Goal: Task Accomplishment & Management: Complete application form

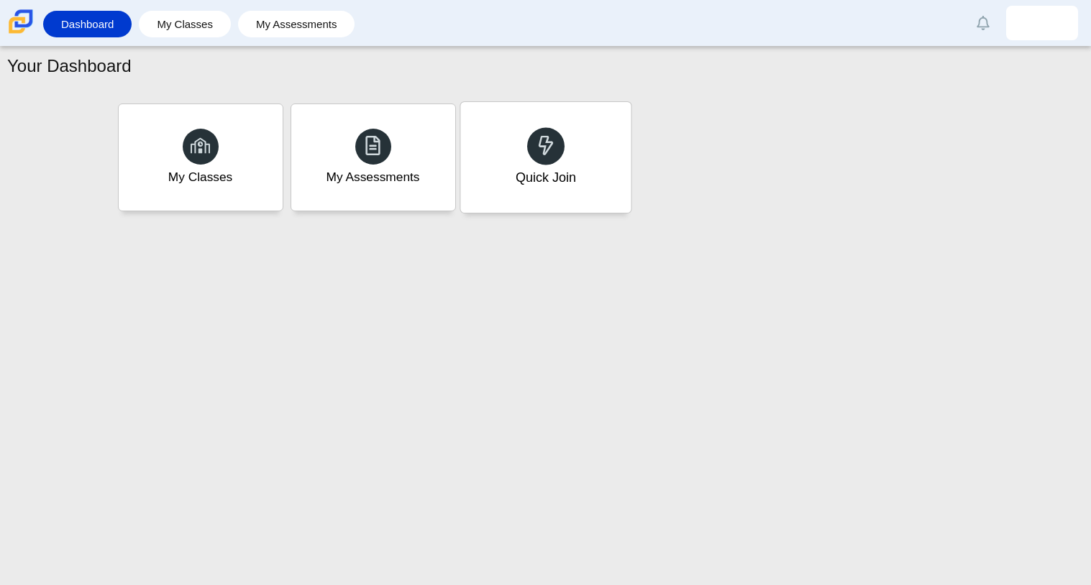
click at [587, 153] on div "Quick Join" at bounding box center [545, 157] width 170 height 111
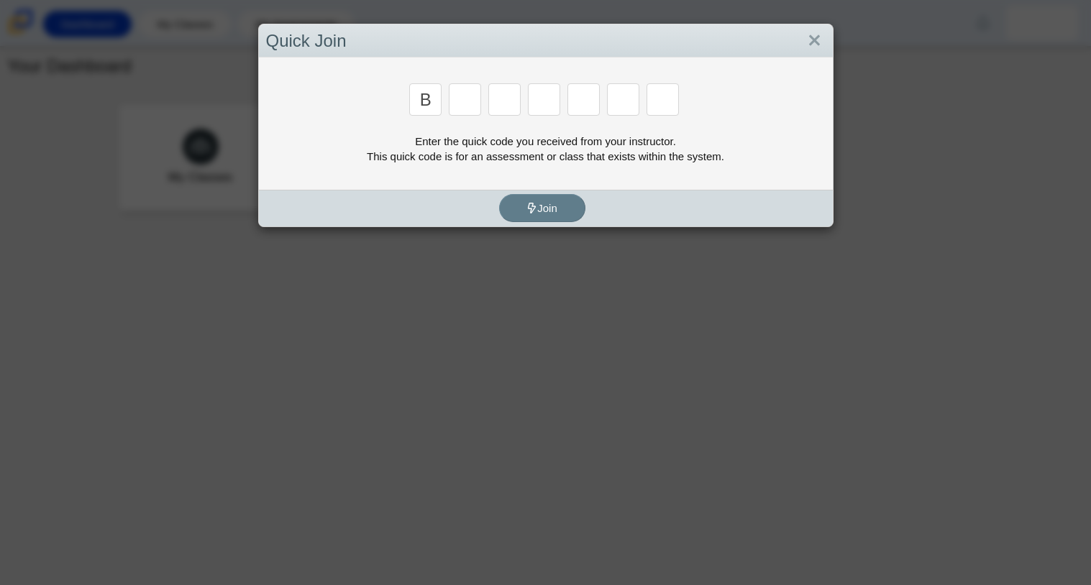
type input "b"
type input "q"
type input "a"
type input "t"
type input "h"
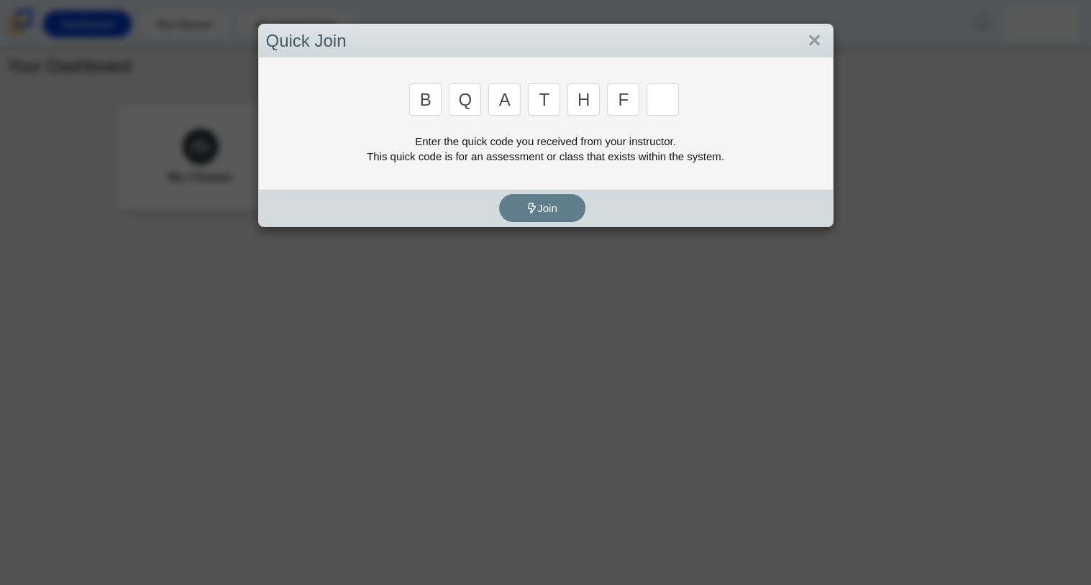
type input "f"
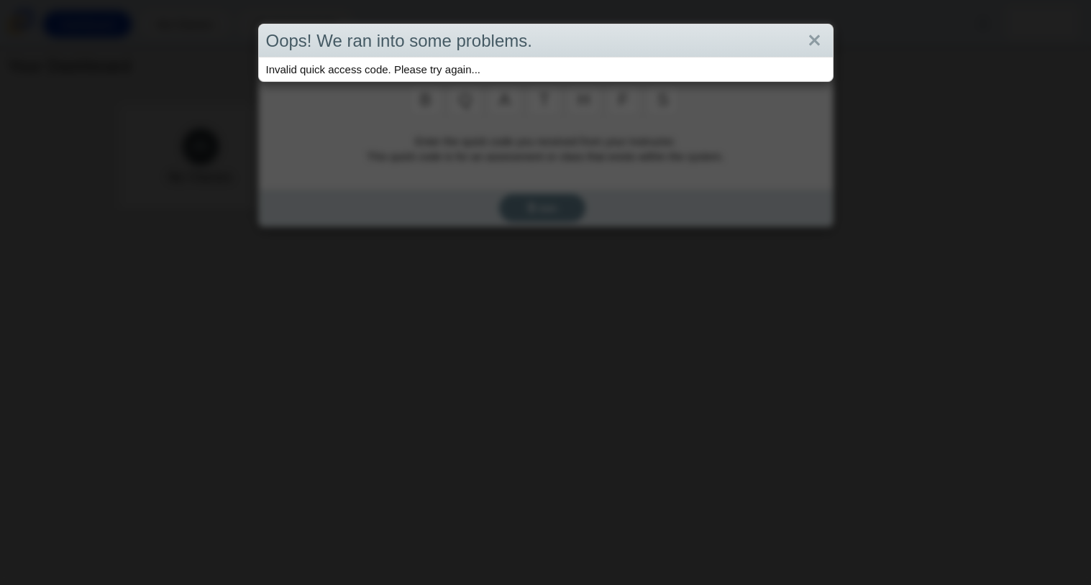
type input "s"
click at [810, 40] on link "Close" at bounding box center [814, 41] width 22 height 24
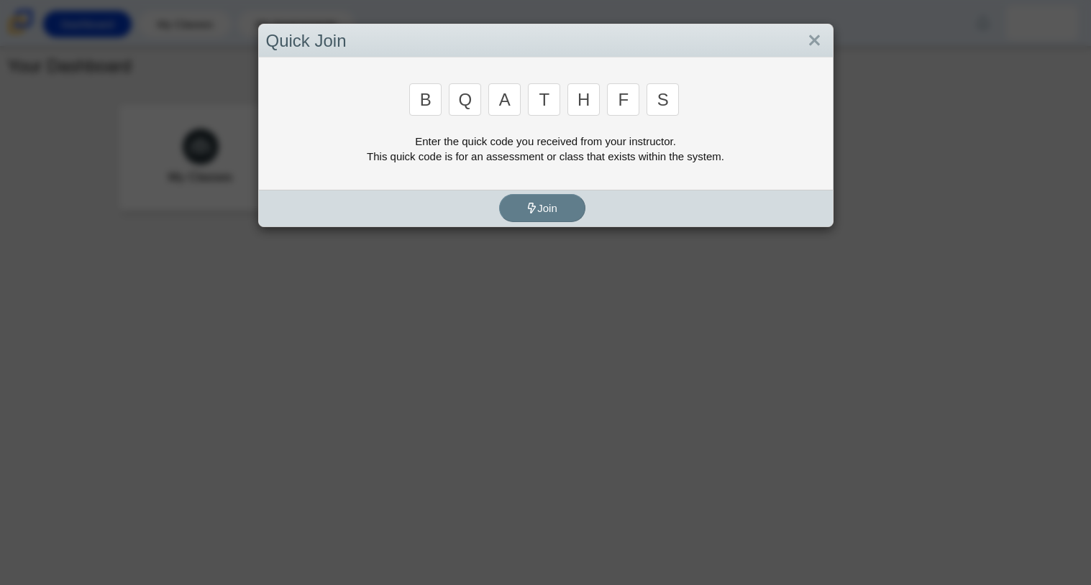
click at [664, 105] on input "s" at bounding box center [662, 99] width 32 height 32
type input "f"
type input "7"
type input "m"
type input "c"
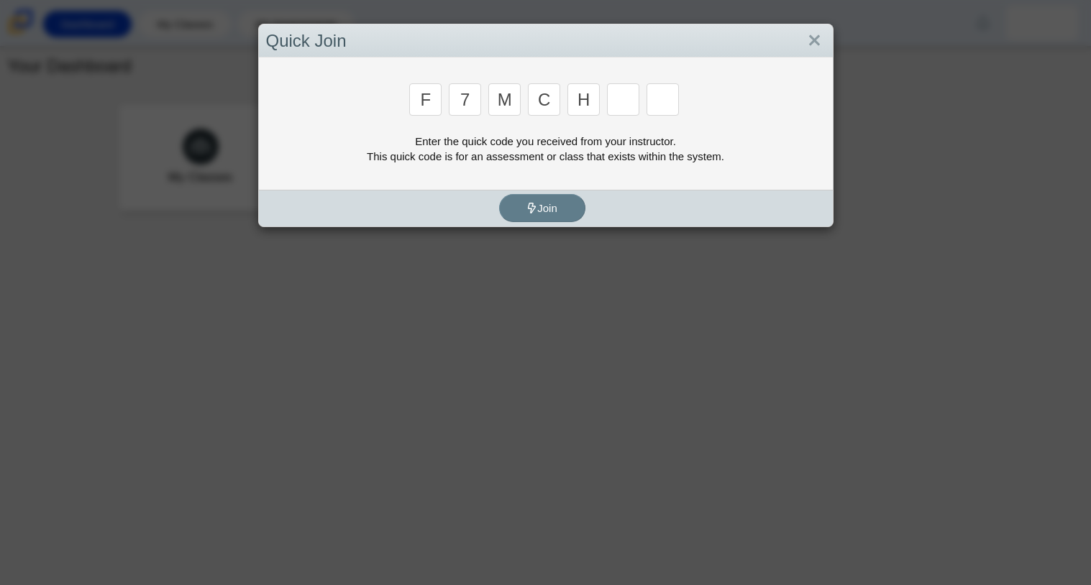
type input "h"
type input "w"
type input "k"
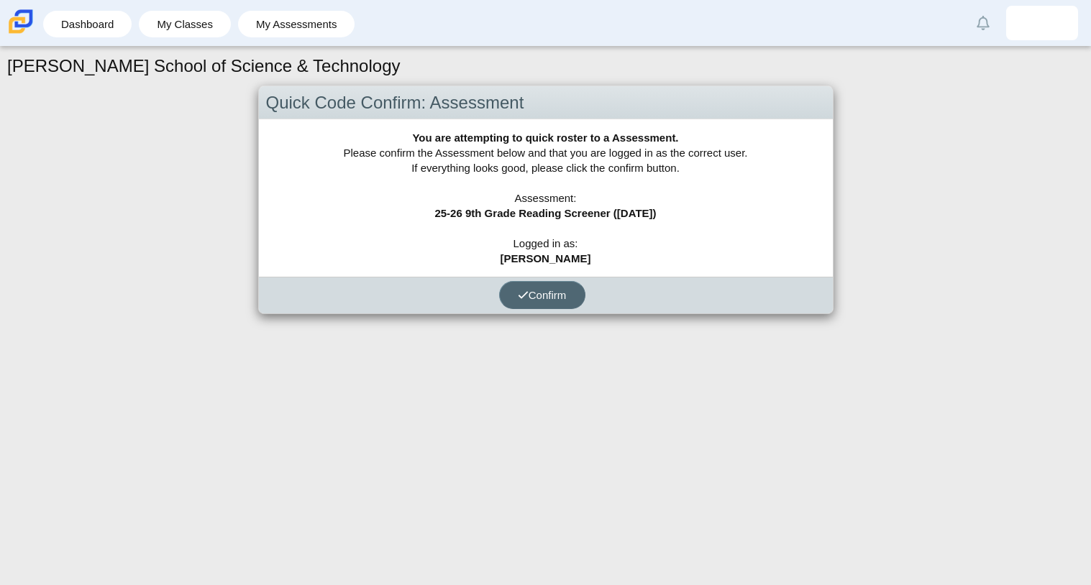
click at [549, 289] on span "Confirm" at bounding box center [542, 295] width 49 height 12
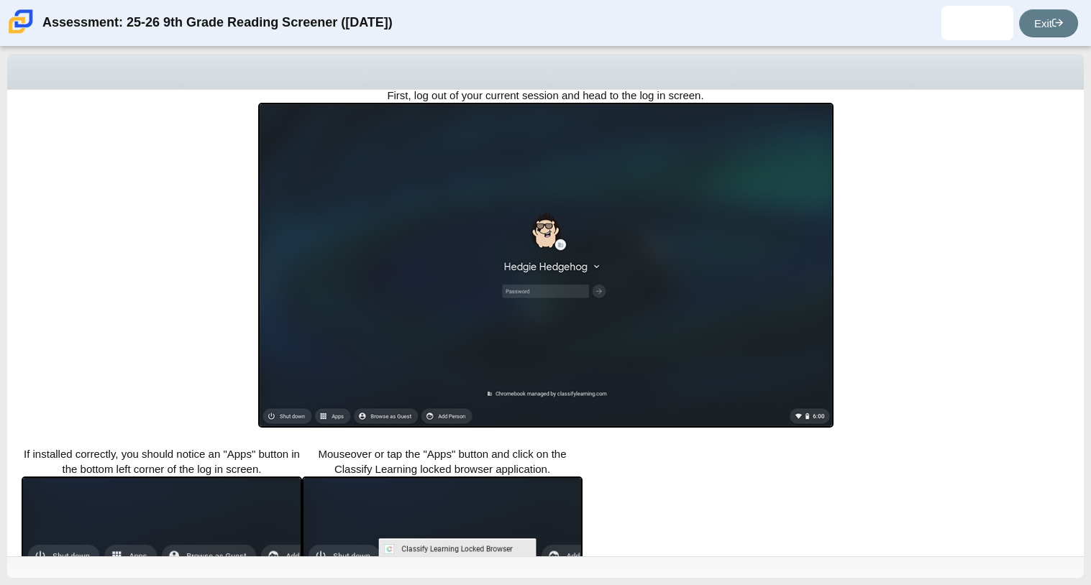
scroll to position [255, 0]
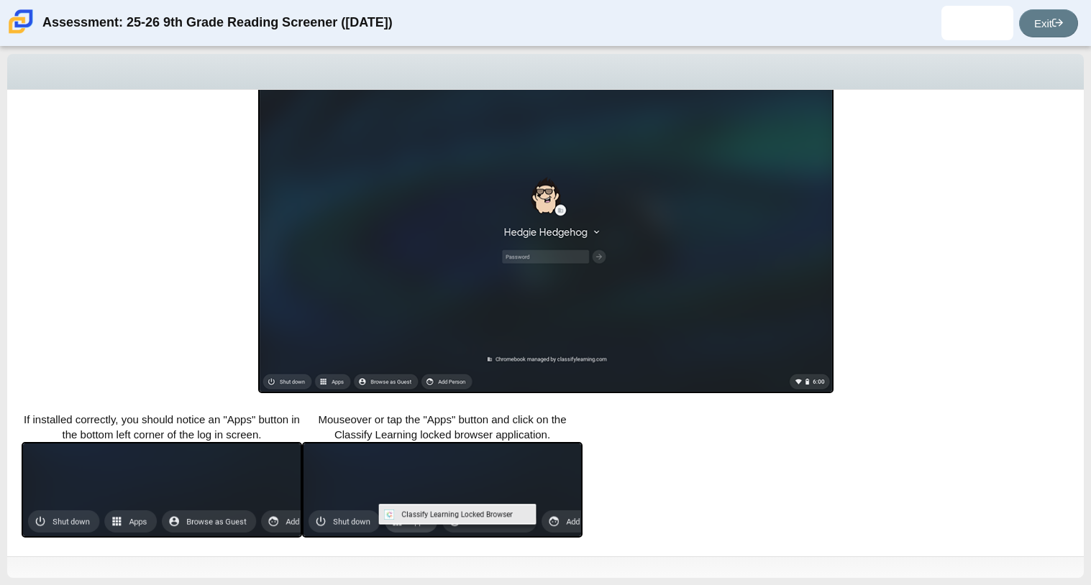
click at [599, 247] on img at bounding box center [545, 230] width 575 height 325
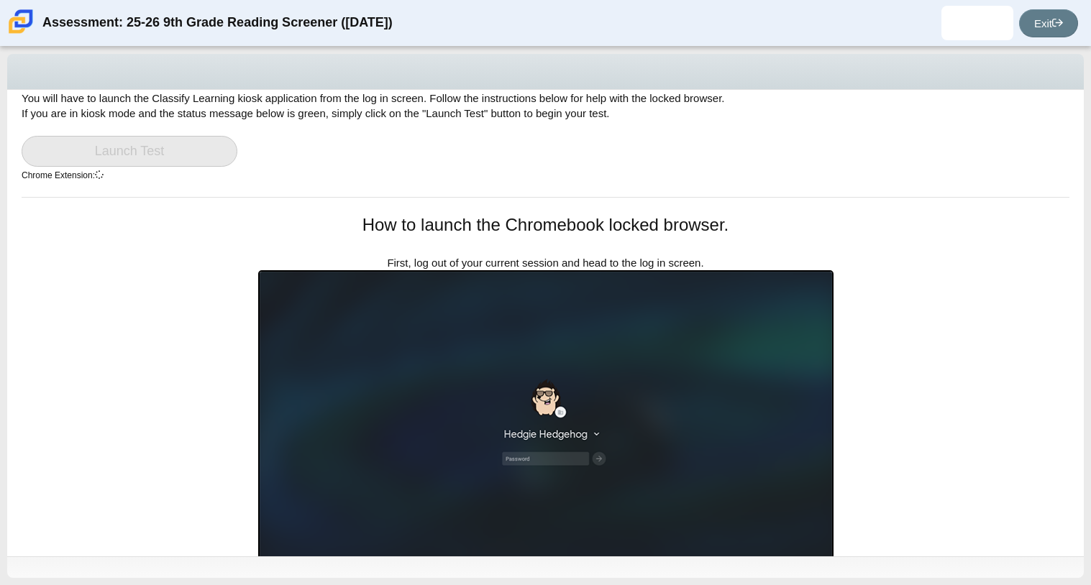
scroll to position [0, 0]
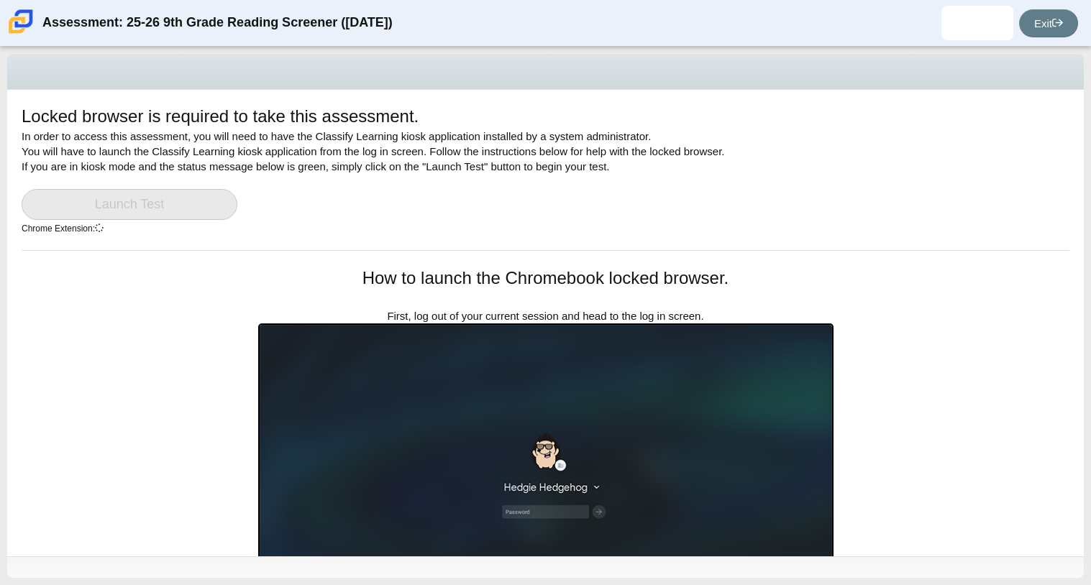
click at [162, 207] on link "Launch Test" at bounding box center [130, 204] width 216 height 31
click at [317, 260] on div "Locked browser is required to take this assessment. In order to access this ass…" at bounding box center [545, 323] width 1076 height 467
click at [966, 14] on img at bounding box center [977, 23] width 23 height 23
click at [427, 463] on img at bounding box center [545, 486] width 575 height 325
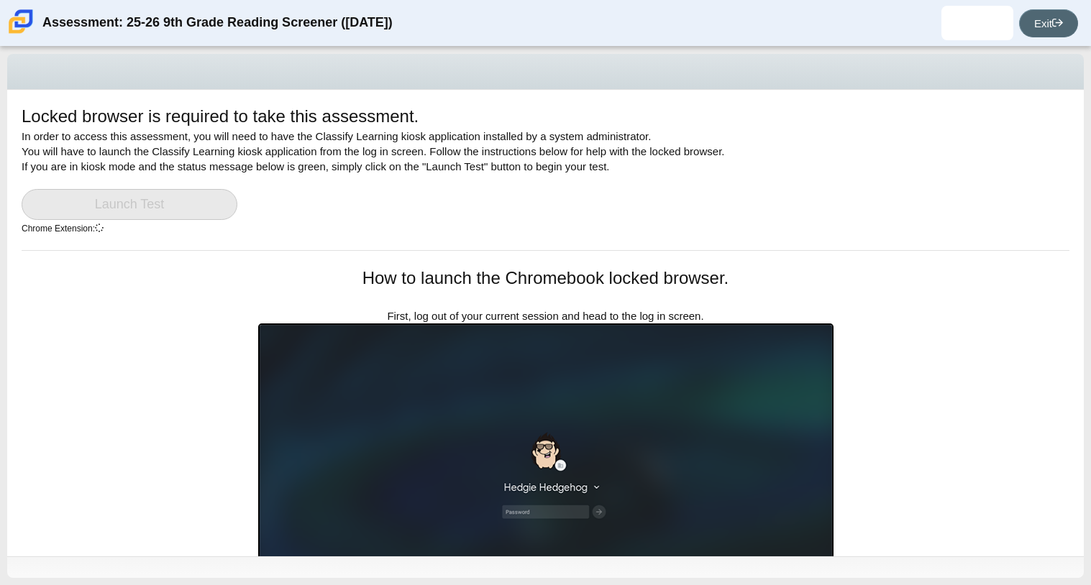
click at [1068, 22] on link "Exit" at bounding box center [1048, 23] width 59 height 28
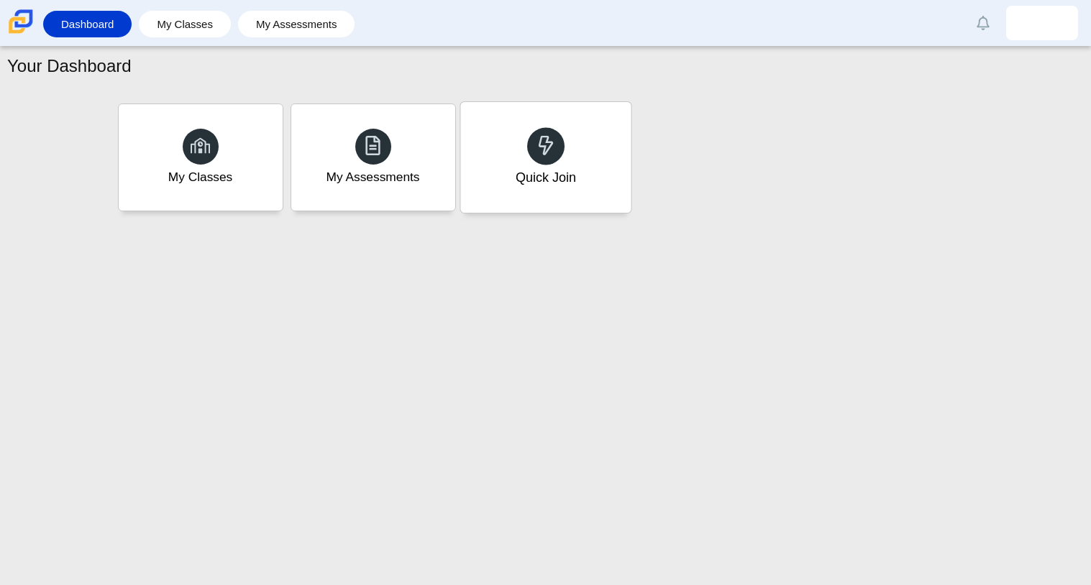
click at [608, 156] on div "Quick Join" at bounding box center [545, 157] width 170 height 111
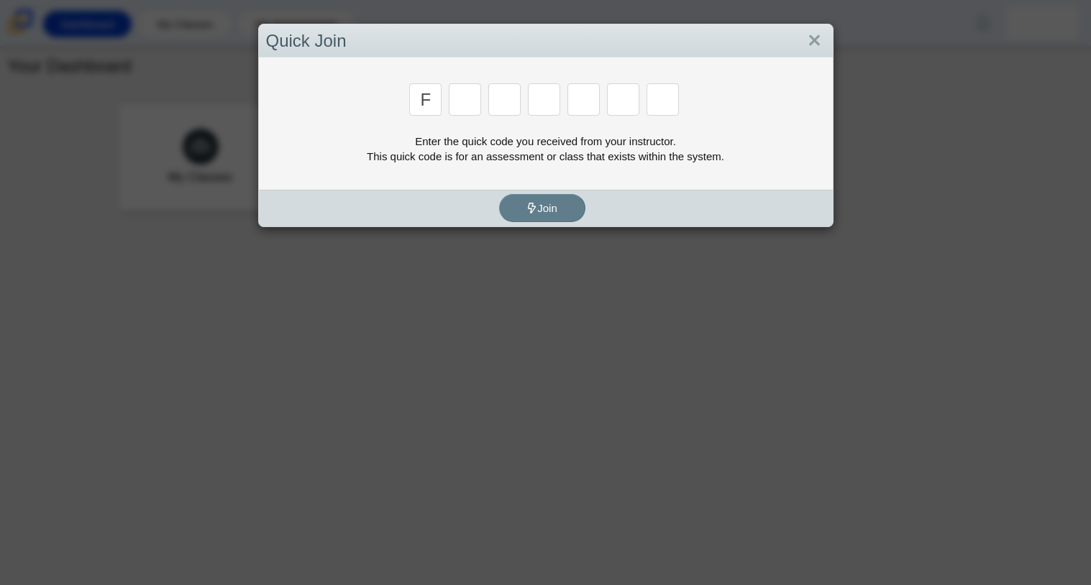
type input "f"
type input "7"
type input "m"
type input "c"
type input "h"
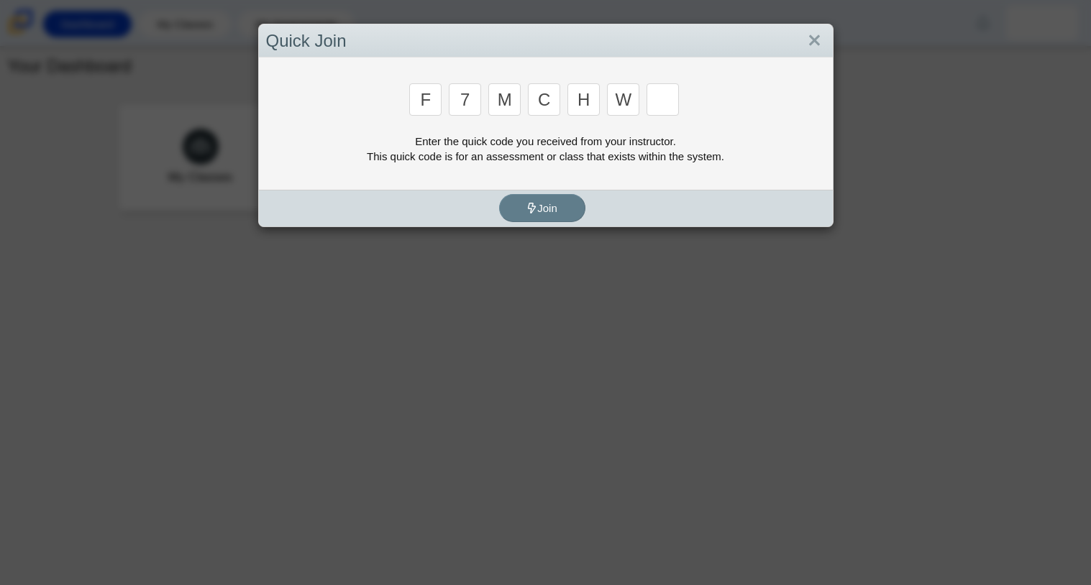
type input "w"
type input "k"
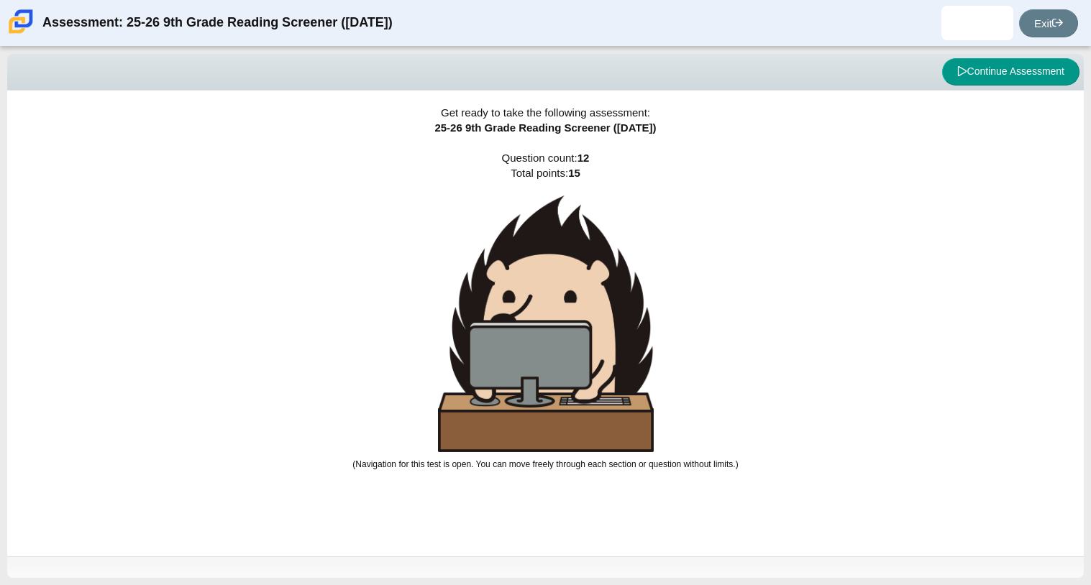
click at [723, 186] on div "Get ready to take the following assessment: 25-26 9th Grade Reading Screener ([…" at bounding box center [545, 324] width 1076 height 466
click at [1017, 75] on button "Continue Assessment" at bounding box center [1010, 71] width 137 height 27
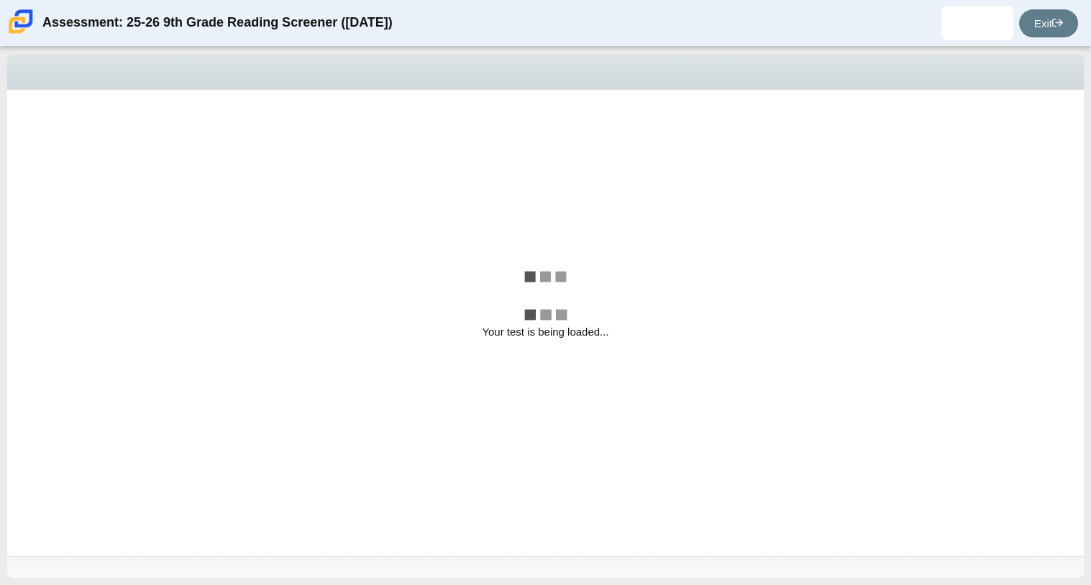
select select "ccc5b315-3c7c-471c-bf90-f22c8299c798"
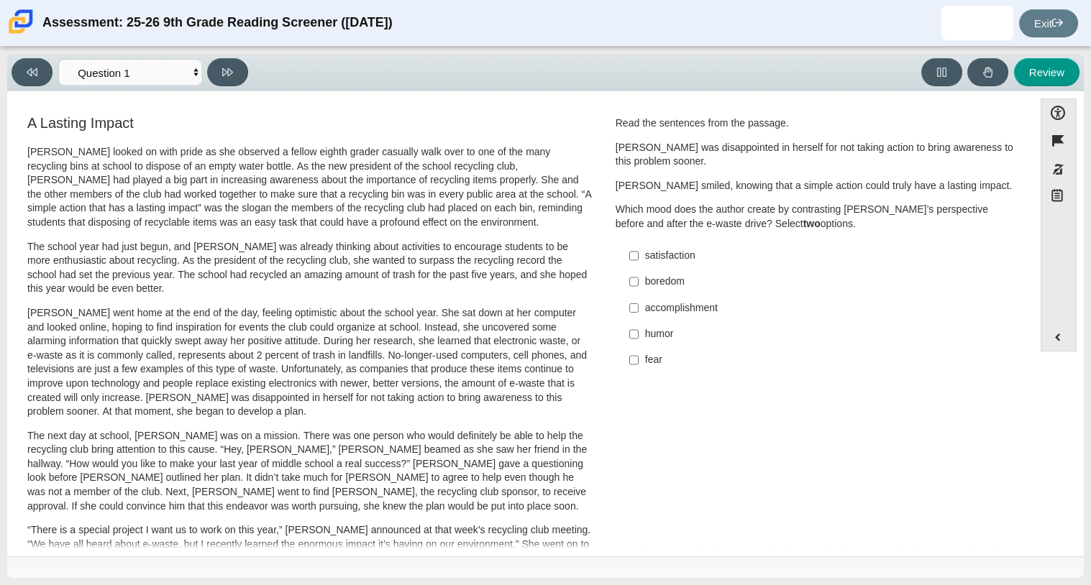
click at [634, 312] on label "accomplishment accomplishment" at bounding box center [816, 308] width 395 height 26
click at [634, 312] on input "accomplishment accomplishment" at bounding box center [633, 308] width 9 height 26
checkbox input "true"
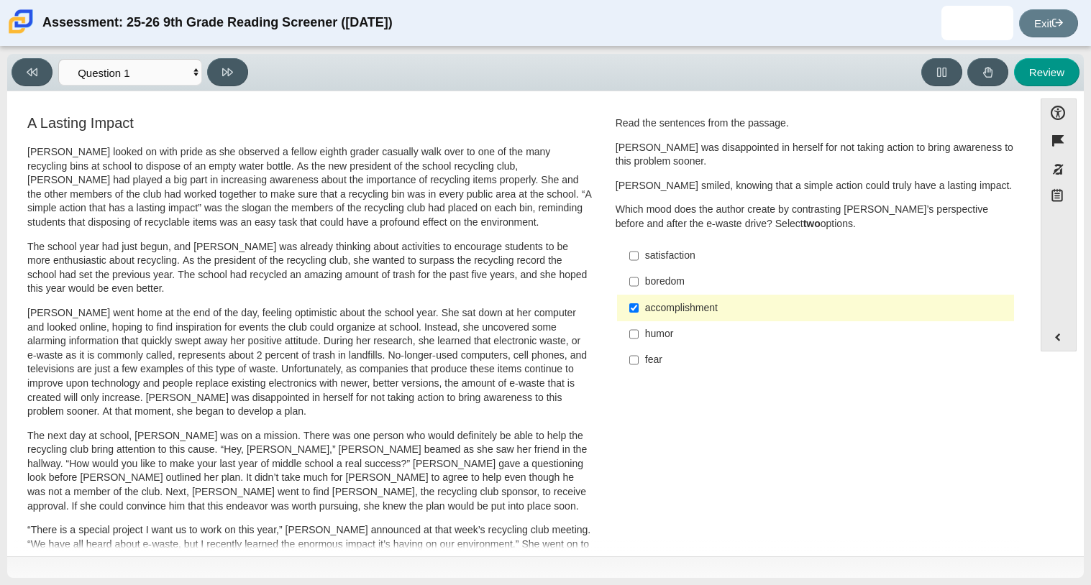
click at [654, 257] on div "satisfaction" at bounding box center [826, 256] width 363 height 14
click at [638, 257] on input "satisfaction satisfaction" at bounding box center [633, 256] width 9 height 26
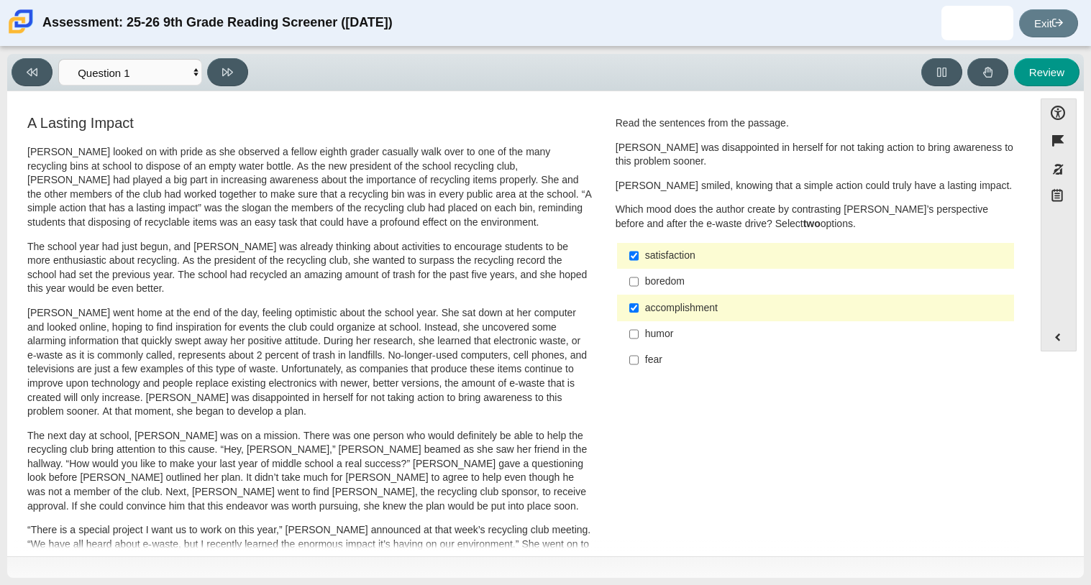
click at [647, 259] on div "satisfaction" at bounding box center [826, 256] width 363 height 14
click at [638, 259] on input "satisfaction satisfaction" at bounding box center [633, 256] width 9 height 26
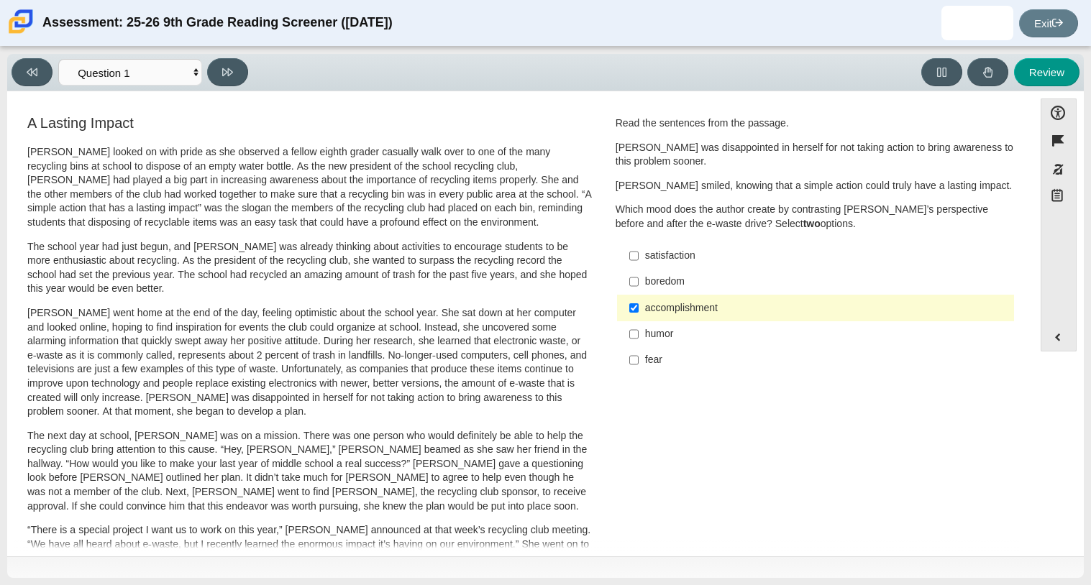
click at [679, 264] on label "satisfaction satisfaction" at bounding box center [816, 256] width 395 height 26
click at [638, 264] on input "satisfaction satisfaction" at bounding box center [633, 256] width 9 height 26
checkbox input "true"
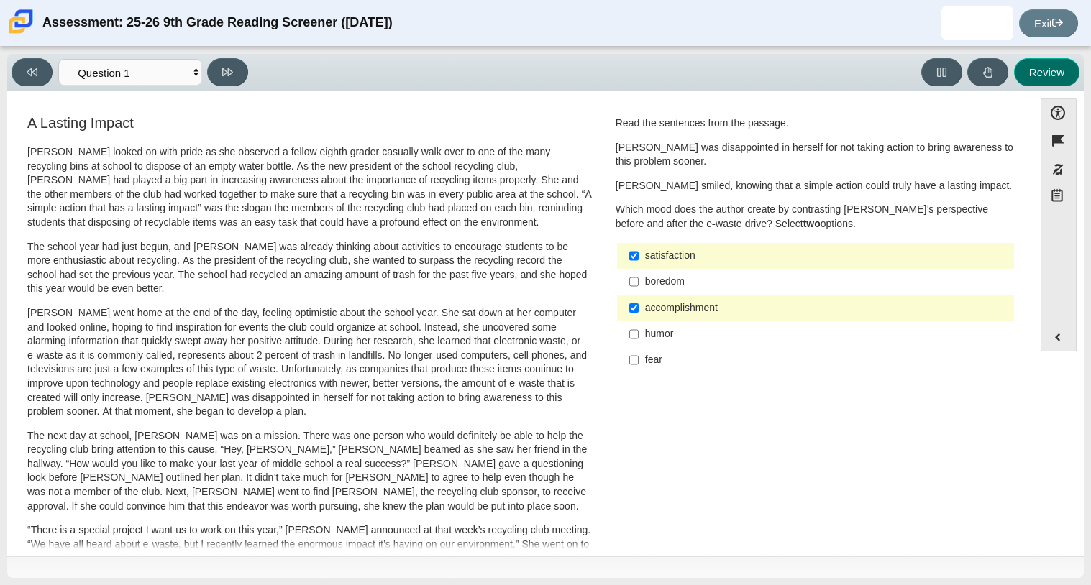
click at [1040, 70] on button "Review" at bounding box center [1046, 72] width 65 height 28
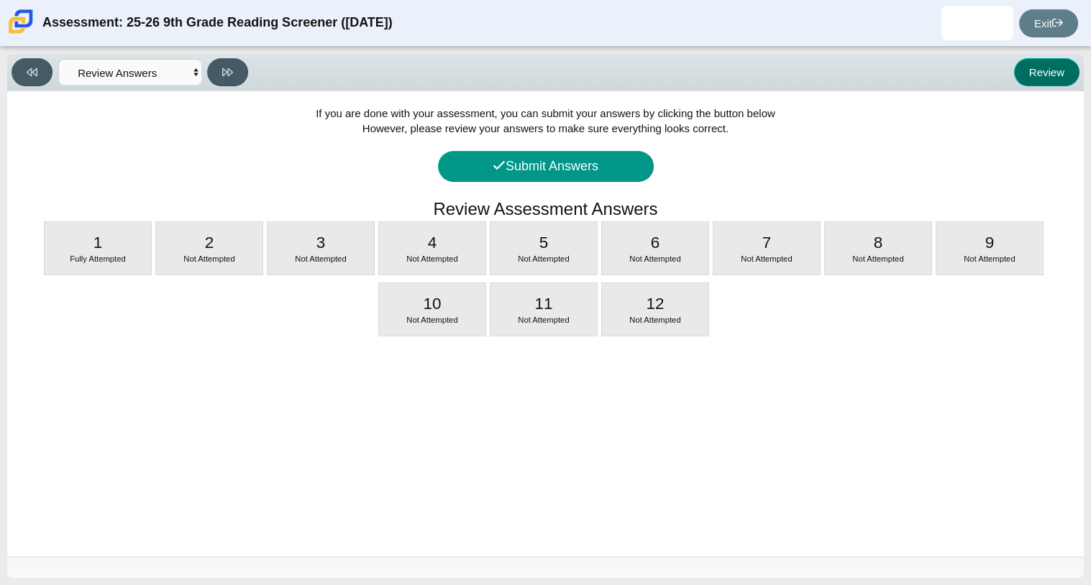
click at [1037, 71] on button "Review" at bounding box center [1046, 72] width 65 height 28
click at [251, 83] on div "Viewing Question 13 of 12 in Pacing Mode Questions Question 1 Question 2 Questi…" at bounding box center [133, 72] width 242 height 28
click at [238, 72] on button at bounding box center [227, 72] width 41 height 28
click at [113, 68] on select "Questions Question 1 Question 2 Question 3 Question 4 Question 5 Question 6 Que…" at bounding box center [130, 72] width 144 height 27
click at [58, 59] on select "Questions Question 1 Question 2 Question 3 Question 4 Question 5 Question 6 Que…" at bounding box center [130, 72] width 144 height 27
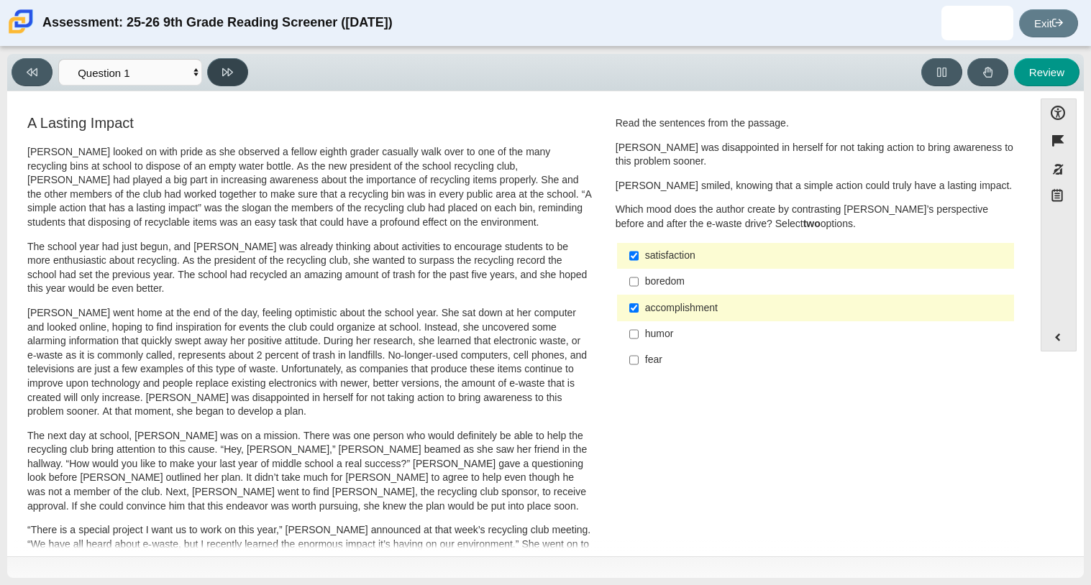
click at [221, 75] on button at bounding box center [227, 72] width 41 height 28
select select "0ff64528-ffd7-428d-b192-babfaadd44e8"
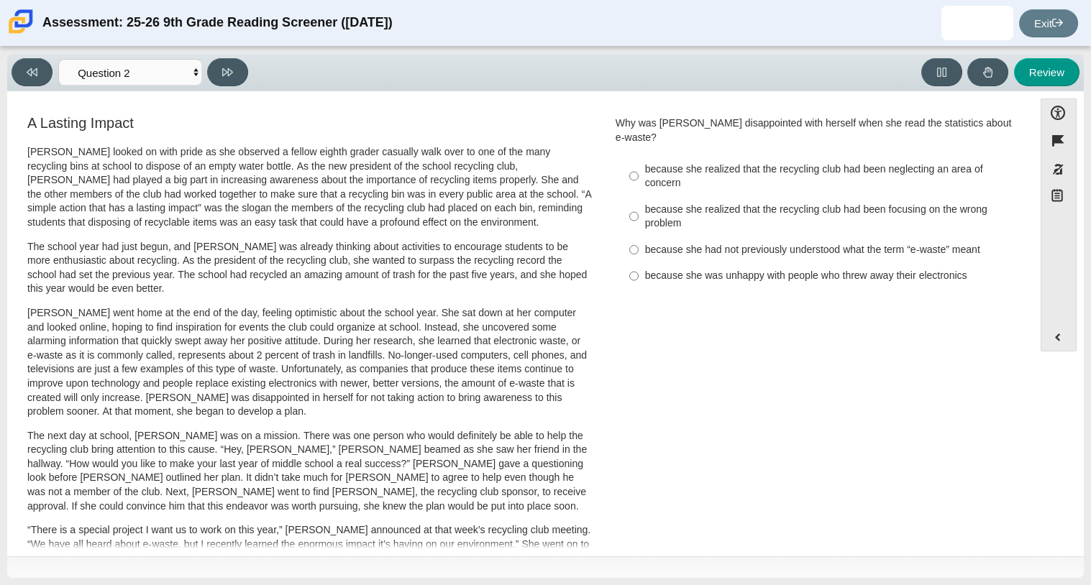
click at [930, 162] on div "because she realized that the recycling club had been neglecting an area of con…" at bounding box center [826, 176] width 363 height 28
click at [638, 162] on input "because she realized that the recycling club had been neglecting an area of con…" at bounding box center [633, 176] width 9 height 40
radio input "true"
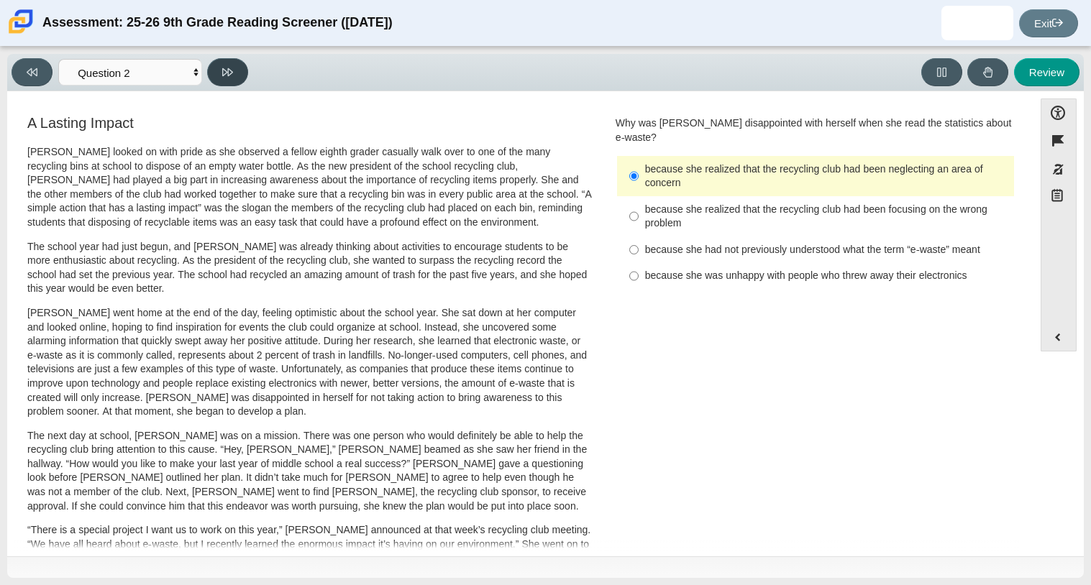
click at [234, 69] on button at bounding box center [227, 72] width 41 height 28
select select "7ce3d843-6974-4858-901c-1ff39630e843"
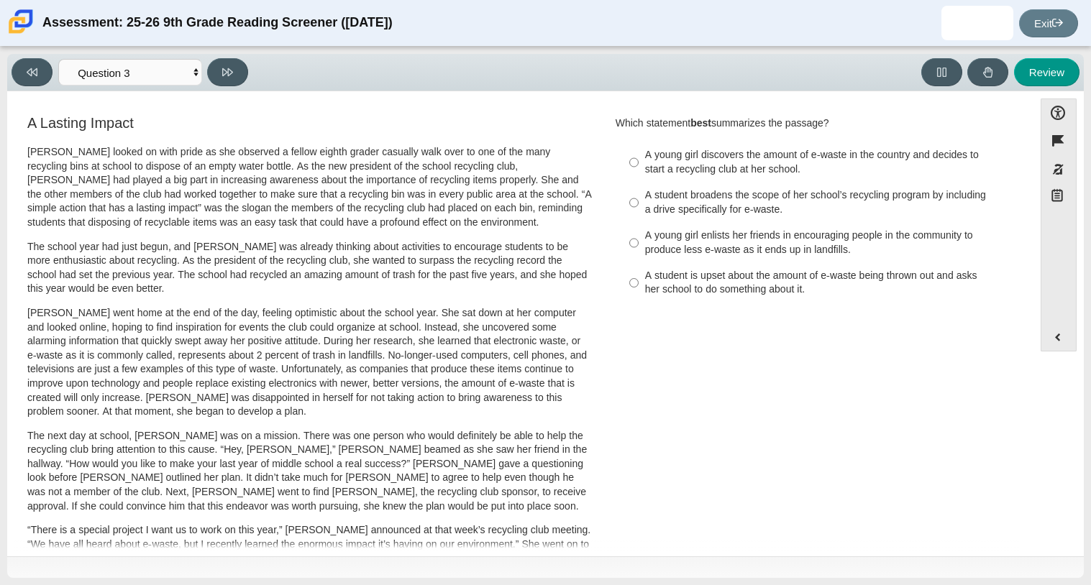
click at [788, 148] on div "A young girl discovers the amount of e-waste in the country and decides to star…" at bounding box center [826, 162] width 363 height 28
click at [638, 148] on input "A young girl discovers the amount of e-waste in the country and decides to star…" at bounding box center [633, 162] width 9 height 40
radio input "true"
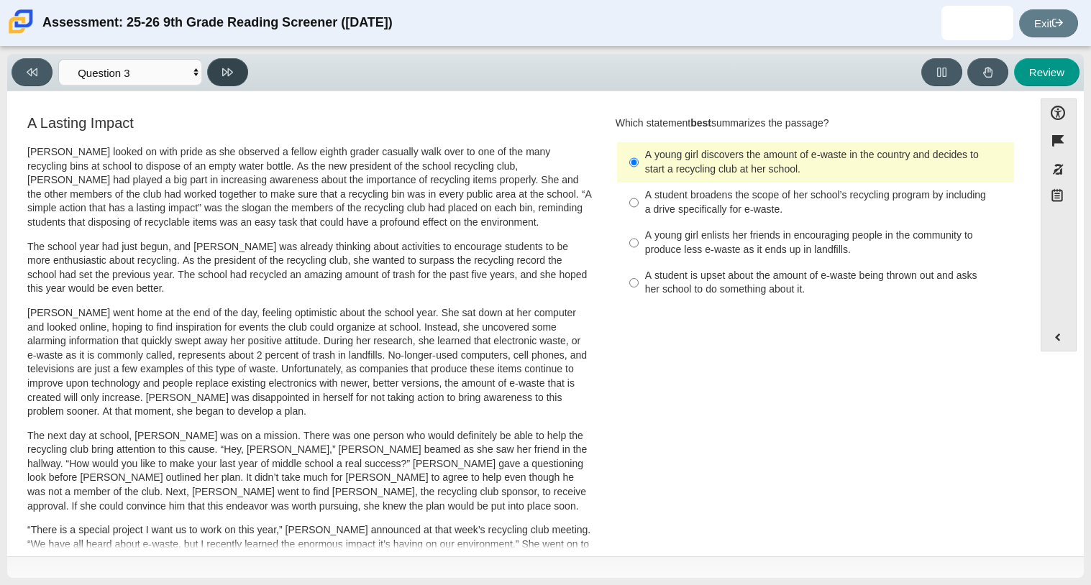
click at [226, 71] on icon at bounding box center [227, 72] width 11 height 11
select select "ca9ea0f1-49c5-4bd1-83b0-472c18652b42"
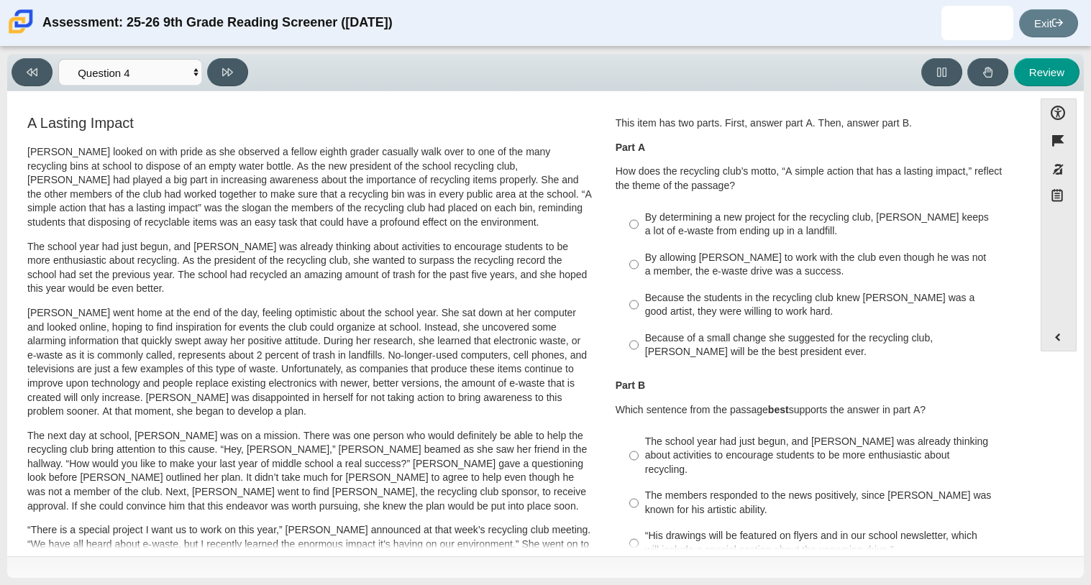
click at [704, 193] on div "This item has two parts. First, answer part A. Then, answer part B. Part A How …" at bounding box center [815, 241] width 400 height 250
click at [765, 349] on div "Because of a small change she suggested for the recycling club, Scarlett will b…" at bounding box center [826, 345] width 363 height 28
click at [638, 349] on input "Because of a small change she suggested for the recycling club, Scarlett will b…" at bounding box center [633, 345] width 9 height 40
radio input "true"
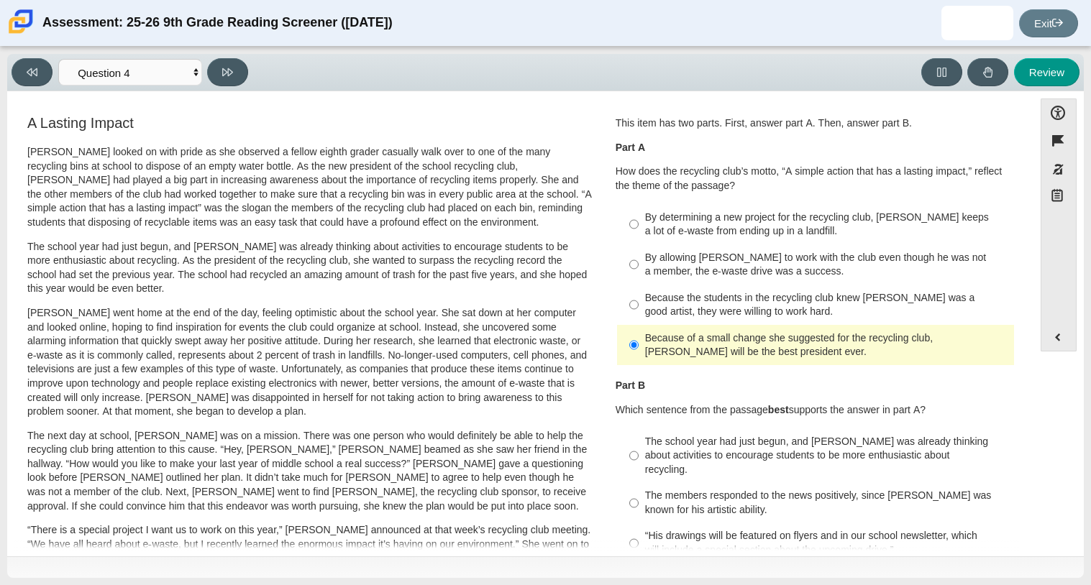
click at [738, 232] on div "By determining a new project for the recycling club, Scarlett keeps a lot of e-…" at bounding box center [826, 225] width 363 height 28
click at [638, 232] on input "By determining a new project for the recycling club, Scarlett keeps a lot of e-…" at bounding box center [633, 224] width 9 height 40
radio input "true"
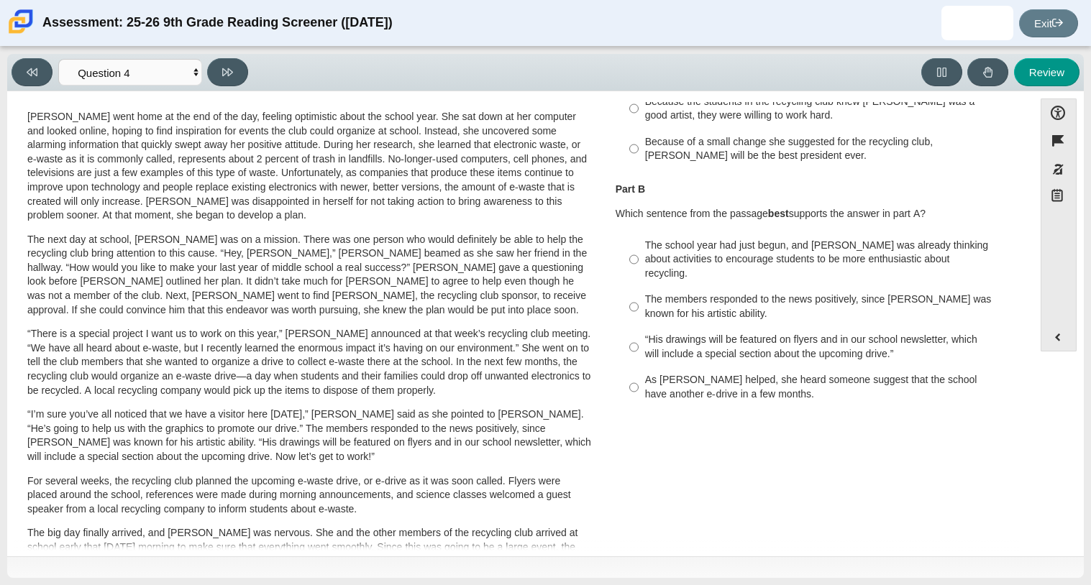
scroll to position [197, 0]
click at [799, 372] on div "As Scarlett helped, she heard someone suggest that the school have another e-dr…" at bounding box center [826, 386] width 363 height 28
click at [638, 369] on input "As Scarlett helped, she heard someone suggest that the school have another e-dr…" at bounding box center [633, 387] width 9 height 40
radio input "true"
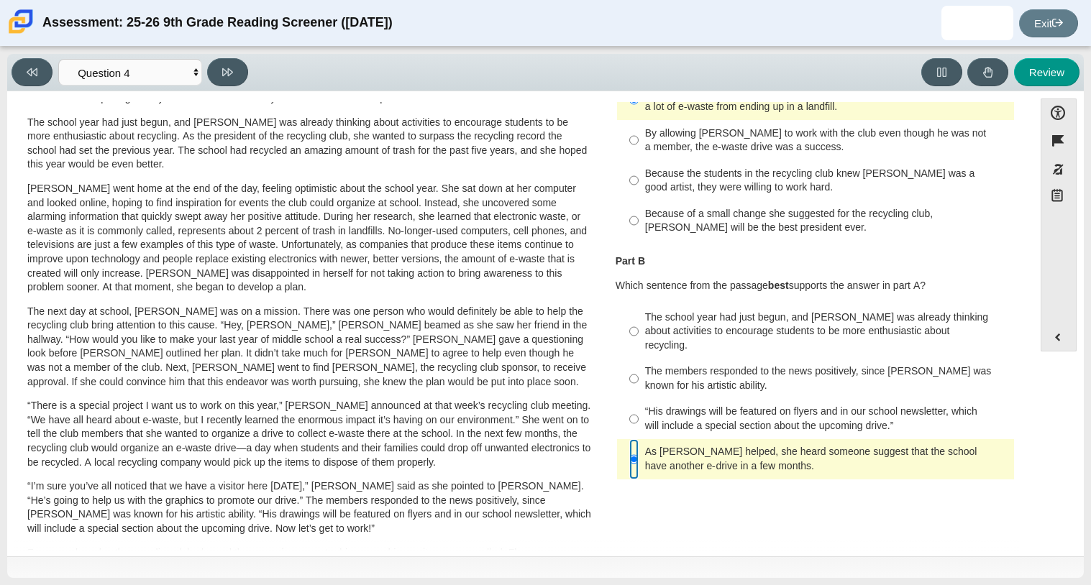
scroll to position [122, 0]
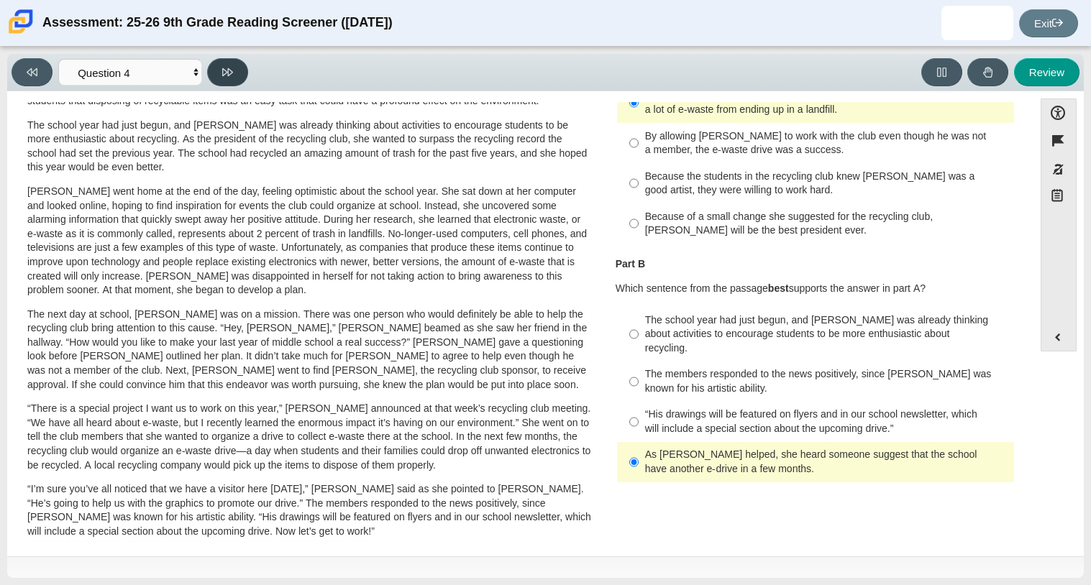
click at [234, 81] on button at bounding box center [227, 72] width 41 height 28
select select "e41f1a79-e29f-4095-8030-a53364015bed"
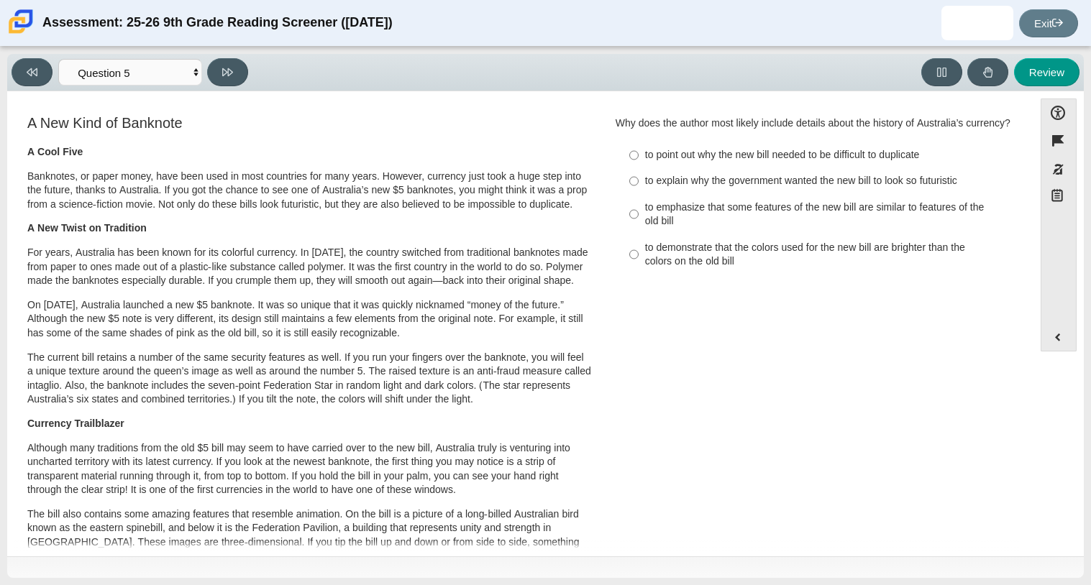
click at [835, 229] on div "to emphasize that some features of the new bill are similar to features of the …" at bounding box center [826, 215] width 363 height 28
click at [638, 231] on input "to emphasize that some features of the new bill are similar to features of the …" at bounding box center [633, 214] width 9 height 40
radio input "true"
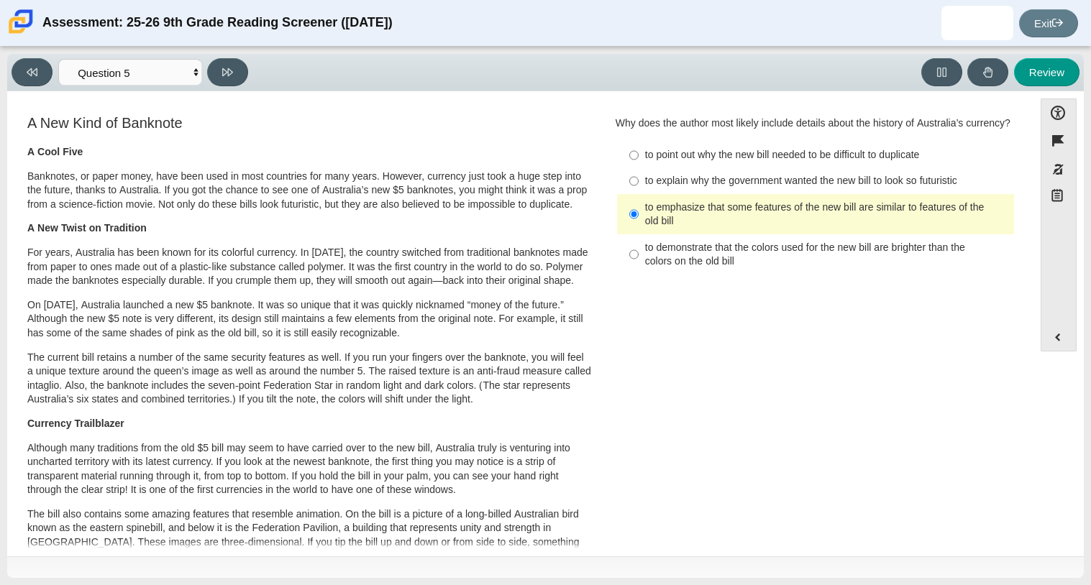
click at [736, 188] on div "to explain why the government wanted the new bill to look so futuristic" at bounding box center [826, 181] width 363 height 14
click at [638, 194] on input "to explain why the government wanted the new bill to look so futuristic to expl…" at bounding box center [633, 181] width 9 height 26
radio input "true"
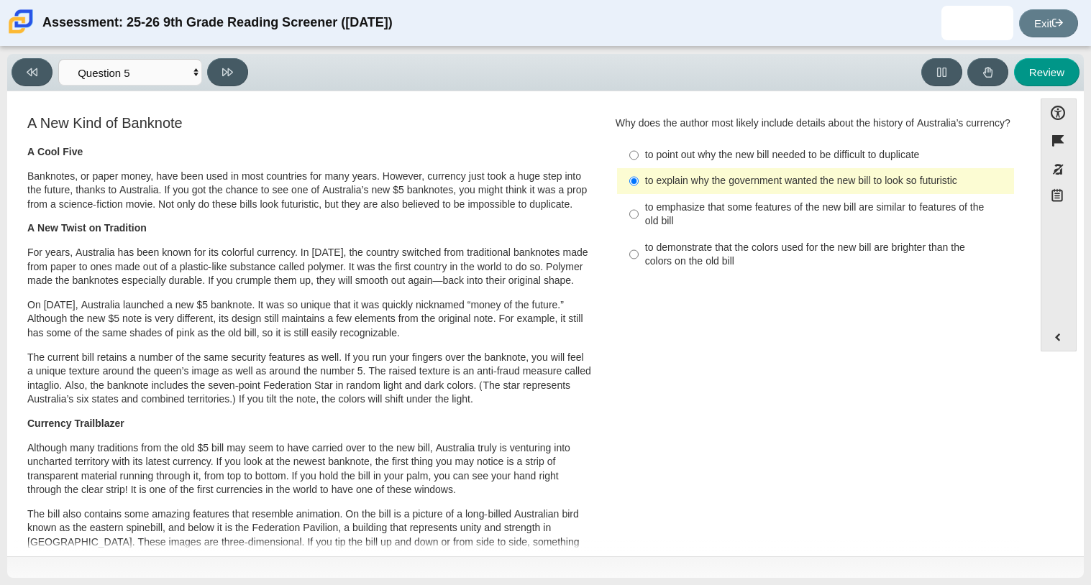
click at [764, 226] on div "to emphasize that some features of the new bill are similar to features of the …" at bounding box center [826, 215] width 363 height 28
click at [638, 226] on input "to emphasize that some features of the new bill are similar to features of the …" at bounding box center [633, 214] width 9 height 40
radio input "true"
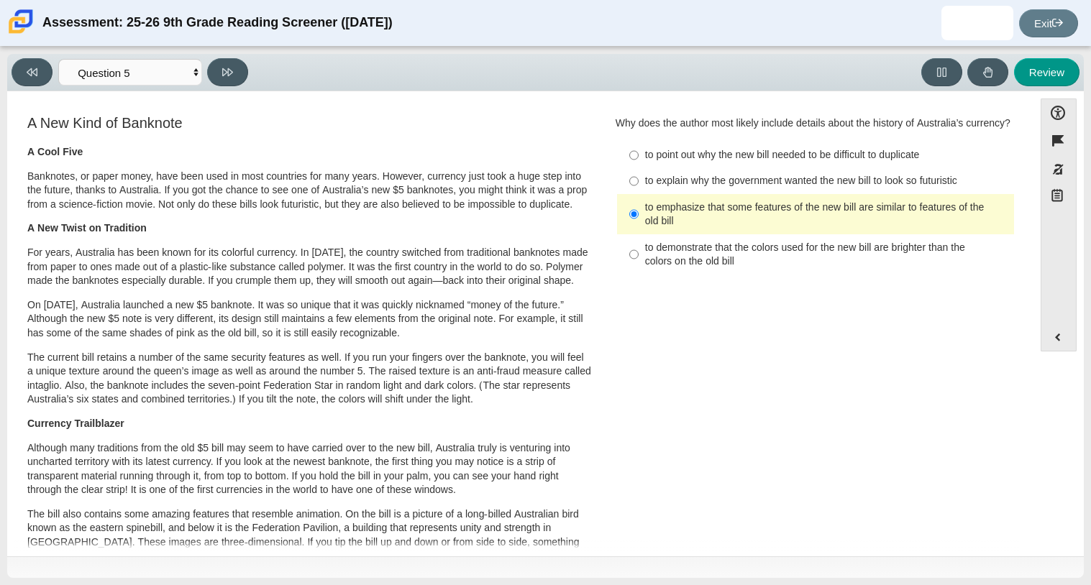
click at [680, 162] on div "to point out why the new bill needed to be difficult to duplicate" at bounding box center [826, 155] width 363 height 14
click at [638, 168] on input "to point out why the new bill needed to be difficult to duplicate to point out …" at bounding box center [633, 155] width 9 height 26
radio input "true"
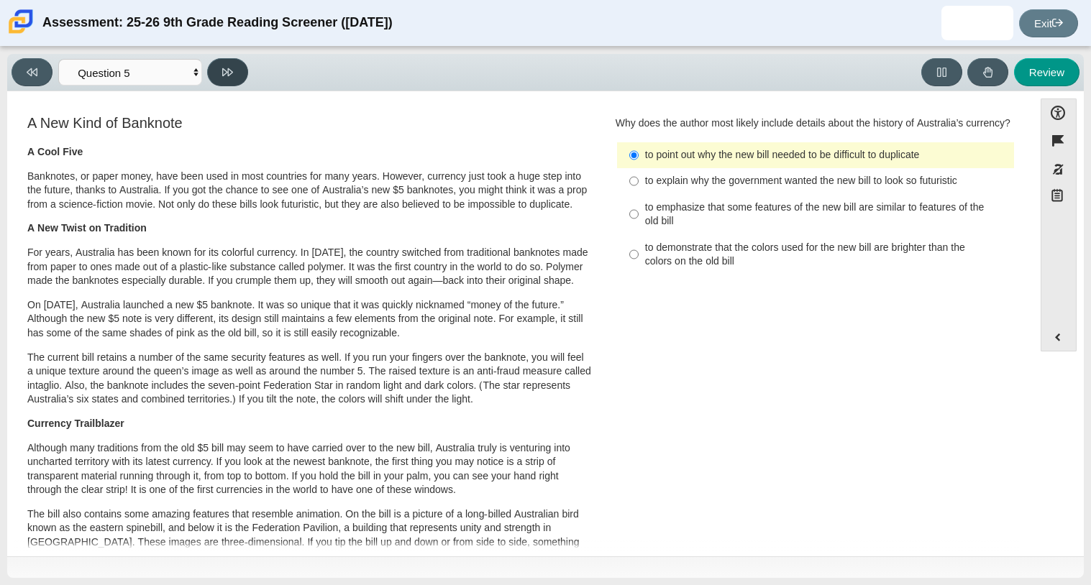
click at [237, 73] on button at bounding box center [227, 72] width 41 height 28
select select "69146e31-7b3d-4a3e-9ce6-f30c24342ae0"
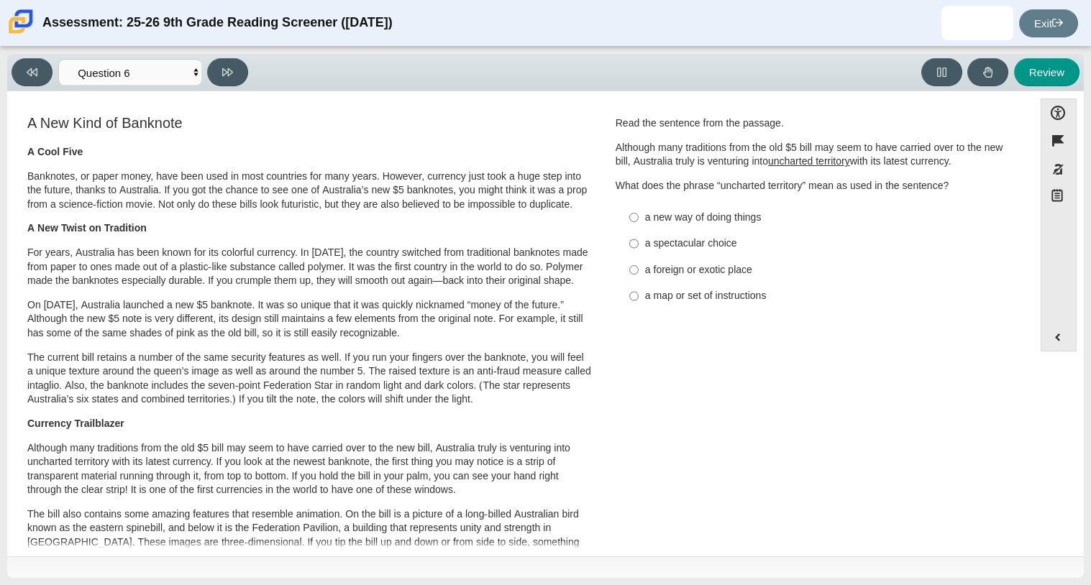
click at [709, 223] on div "a new way of doing things" at bounding box center [826, 218] width 363 height 14
click at [638, 223] on input "a new way of doing things a new way of doing things" at bounding box center [633, 217] width 9 height 26
radio input "true"
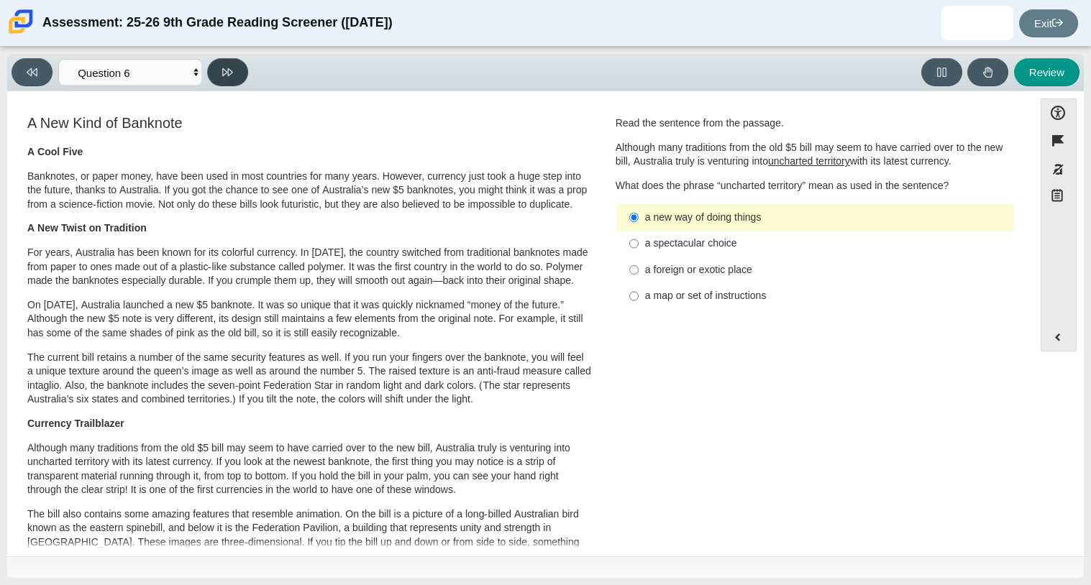
click at [224, 70] on icon at bounding box center [227, 72] width 11 height 11
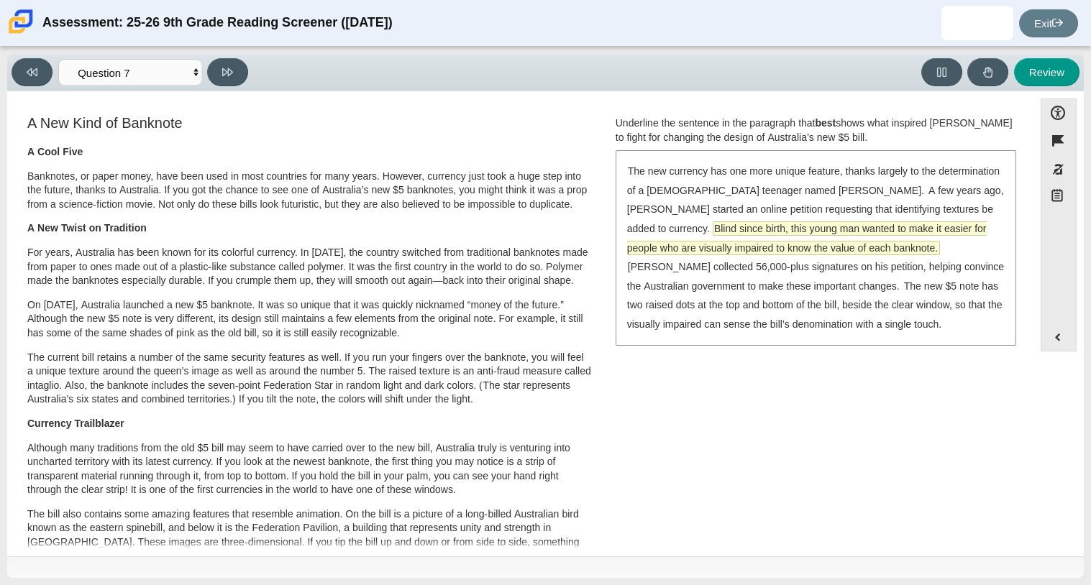
click at [846, 250] on span "Blind since birth, this young man wanted to make it easier for people who are v…" at bounding box center [806, 238] width 359 height 32
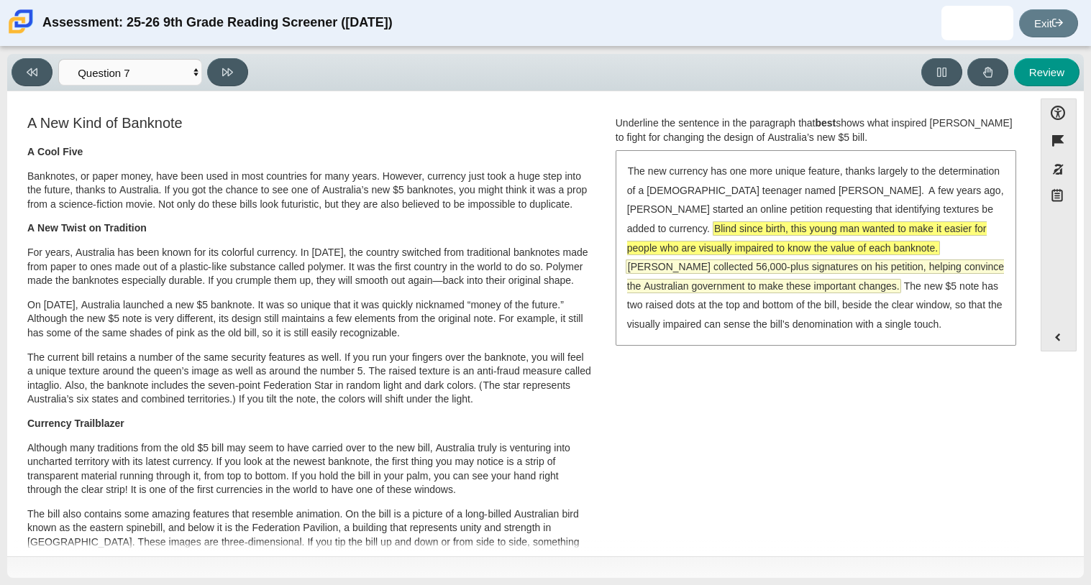
click at [923, 260] on span "McLeod collected 56,000-plus signatures on his petition, helping convince the A…" at bounding box center [815, 276] width 377 height 32
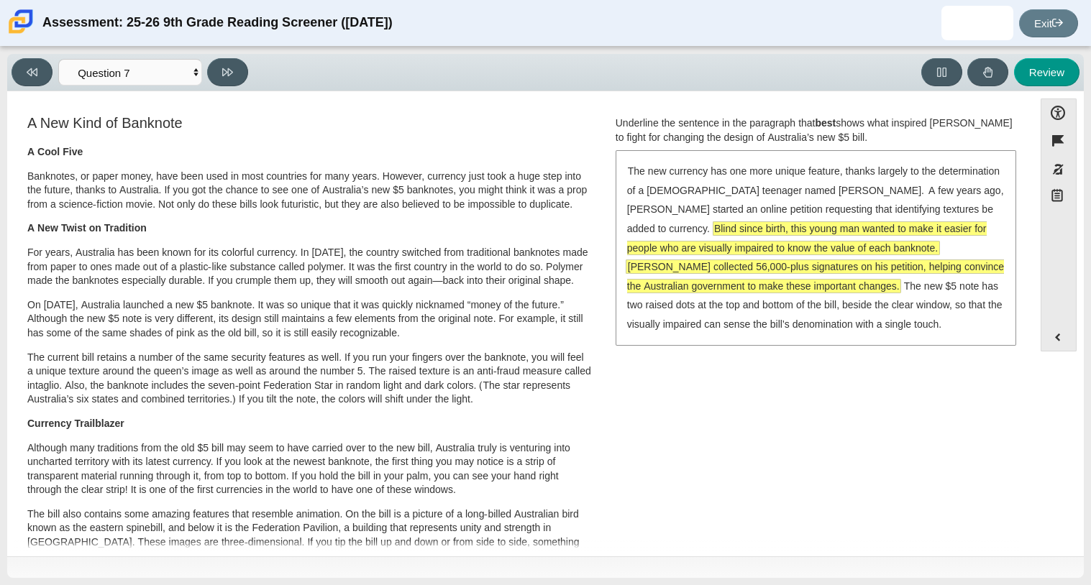
click at [914, 262] on span "McLeod collected 56,000-plus signatures on his petition, helping convince the A…" at bounding box center [815, 276] width 377 height 32
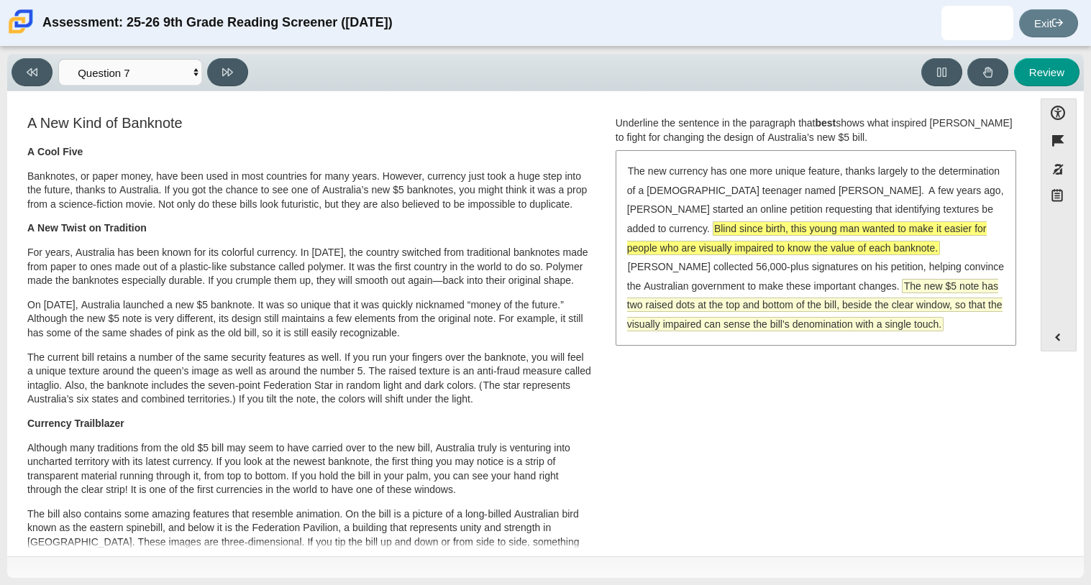
click at [846, 303] on span "The new $5 note has two raised dots at the top and bottom of the bill, beside t…" at bounding box center [814, 305] width 375 height 51
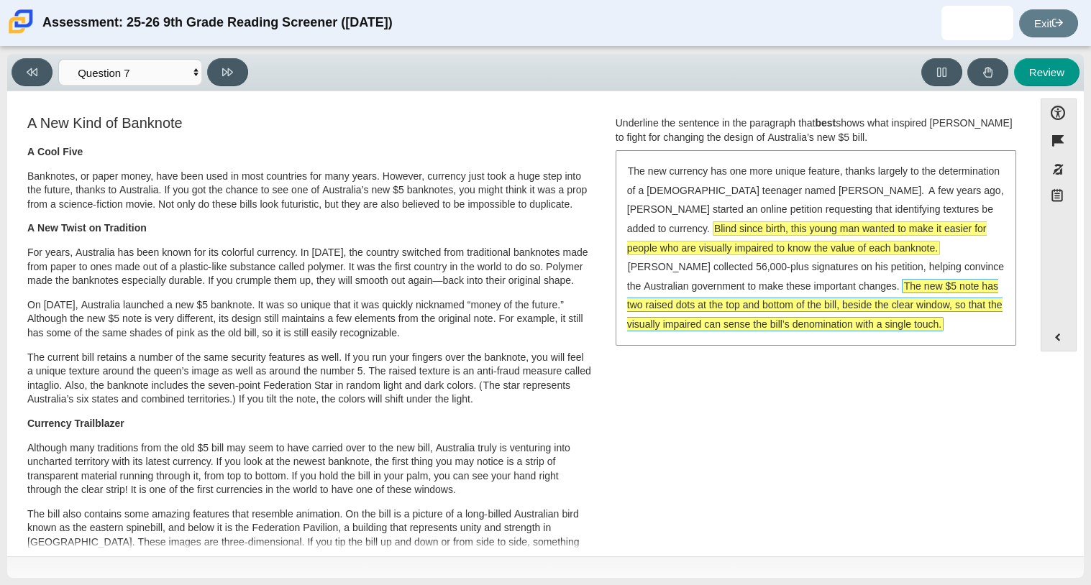
click at [834, 297] on span "The new $5 note has two raised dots at the top and bottom of the bill, beside t…" at bounding box center [814, 305] width 375 height 52
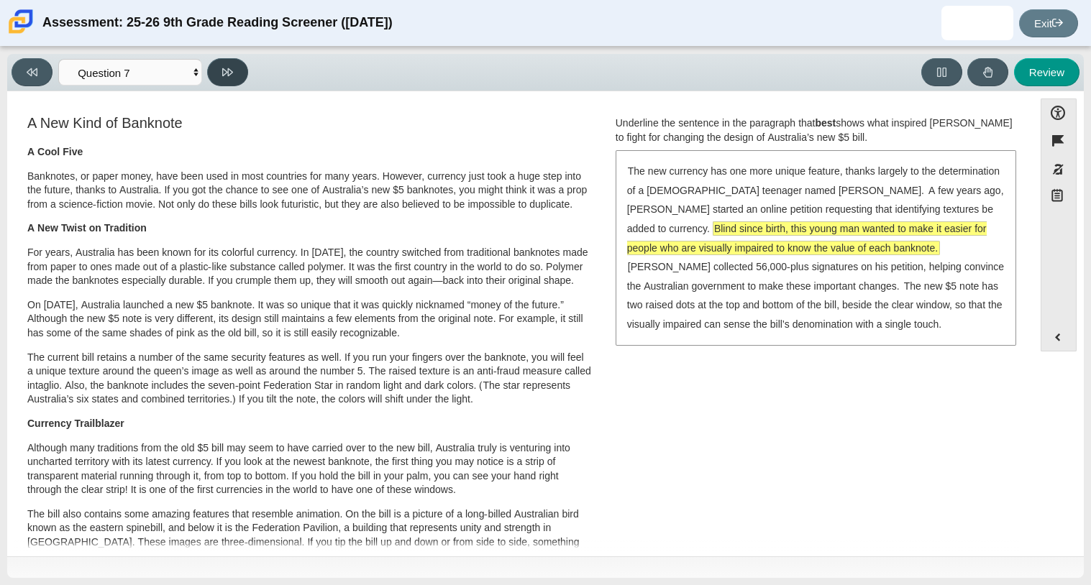
click at [234, 75] on button at bounding box center [227, 72] width 41 height 28
select select "ea8338c2-a6a3-418e-a305-2b963b54a290"
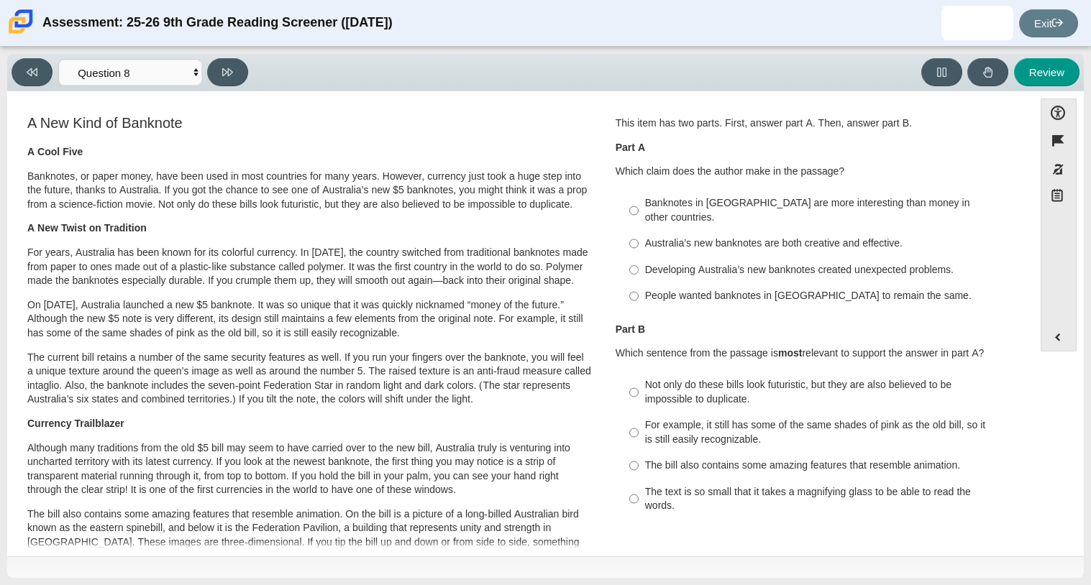
click at [736, 209] on div "Banknotes in Australia are more interesting than money in other countries." at bounding box center [826, 210] width 363 height 28
click at [638, 209] on input "Banknotes in Australia are more interesting than money in other countries. Bank…" at bounding box center [633, 211] width 9 height 40
radio input "true"
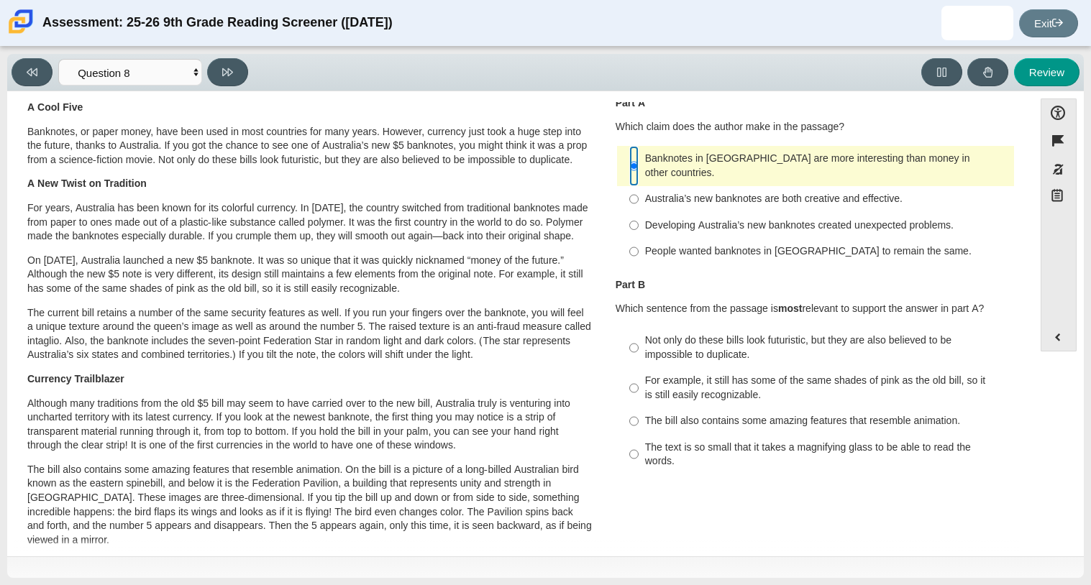
scroll to position [48, 0]
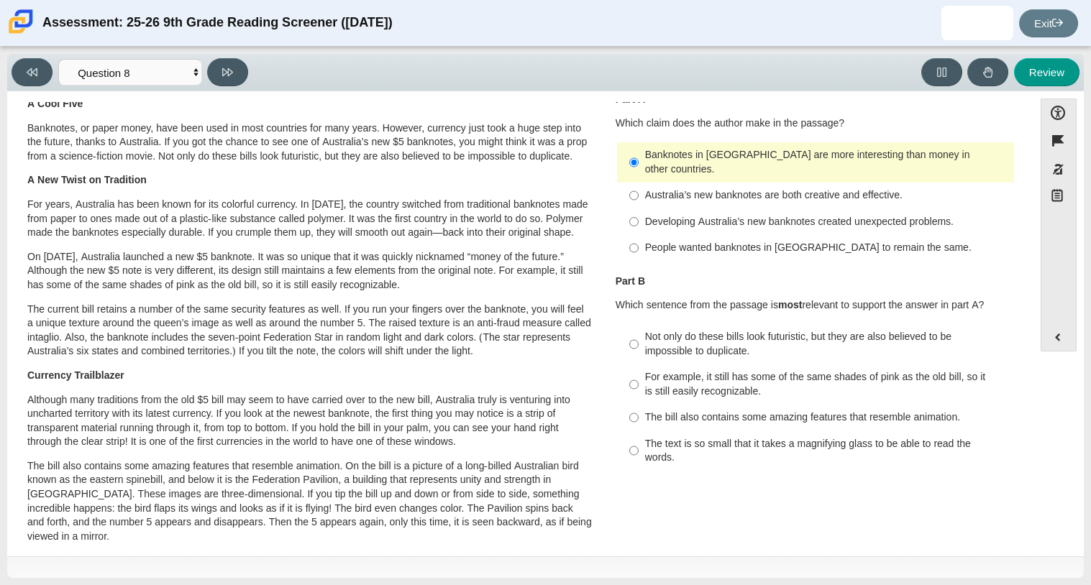
click at [698, 215] on div "Developing Australia’s new banknotes created unexpected problems." at bounding box center [826, 222] width 363 height 14
click at [638, 214] on input "Developing Australia’s new banknotes created unexpected problems. Developing Au…" at bounding box center [633, 222] width 9 height 26
radio input "true"
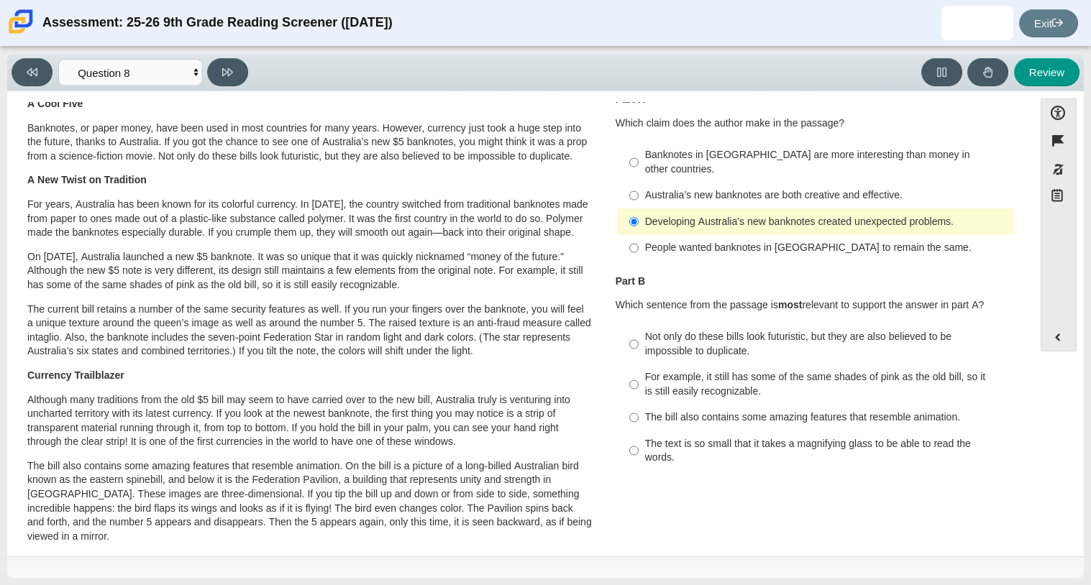
click at [719, 241] on div "People wanted banknotes in Australia to remain the same." at bounding box center [826, 248] width 363 height 14
click at [638, 235] on input "People wanted banknotes in Australia to remain the same. People wanted banknote…" at bounding box center [633, 248] width 9 height 26
radio input "true"
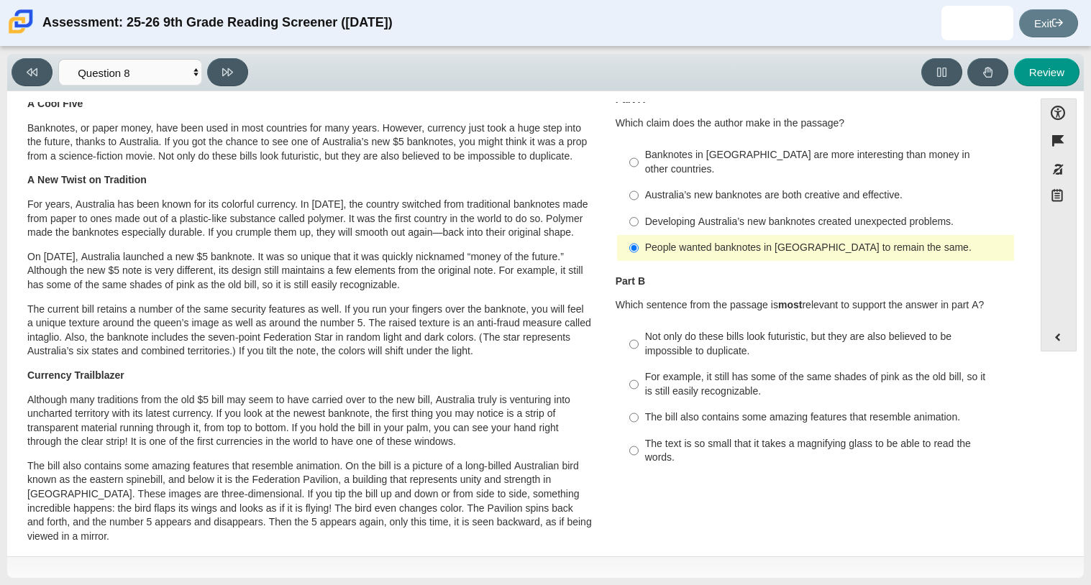
click at [723, 188] on div "Australia’s new banknotes are both creative and effective." at bounding box center [826, 195] width 363 height 14
click at [638, 183] on input "Australia’s new banknotes are both creative and effective. Australia’s new bank…" at bounding box center [633, 196] width 9 height 26
radio input "true"
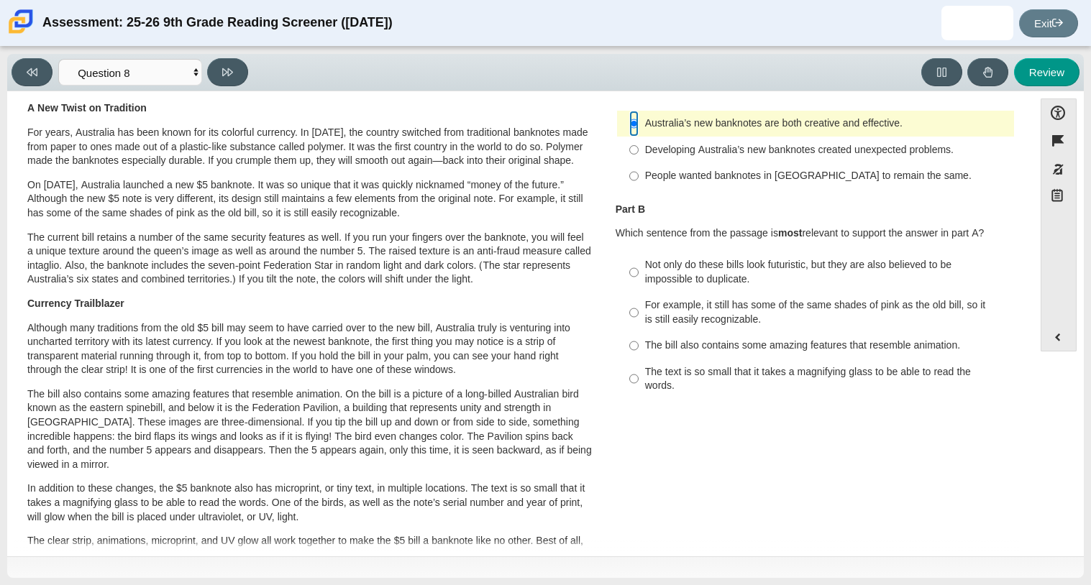
scroll to position [119, 0]
click at [1048, 120] on button "Accessibility" at bounding box center [1058, 112] width 36 height 28
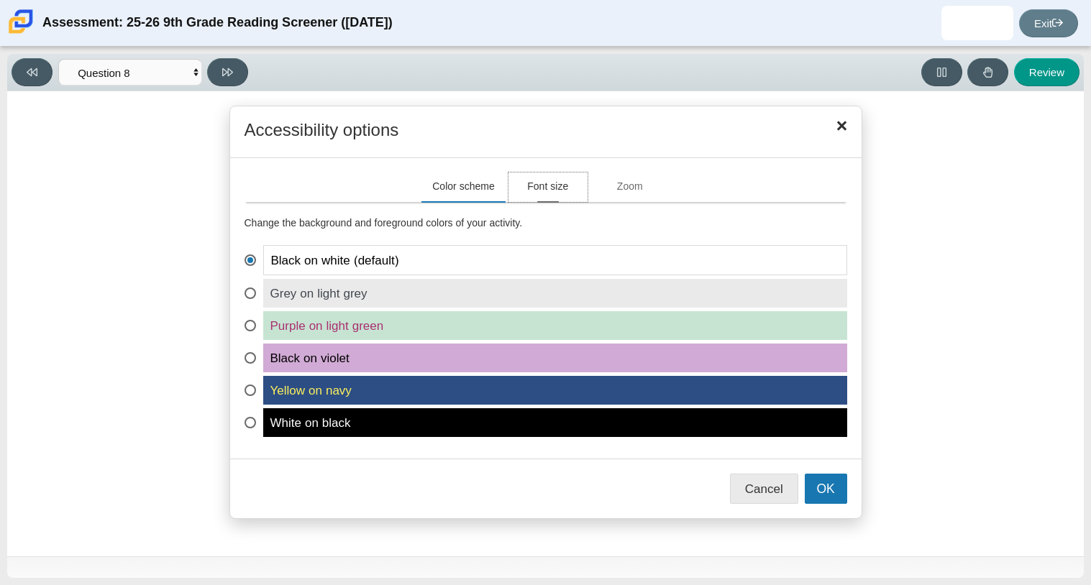
click at [532, 197] on button "Font size" at bounding box center [547, 187] width 79 height 29
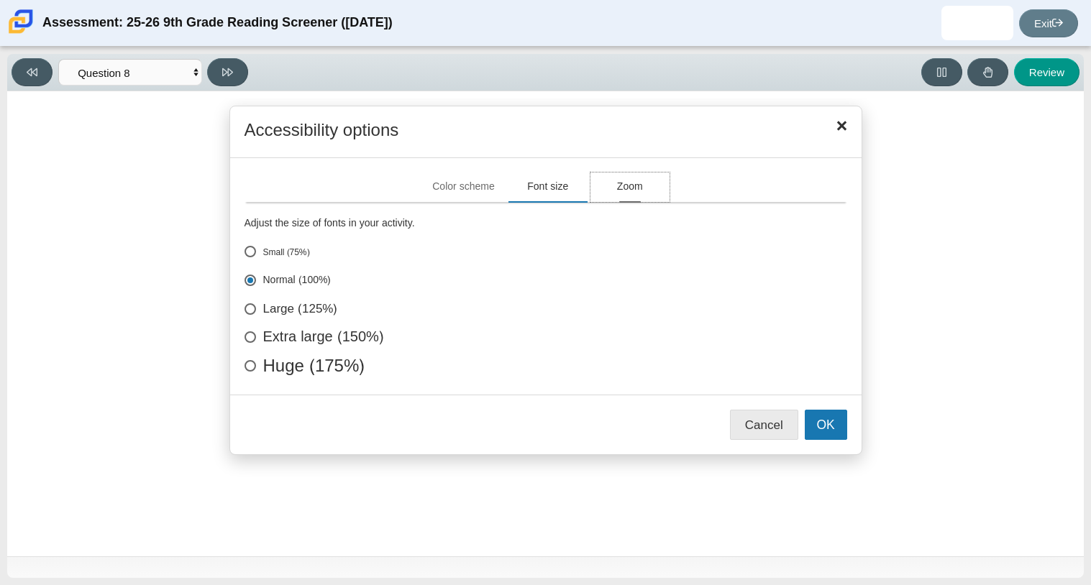
click at [636, 188] on button "Zoom" at bounding box center [629, 187] width 79 height 29
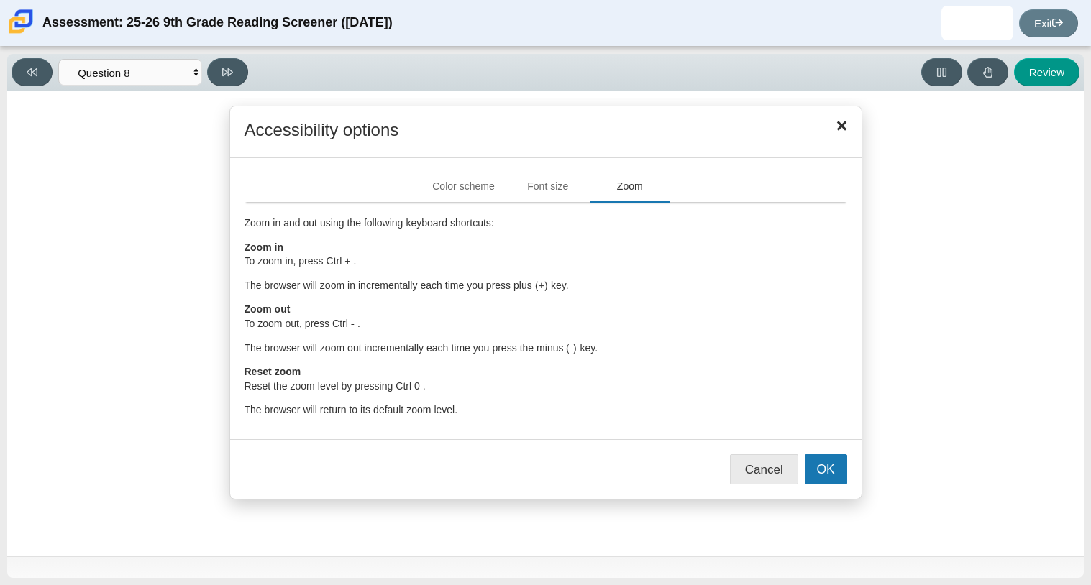
click at [594, 184] on button "Zoom" at bounding box center [629, 187] width 79 height 29
click at [559, 181] on button "Font size" at bounding box center [547, 187] width 79 height 29
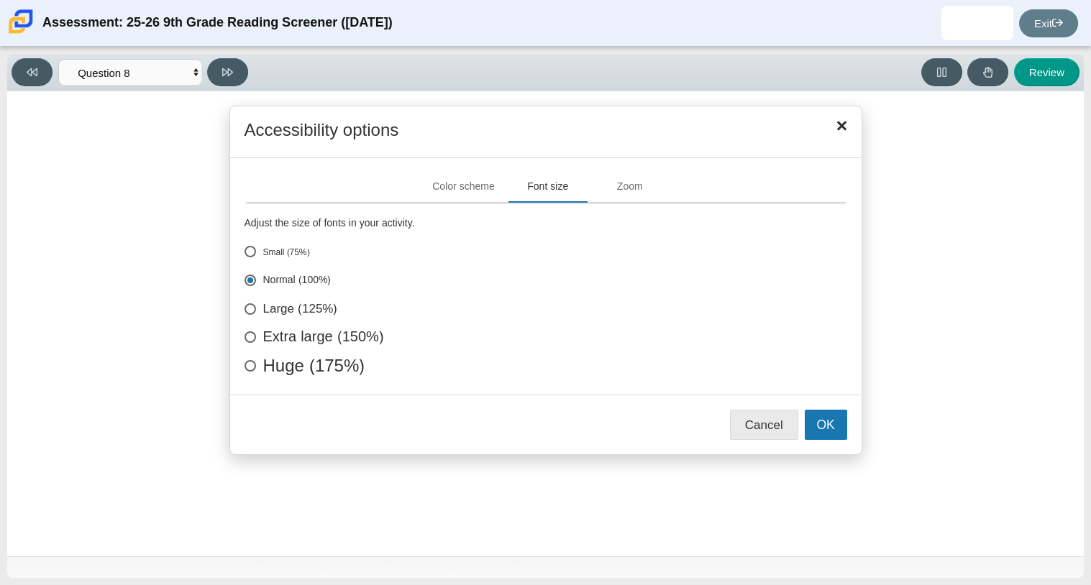
click at [377, 331] on label "Extra large (150%)" at bounding box center [545, 337] width 602 height 14
click at [254, 331] on input "Extra large (150%)" at bounding box center [248, 334] width 9 height 9
radio input "true"
click at [819, 429] on button "OK" at bounding box center [826, 425] width 42 height 30
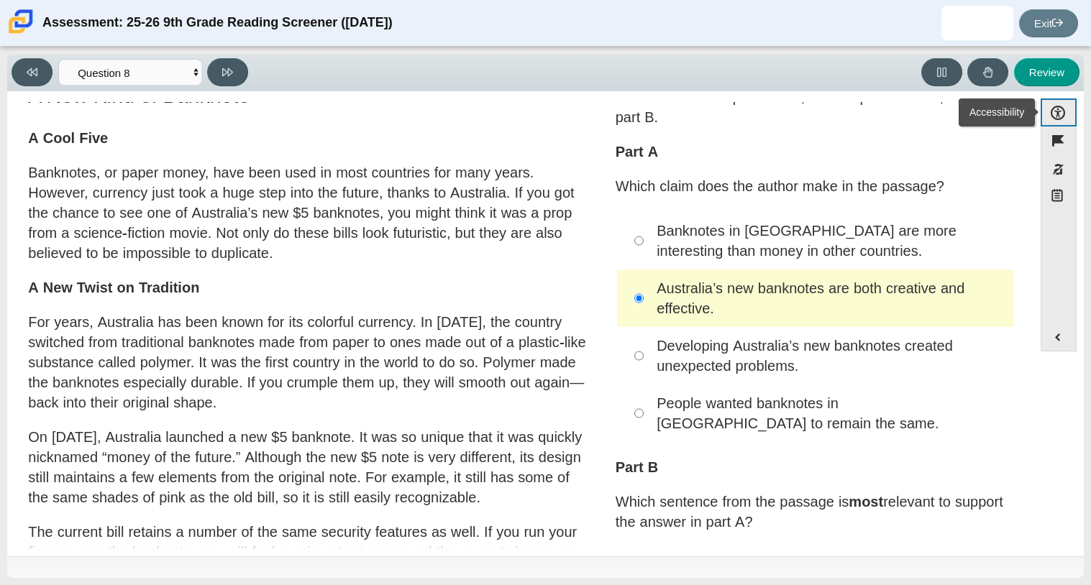
scroll to position [0, 0]
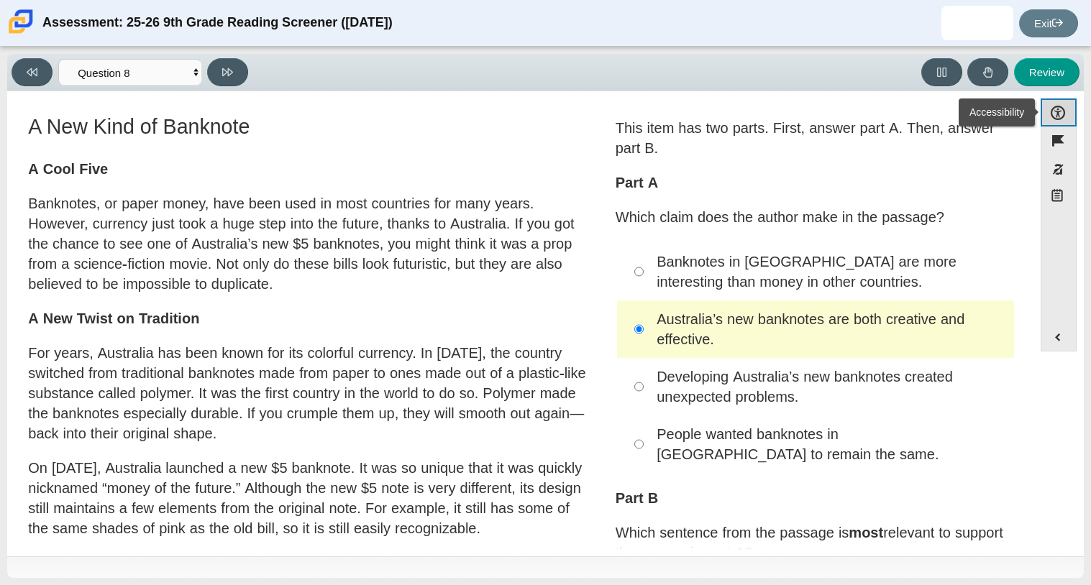
click at [1048, 118] on button "Accessibility" at bounding box center [1058, 112] width 36 height 28
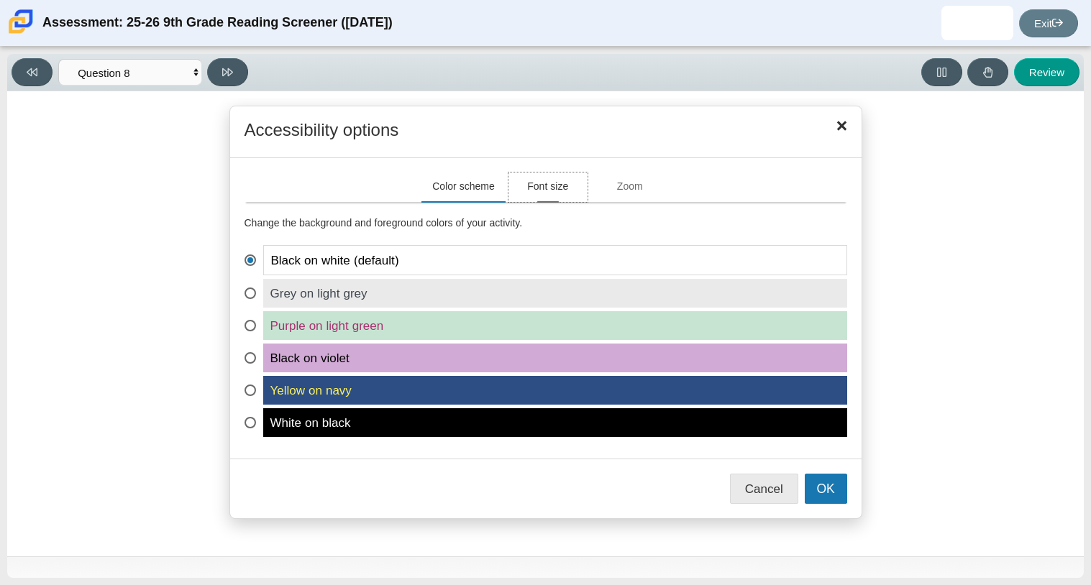
click at [552, 192] on button "Font size" at bounding box center [547, 187] width 79 height 29
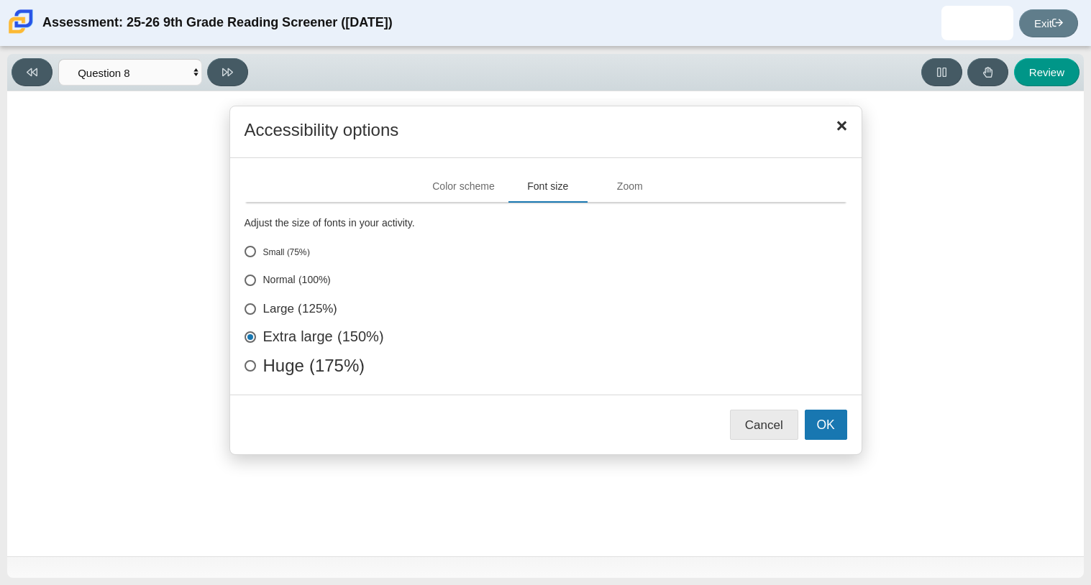
click at [421, 375] on div "Adjust the size of fonts in your activity. Small (75%) Normal (100%) Large (125…" at bounding box center [545, 291] width 602 height 178
click at [337, 373] on label "Huge (175%)" at bounding box center [545, 366] width 602 height 14
click at [254, 368] on input "Huge (175%)" at bounding box center [248, 363] width 9 height 9
radio input "true"
click at [815, 421] on button "OK" at bounding box center [826, 425] width 42 height 30
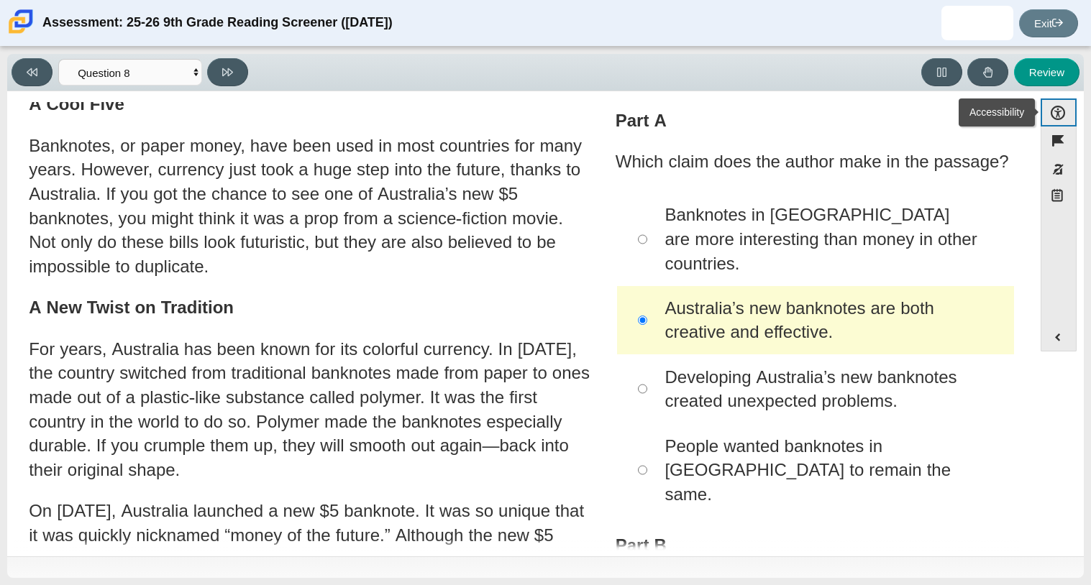
scroll to position [77, 0]
click at [664, 302] on div "Australia’s new banknotes are both creative and effective." at bounding box center [833, 319] width 339 height 48
click at [647, 302] on input "Australia’s new banknotes are both creative and effective. Australia’s new bank…" at bounding box center [642, 319] width 9 height 69
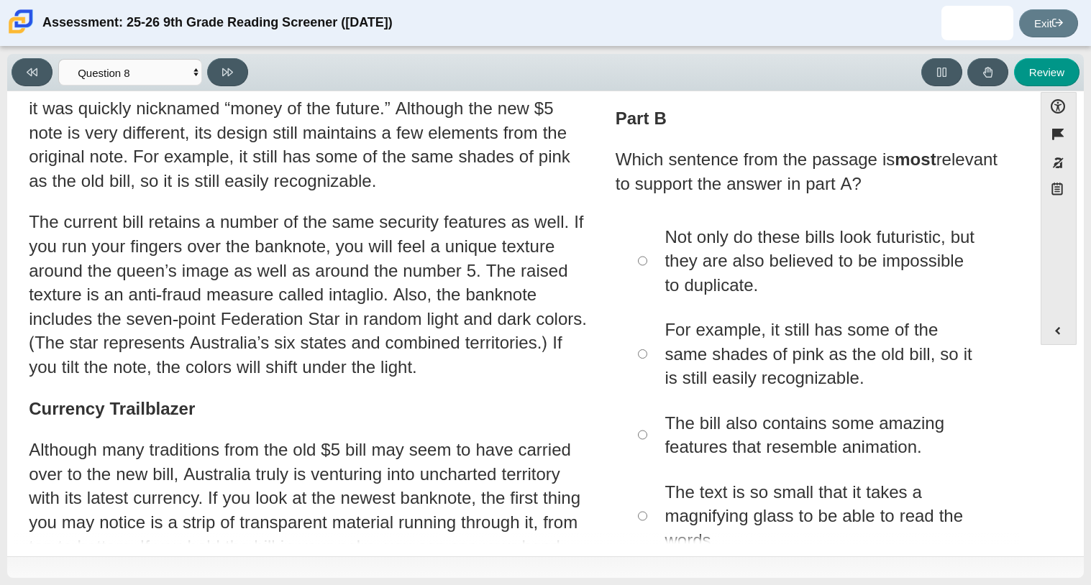
scroll to position [510, 0]
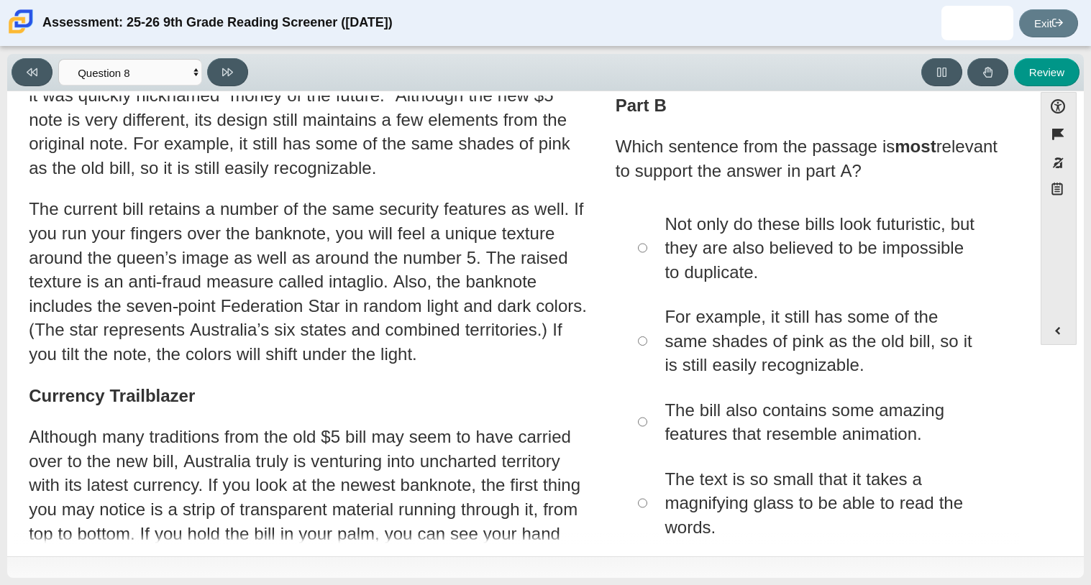
click at [719, 218] on div "Not only do these bills look futuristic, but they are also believed to be impos…" at bounding box center [833, 248] width 339 height 73
click at [647, 218] on input "Not only do these bills look futuristic, but they are also believed to be impos…" at bounding box center [642, 247] width 9 height 93
radio input "true"
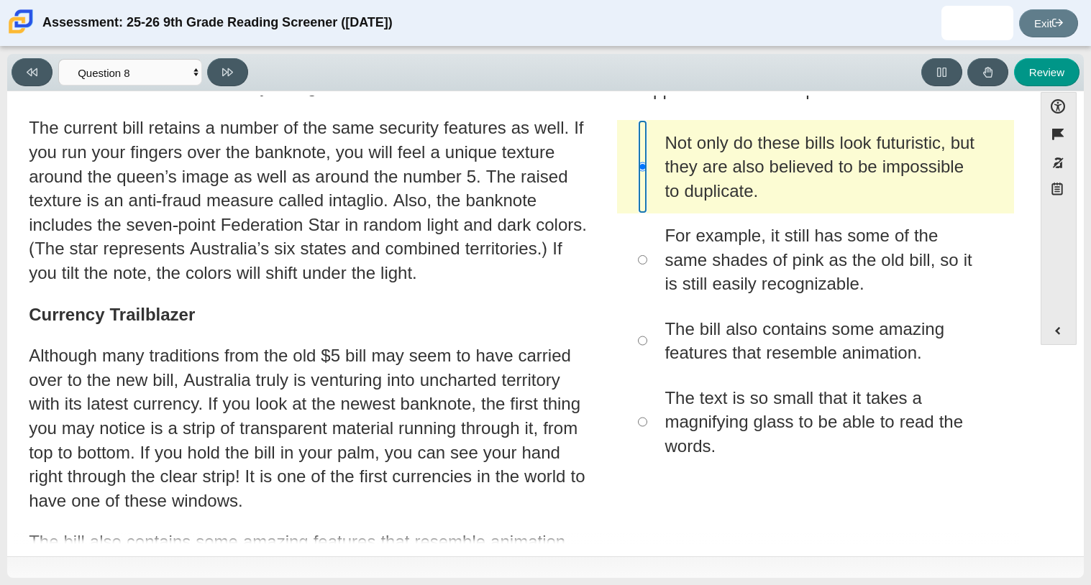
scroll to position [596, 0]
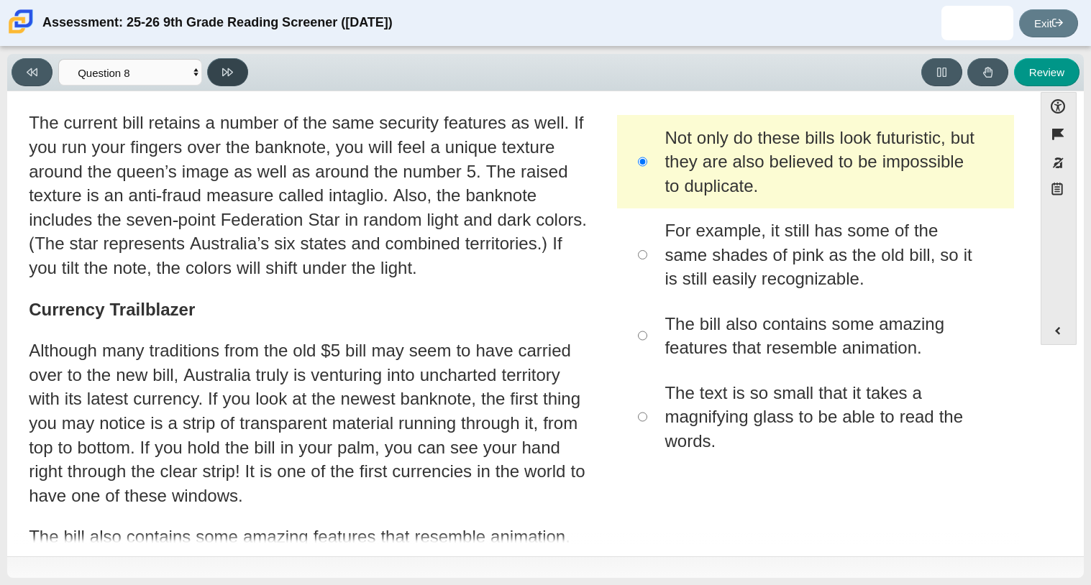
click at [232, 81] on button at bounding box center [227, 72] width 41 height 28
select select "89f058d6-b15c-4ef5-a4b3-fdaffb8868b6"
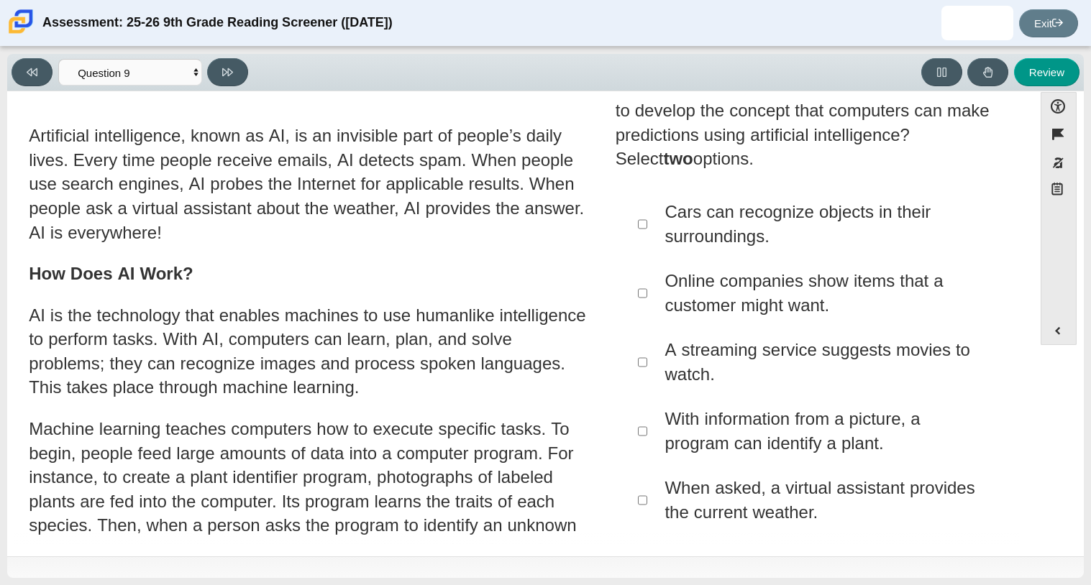
scroll to position [39, 0]
click at [782, 200] on div "Cars can recognize objects in their surroundings." at bounding box center [833, 223] width 339 height 48
click at [647, 200] on input "Cars can recognize objects in their surroundings. Cars can recognize objects in…" at bounding box center [642, 223] width 9 height 69
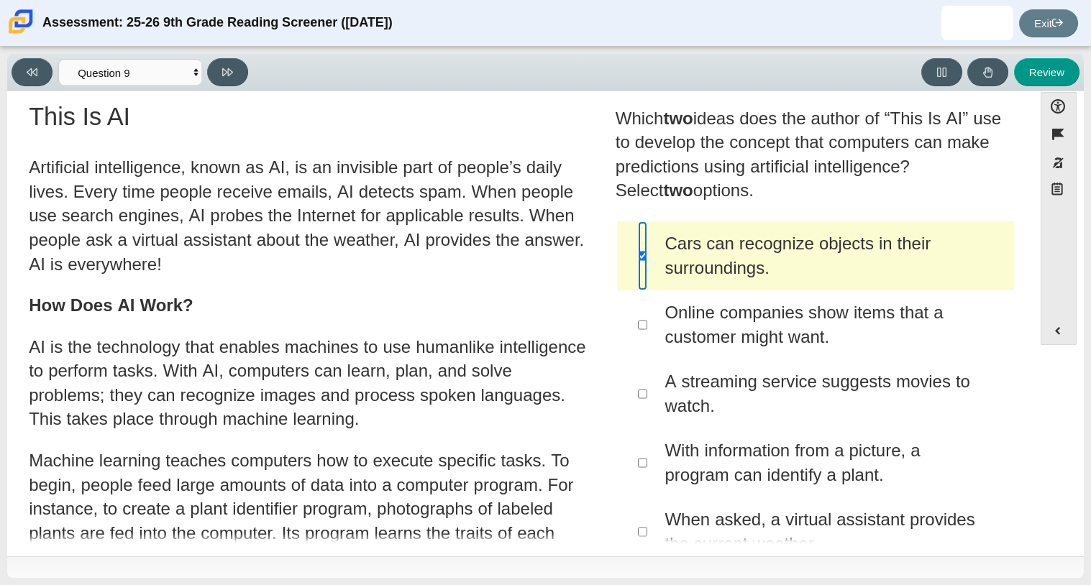
scroll to position [5, 0]
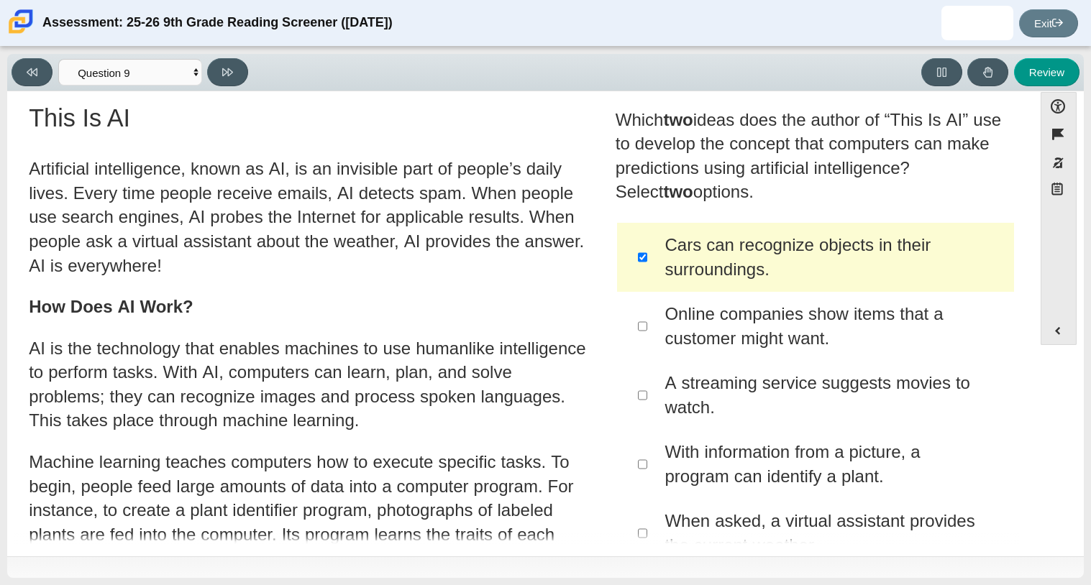
click at [739, 267] on div "Cars can recognize objects in their surroundings." at bounding box center [833, 257] width 339 height 48
click at [647, 267] on input "Cars can recognize objects in their surroundings. Cars can recognize objects in…" at bounding box center [642, 257] width 9 height 69
checkbox input "false"
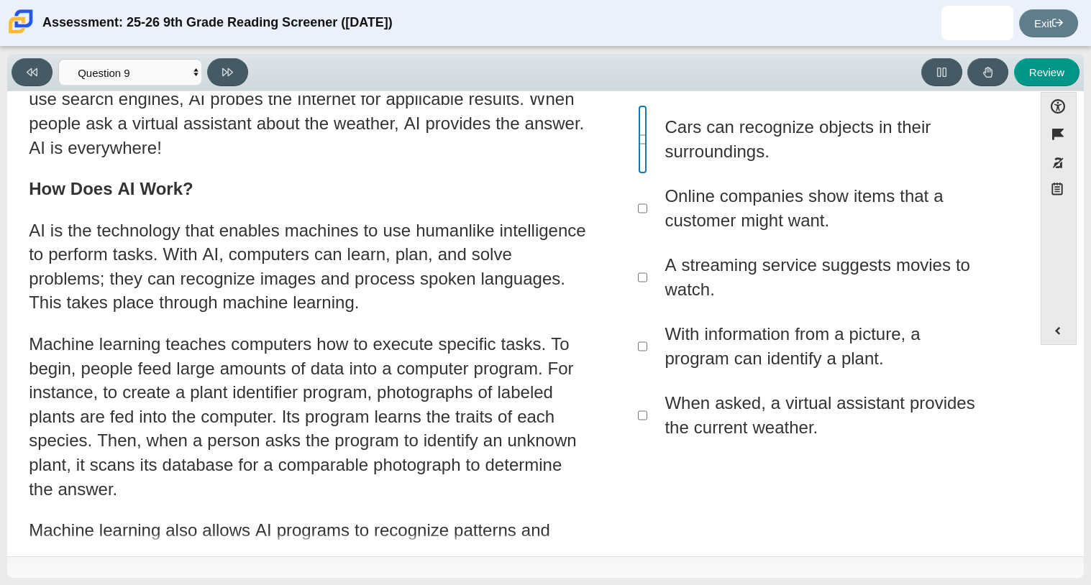
scroll to position [124, 0]
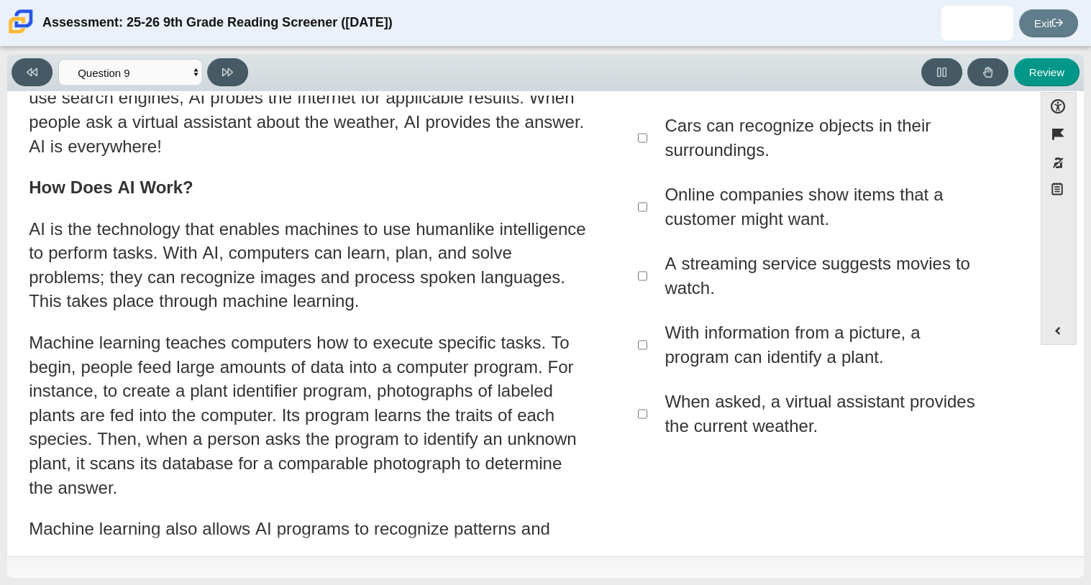
click at [779, 417] on div "When asked, a virtual assistant provides the current weather." at bounding box center [833, 414] width 339 height 48
click at [647, 417] on input "When asked, a virtual assistant provides the current weather. When asked, a vir…" at bounding box center [642, 414] width 9 height 69
checkbox input "true"
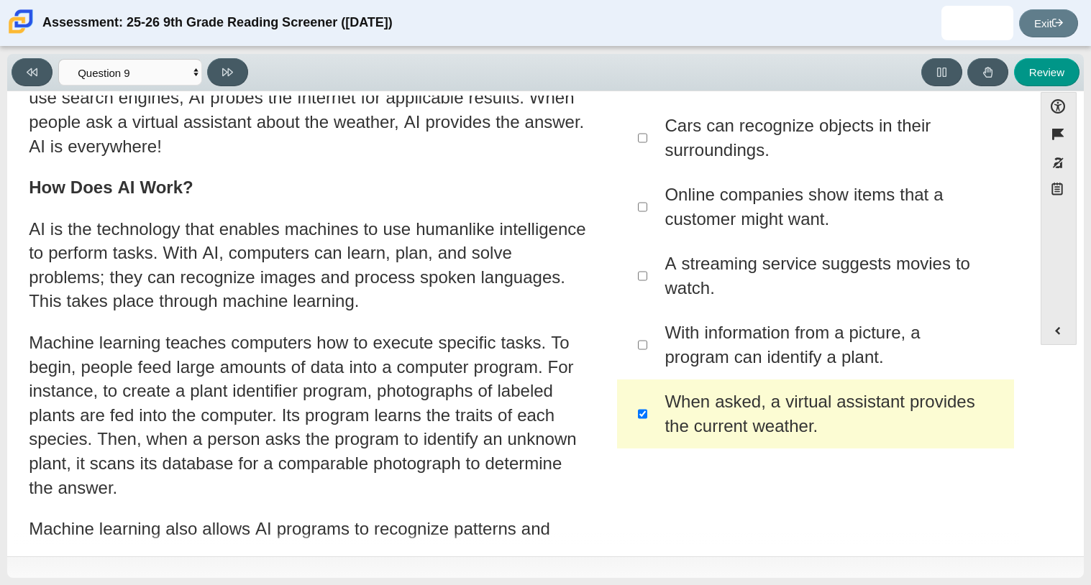
click at [780, 365] on div "With information from a picture, a program can identify a plant." at bounding box center [833, 345] width 339 height 48
click at [647, 365] on input "With information from a picture, a program can identify a plant. With informati…" at bounding box center [642, 345] width 9 height 69
checkbox input "true"
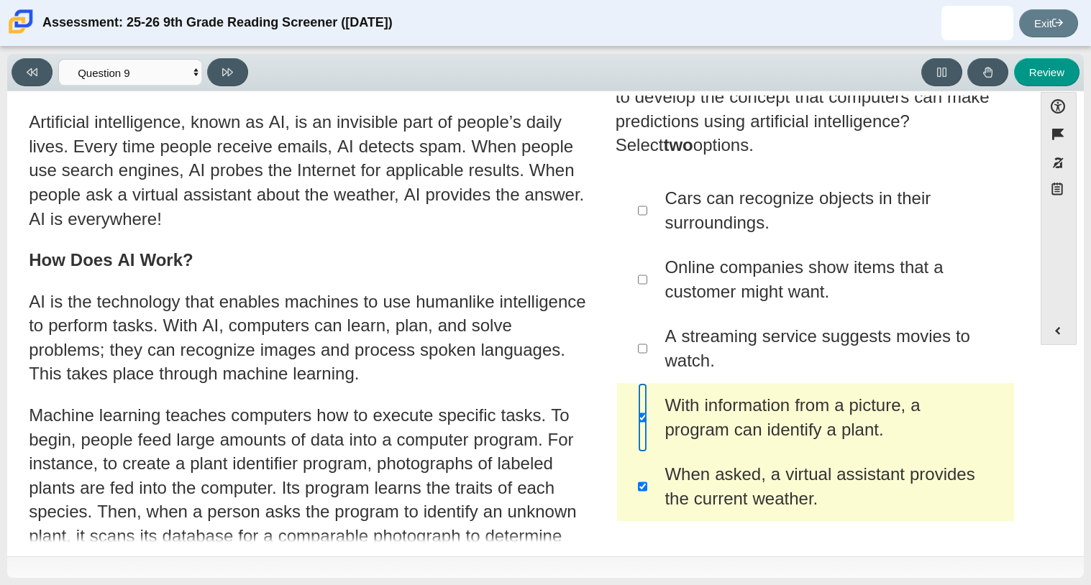
scroll to position [51, 0]
click at [245, 72] on button at bounding box center [227, 72] width 41 height 28
select select "cdf3c14e-a918-44d1-9b63-3db0fa81641e"
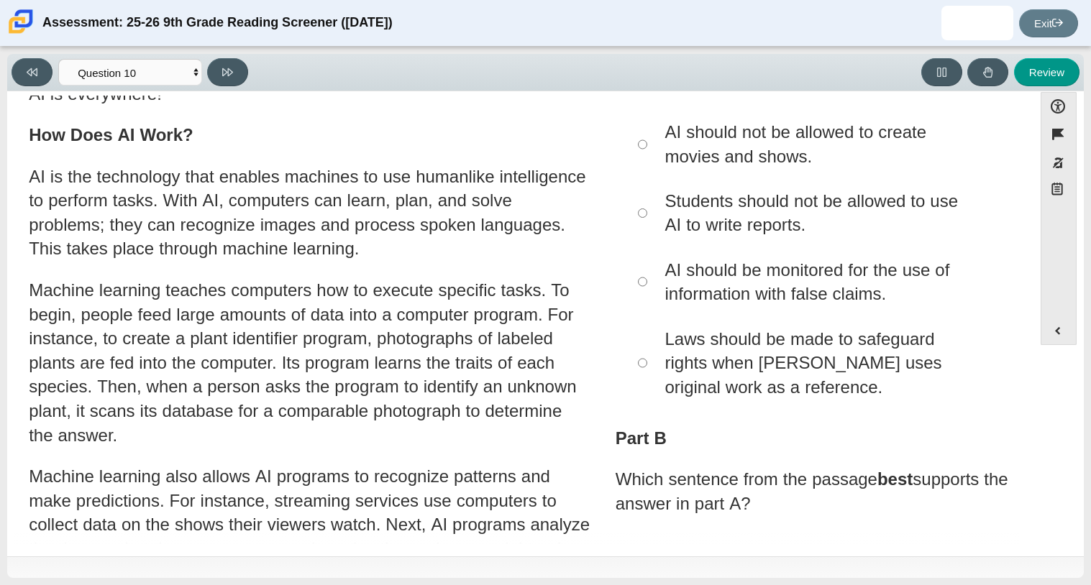
scroll to position [192, 0]
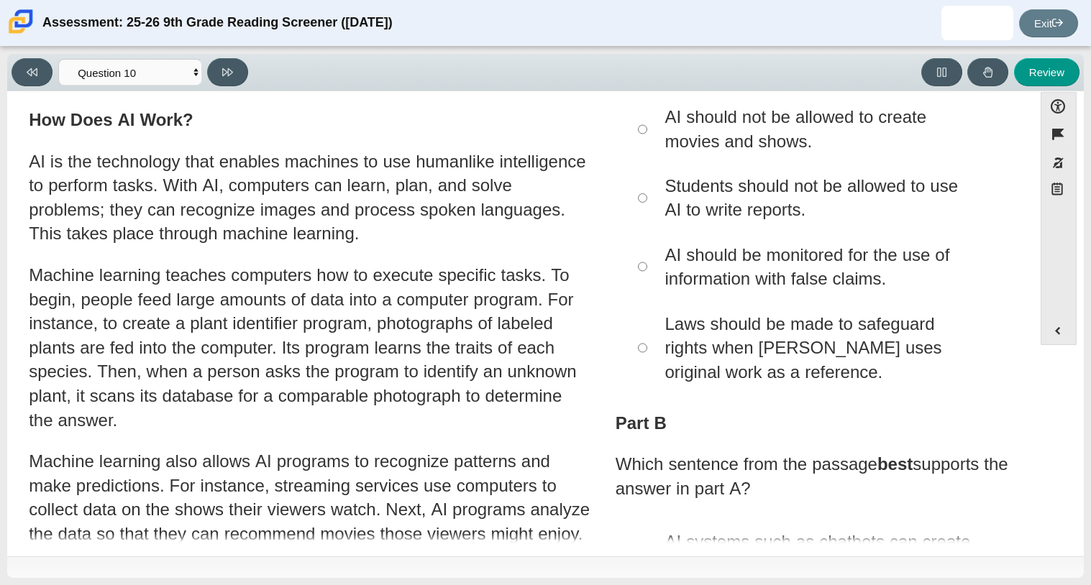
click at [766, 258] on div "AI should be monitored for the use of information with false claims." at bounding box center [833, 267] width 339 height 48
click at [647, 258] on input "AI should be monitored for the use of information with false claims. AI should …" at bounding box center [642, 266] width 9 height 69
radio input "true"
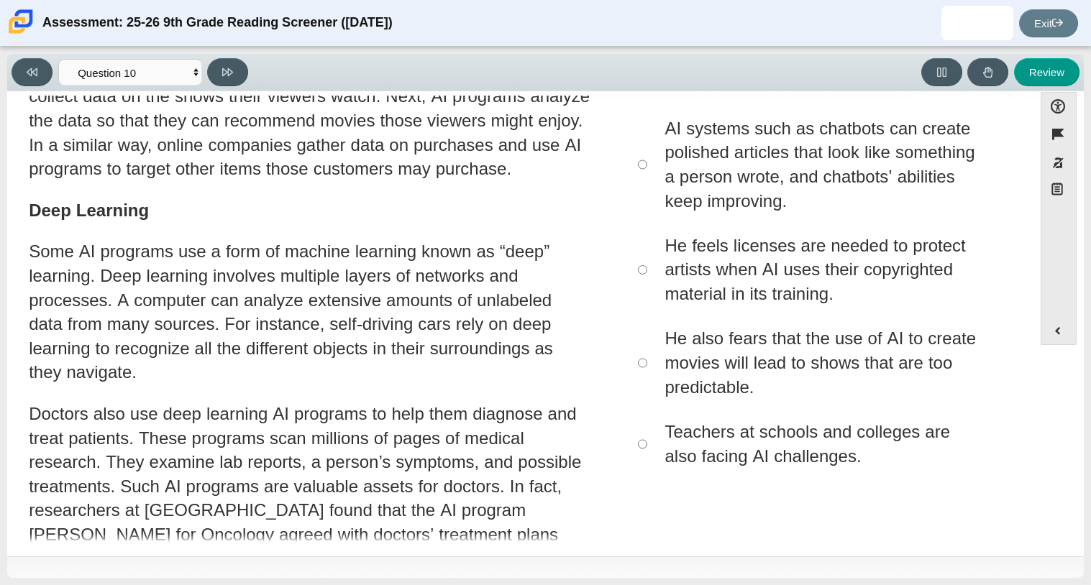
scroll to position [609, 0]
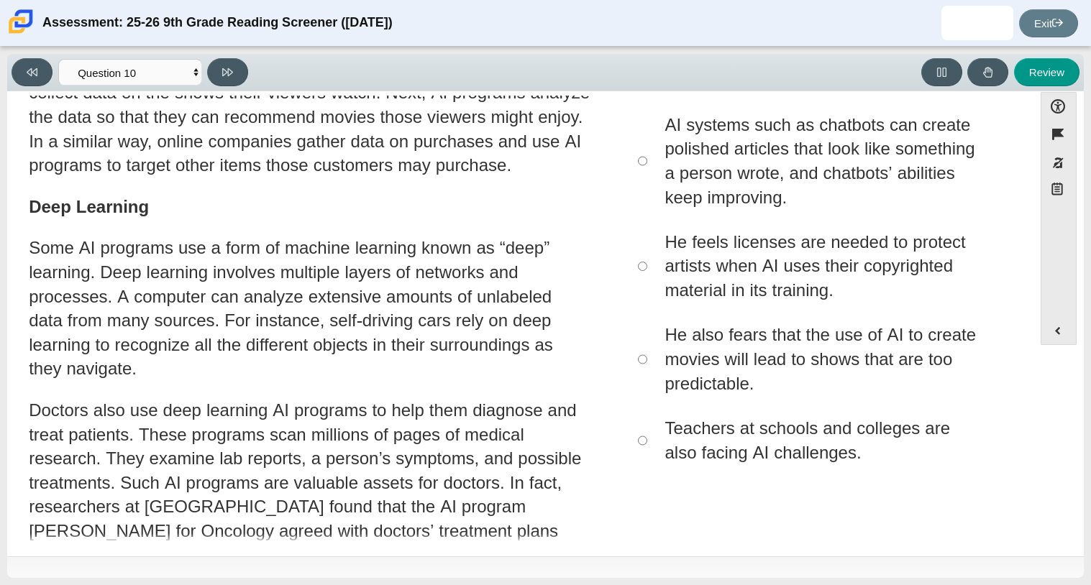
click at [675, 245] on div "He feels licenses are needed to protect artists when AI uses their copyrighted …" at bounding box center [833, 266] width 339 height 73
click at [647, 245] on input "He feels licenses are needed to protect artists when AI uses their copyrighted …" at bounding box center [642, 266] width 9 height 93
radio input "true"
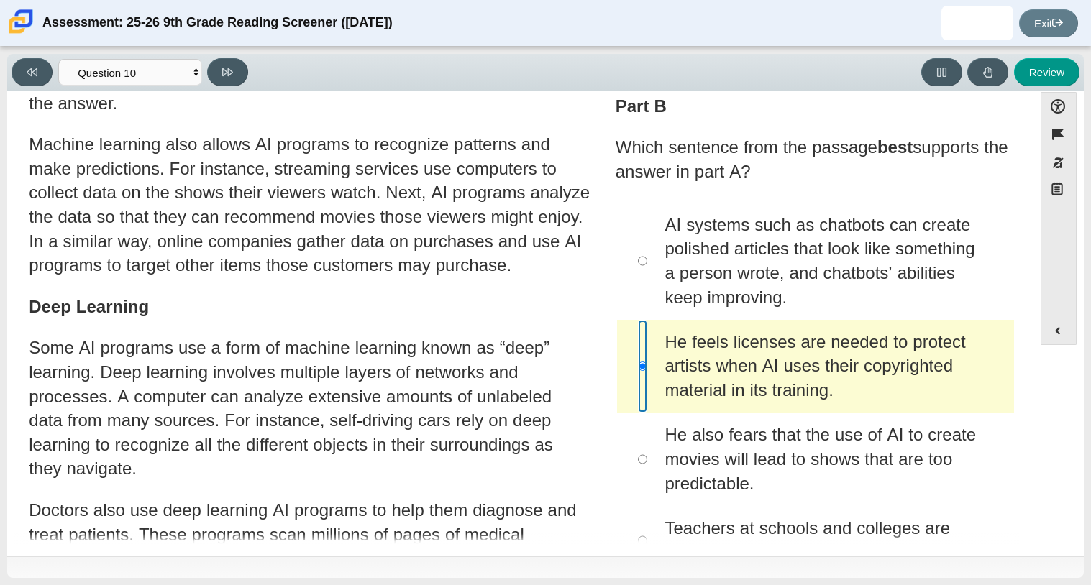
scroll to position [513, 0]
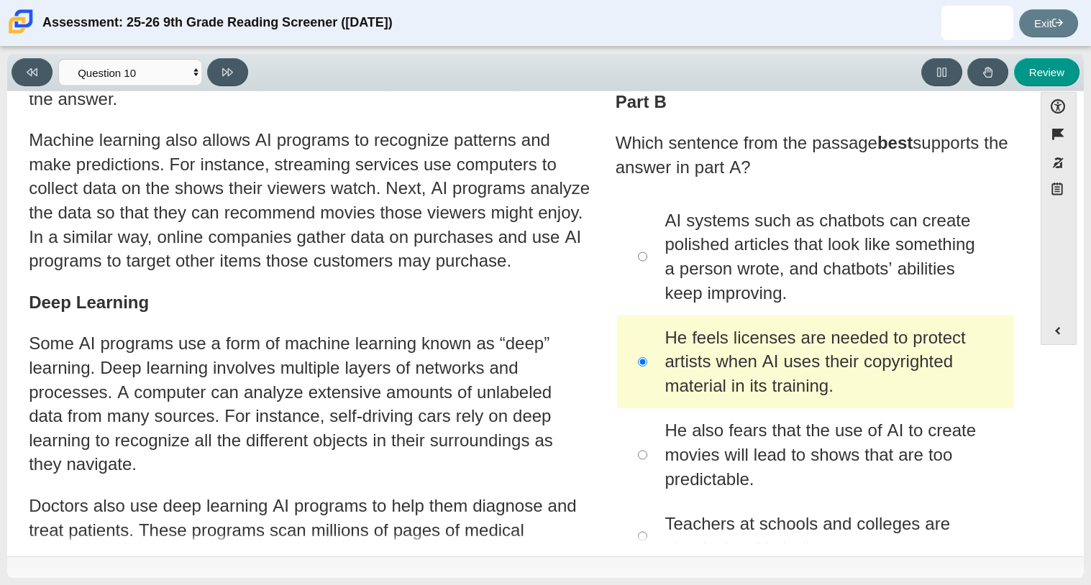
click at [679, 246] on div "AI systems such as chatbots can create polished articles that look like somethi…" at bounding box center [833, 257] width 339 height 96
click at [647, 246] on input "AI systems such as chatbots can create polished articles that look like somethi…" at bounding box center [642, 256] width 9 height 117
radio input "true"
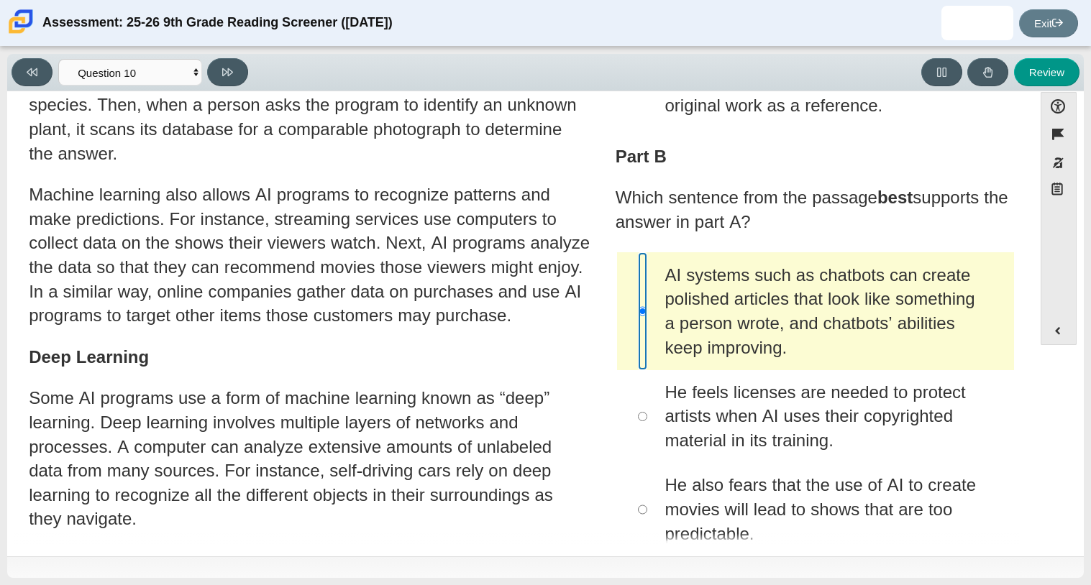
scroll to position [479, 0]
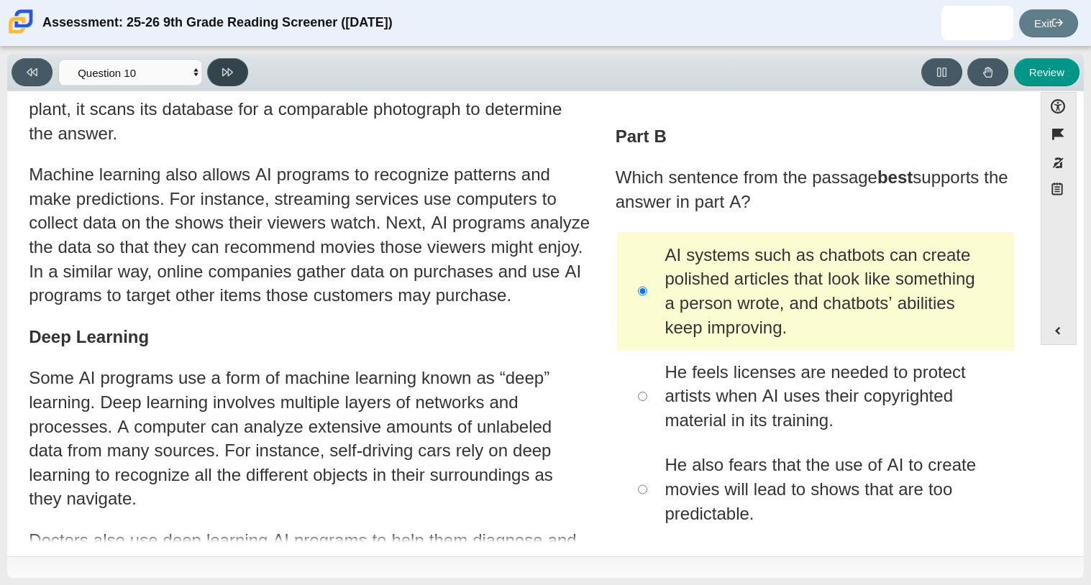
click at [217, 75] on button at bounding box center [227, 72] width 41 height 28
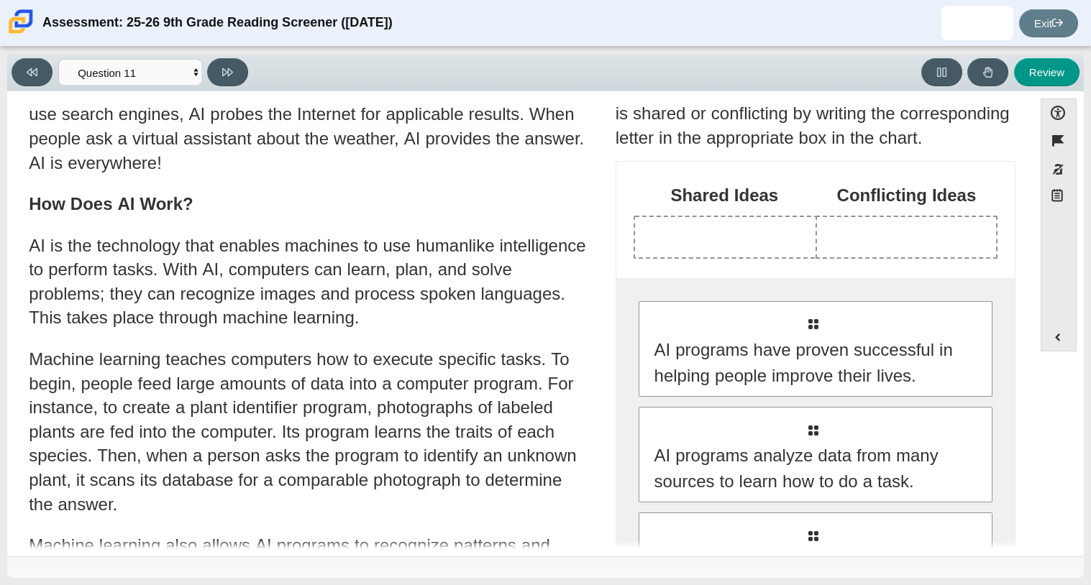
scroll to position [112, 0]
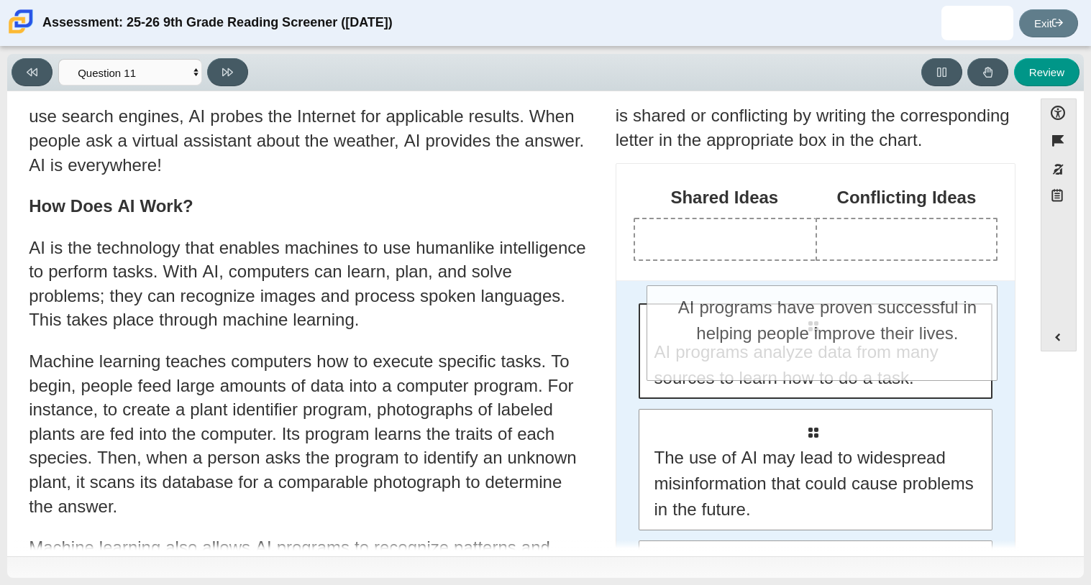
drag, startPoint x: 761, startPoint y: 332, endPoint x: 773, endPoint y: 314, distance: 21.7
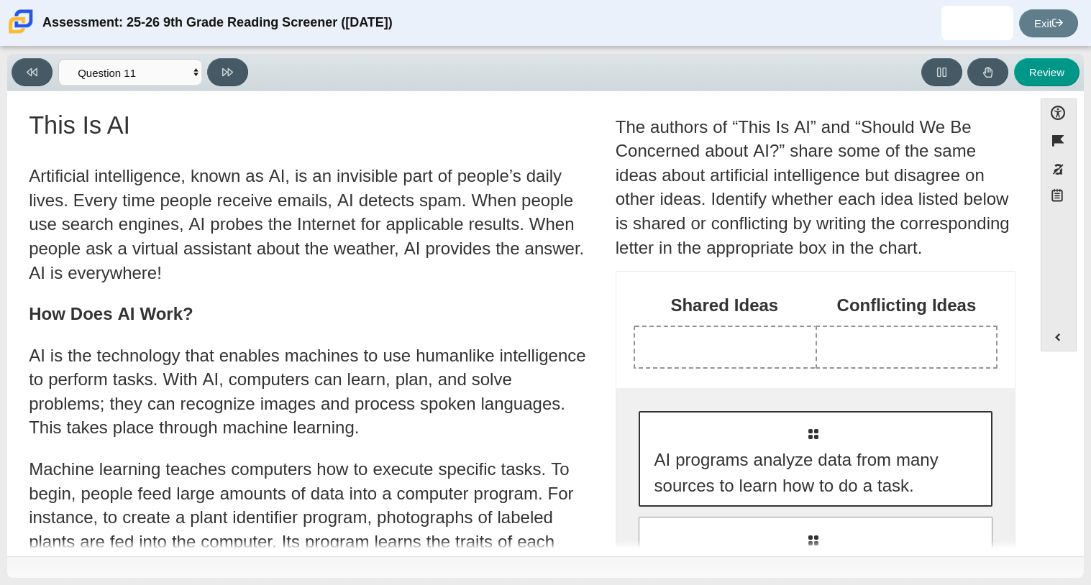
scroll to position [0, 0]
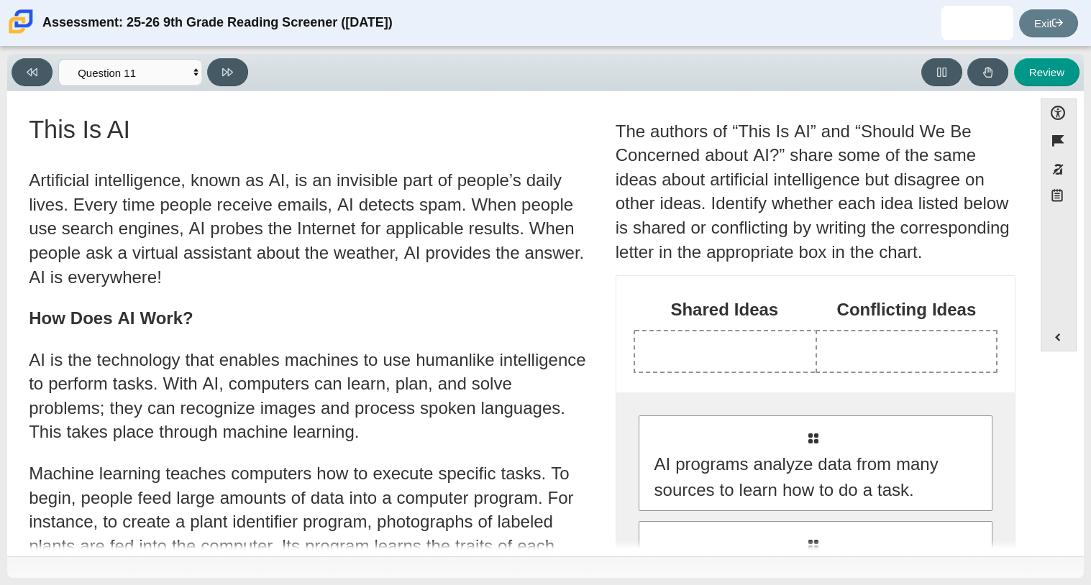
click at [666, 195] on div "The authors of “This Is AI” and “Should We Be Concerned about AI?” share some o…" at bounding box center [815, 191] width 400 height 145
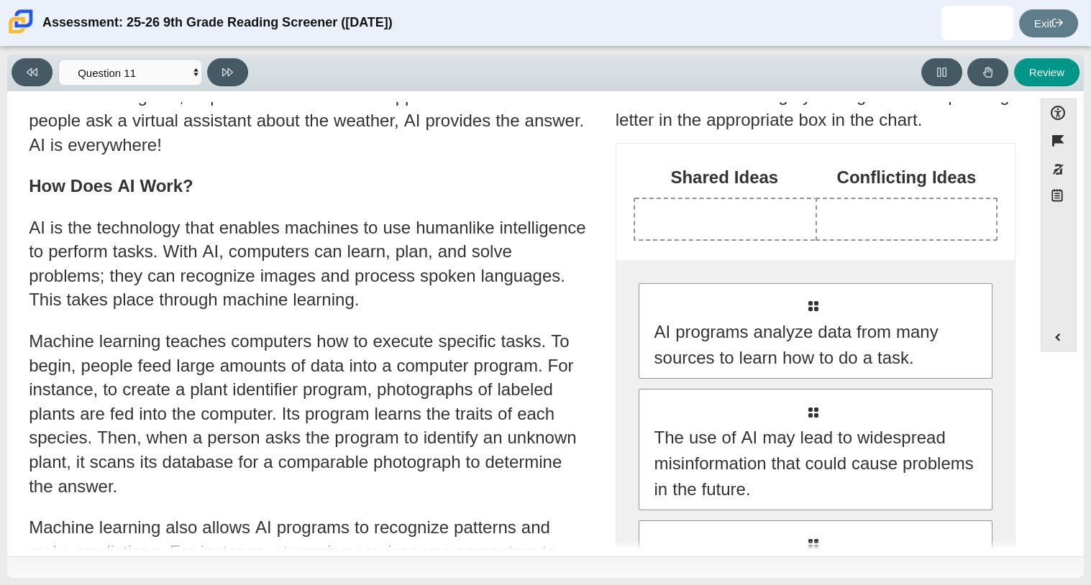
scroll to position [147, 0]
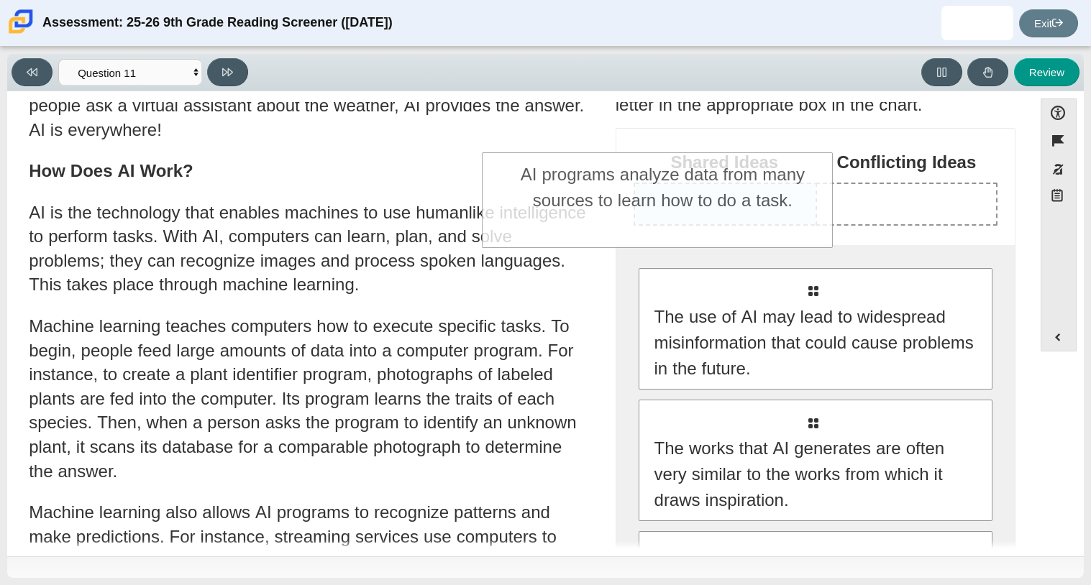
drag, startPoint x: 852, startPoint y: 331, endPoint x: 715, endPoint y: 208, distance: 183.8
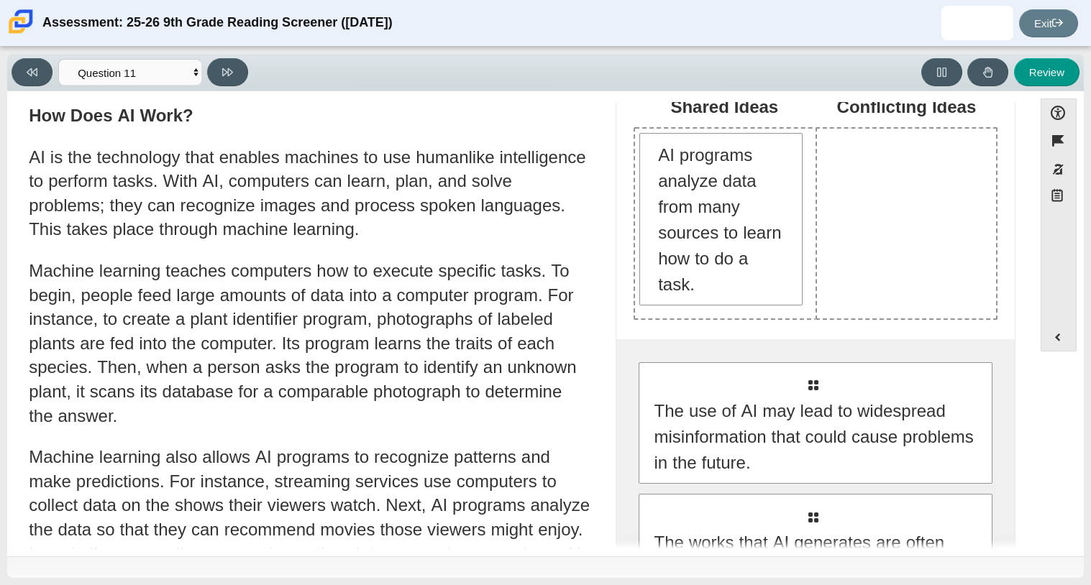
scroll to position [211, 0]
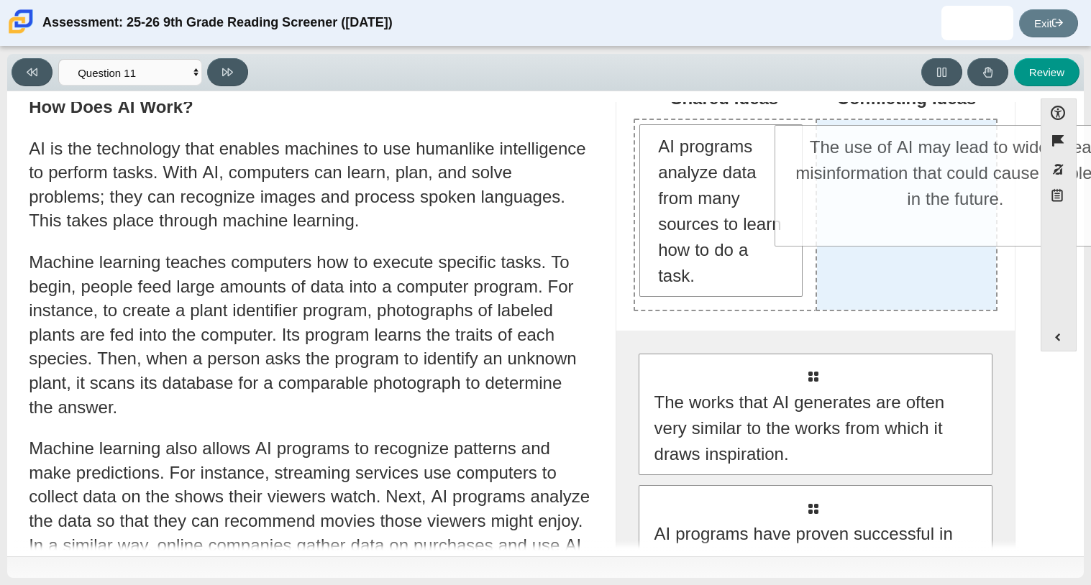
drag, startPoint x: 756, startPoint y: 429, endPoint x: 897, endPoint y: 202, distance: 267.0
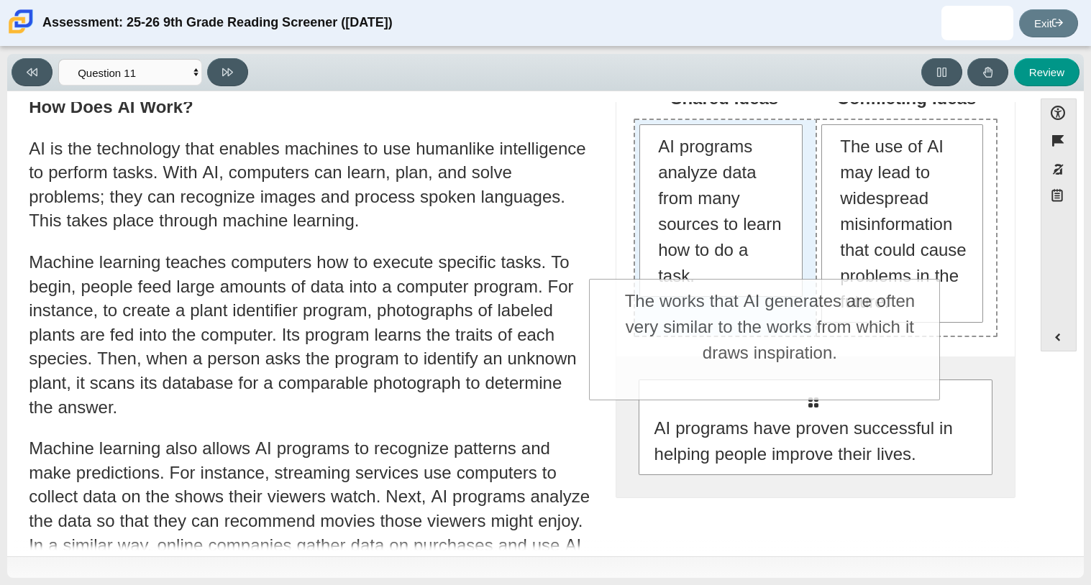
drag, startPoint x: 750, startPoint y: 415, endPoint x: 705, endPoint y: 316, distance: 108.8
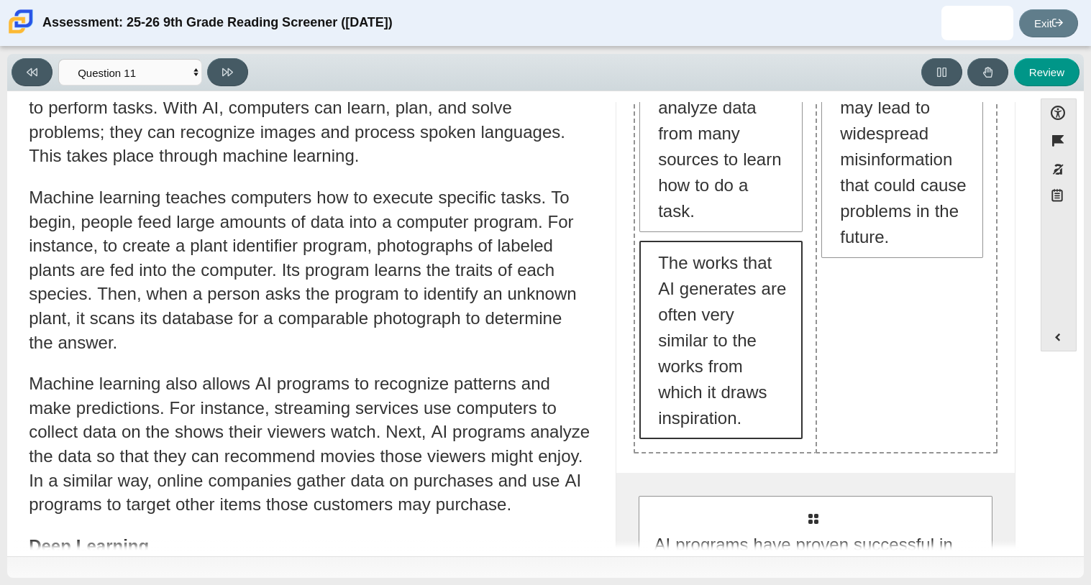
scroll to position [278, 0]
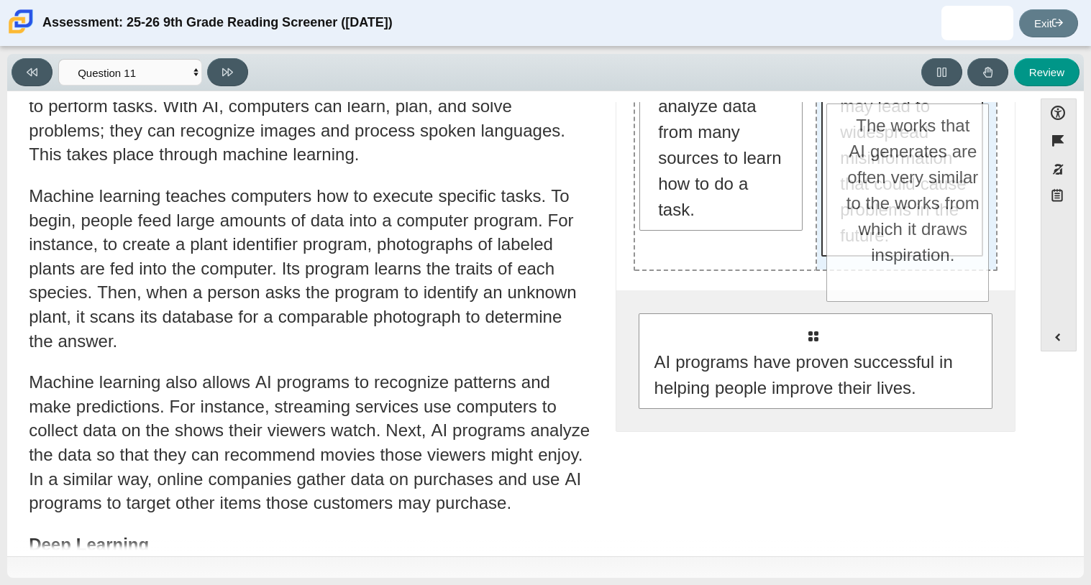
drag, startPoint x: 705, startPoint y: 384, endPoint x: 897, endPoint y: 249, distance: 234.8
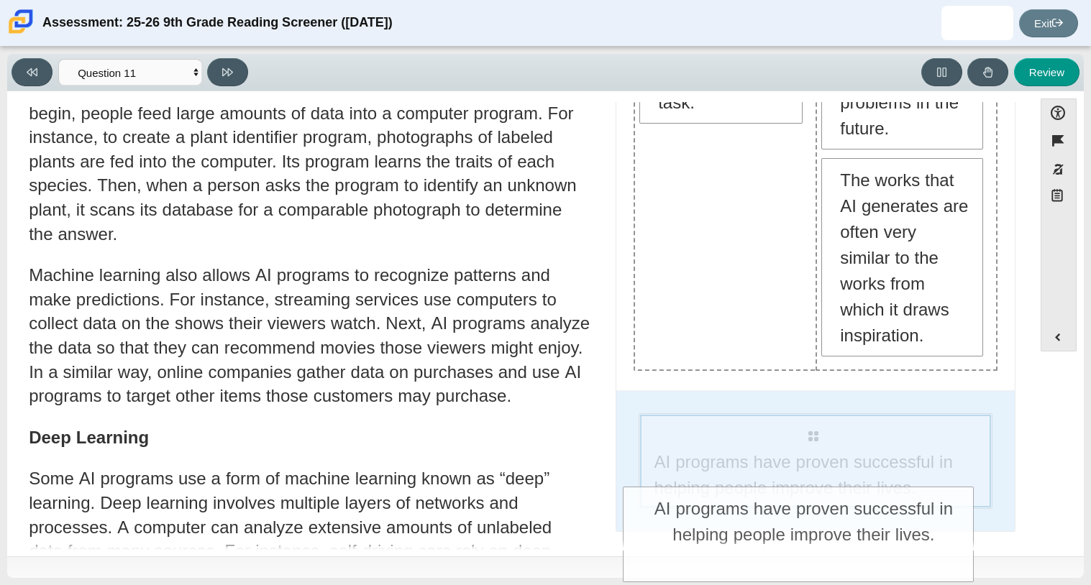
scroll to position [406, 0]
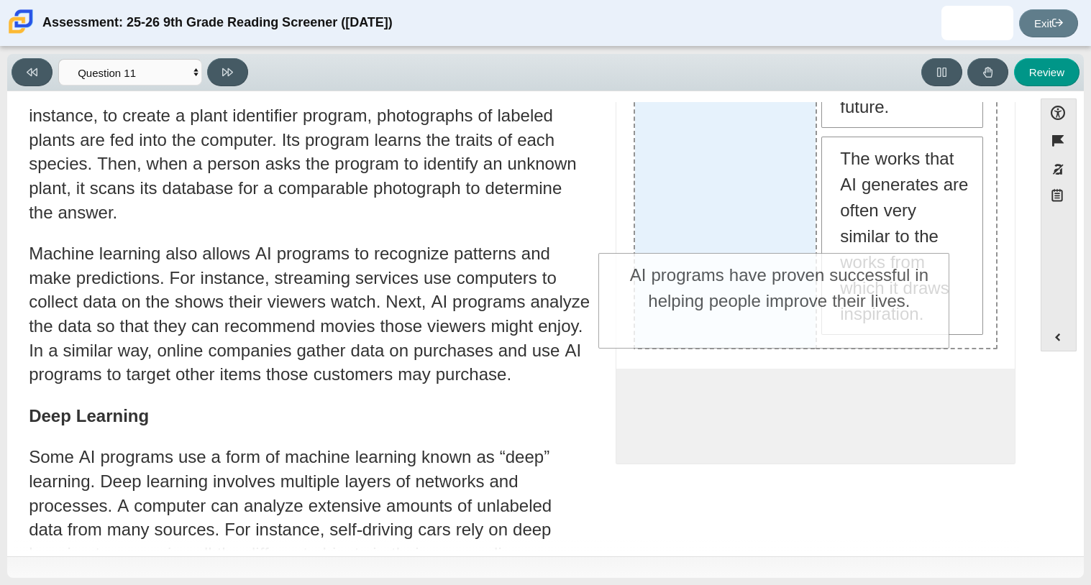
drag, startPoint x: 746, startPoint y: 533, endPoint x: 710, endPoint y: 267, distance: 268.4
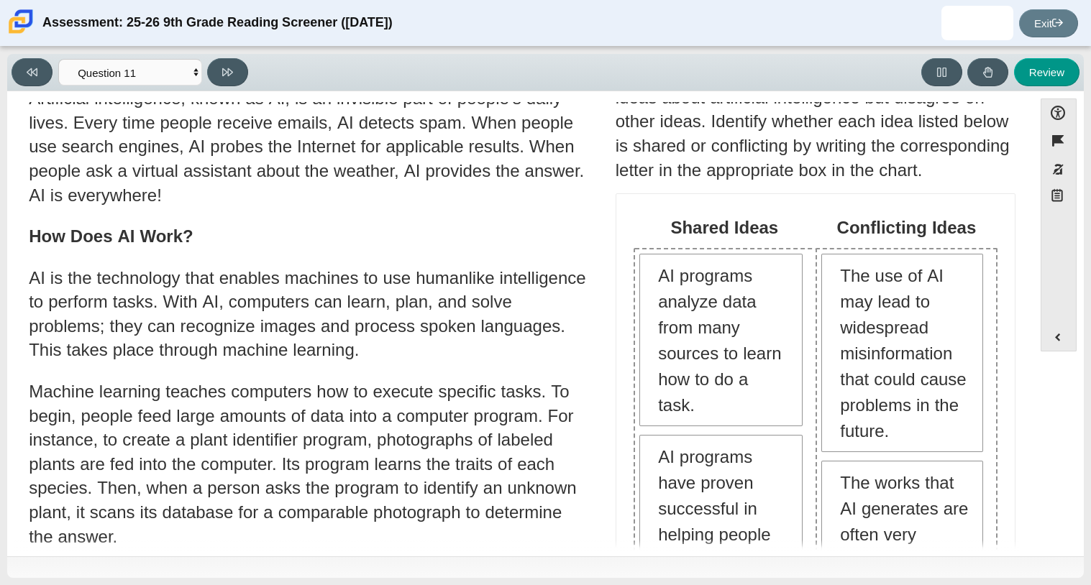
scroll to position [0, 0]
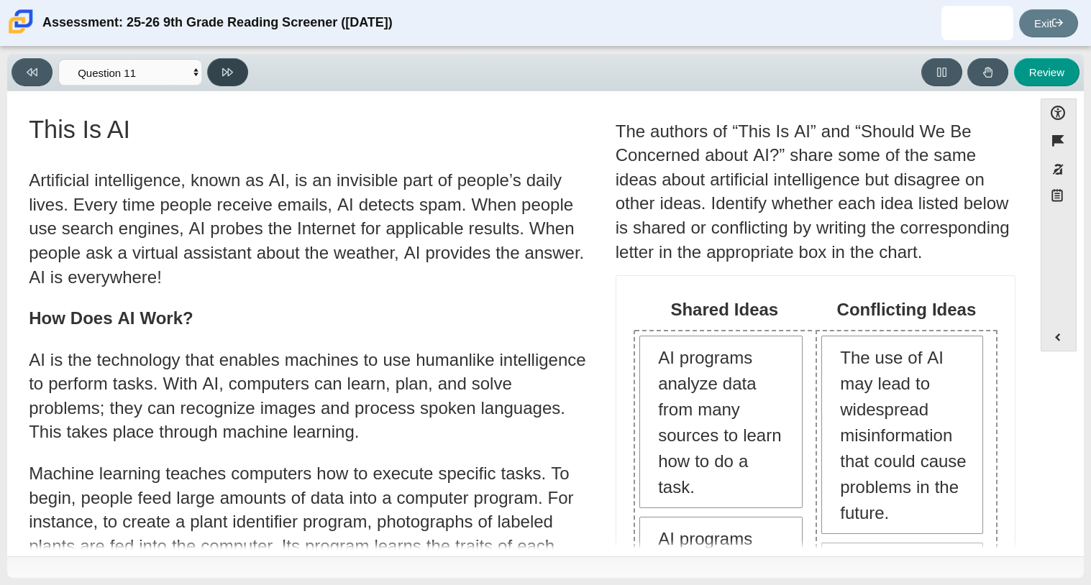
click at [221, 69] on button at bounding box center [227, 72] width 41 height 28
select select "c3effed4-44ce-4a19-bd96-1787f34e9b4c"
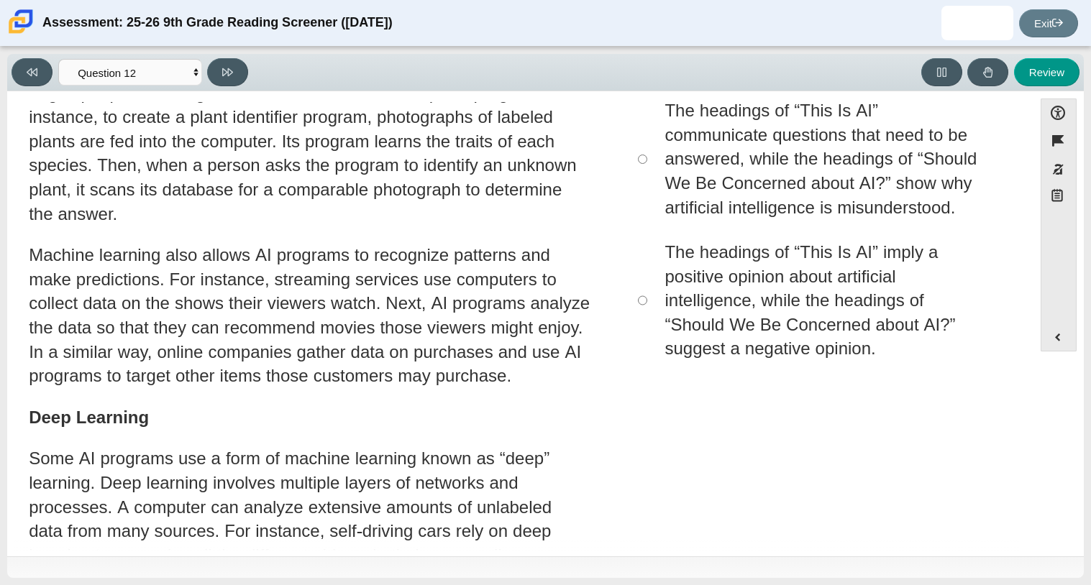
scroll to position [407, 0]
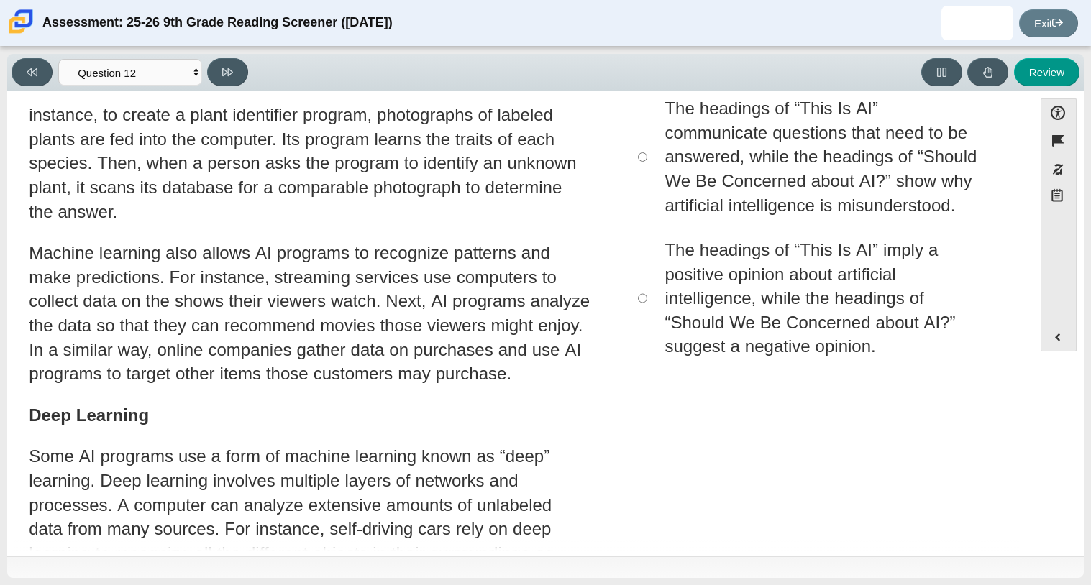
click at [726, 316] on div "The headings of “This Is AI” imply a positive opinion about artificial intellig…" at bounding box center [833, 298] width 339 height 121
click at [647, 316] on input "The headings of “This Is AI” imply a positive opinion about artificial intellig…" at bounding box center [642, 299] width 9 height 142
radio input "true"
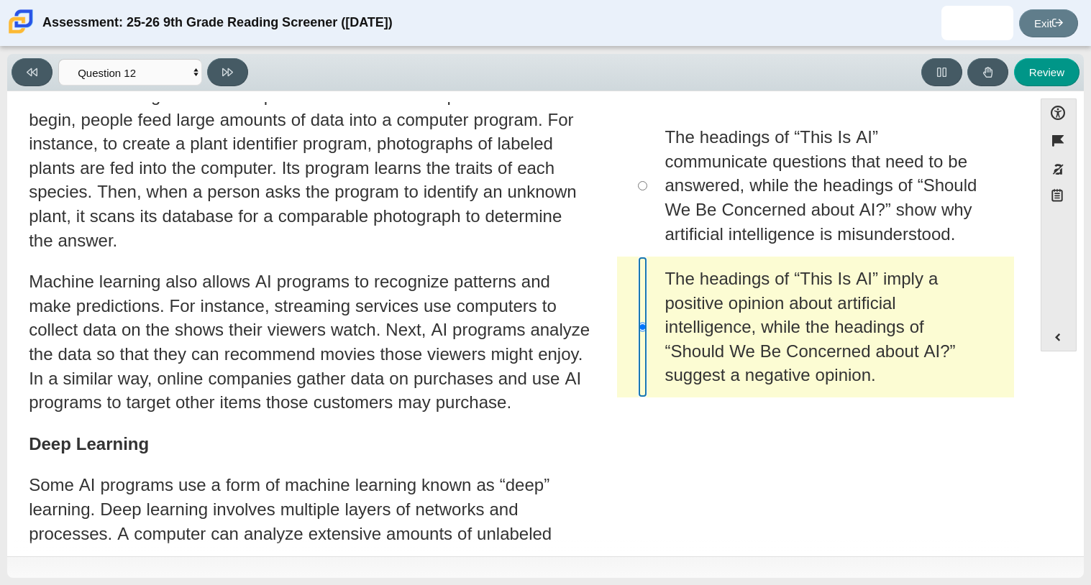
scroll to position [370, 0]
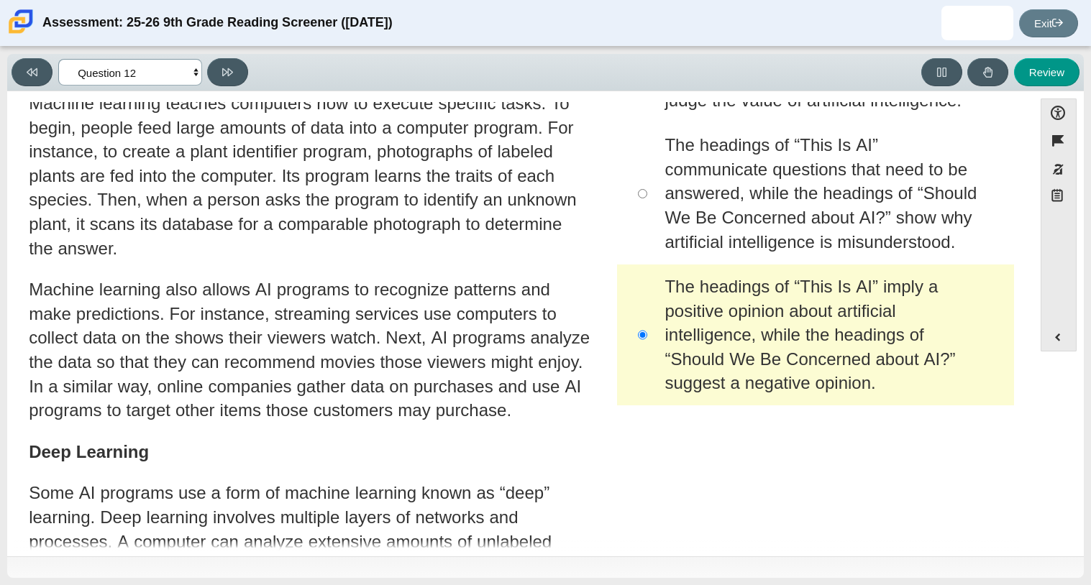
click at [96, 70] on select "Questions Question 1 Question 2 Question 3 Question 4 Question 5 Question 6 Que…" at bounding box center [130, 72] width 144 height 27
click at [58, 59] on select "Questions Question 1 Question 2 Question 3 Question 4 Question 5 Question 6 Que…" at bounding box center [130, 72] width 144 height 27
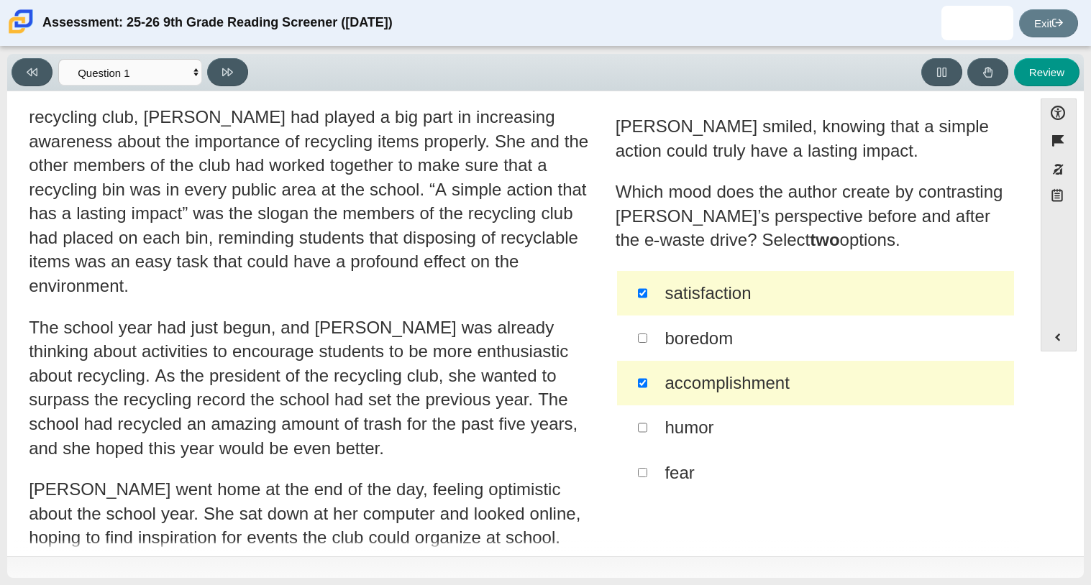
scroll to position [125, 0]
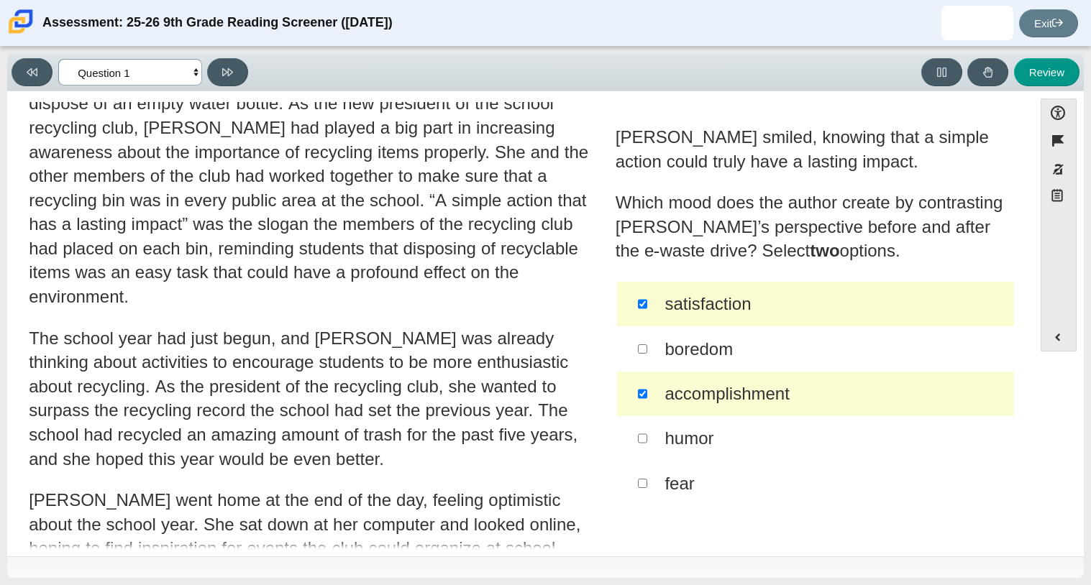
click at [165, 75] on select "Questions Question 1 Question 2 Question 3 Question 4 Question 5 Question 6 Que…" at bounding box center [130, 72] width 144 height 27
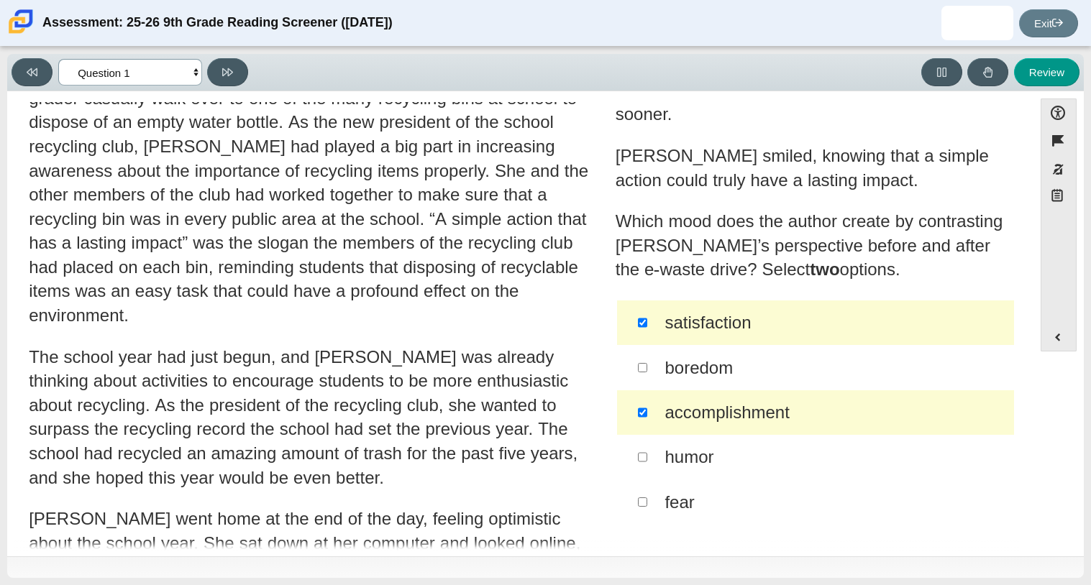
scroll to position [0, 0]
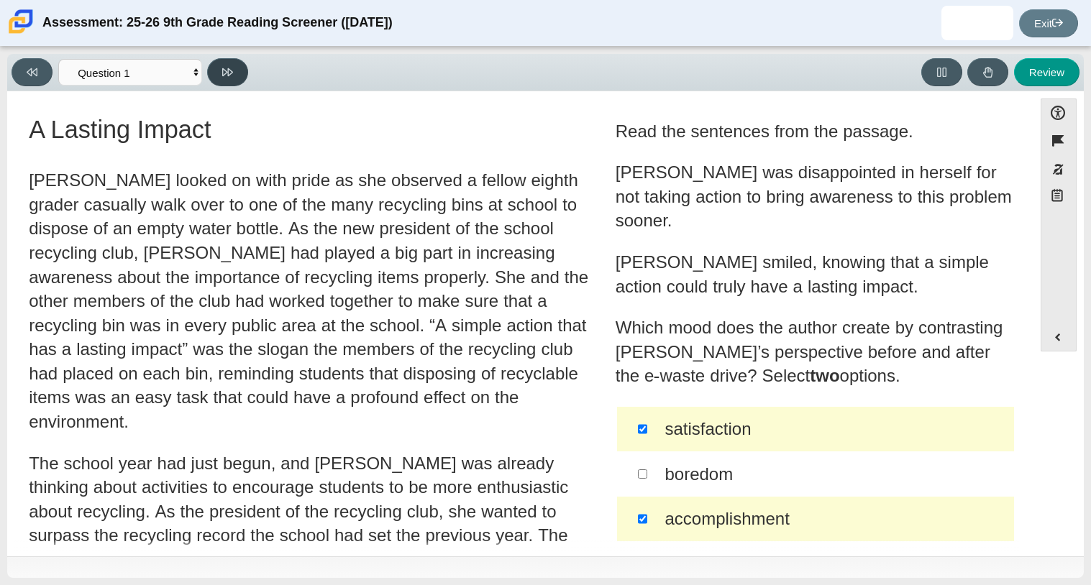
click at [223, 78] on button at bounding box center [227, 72] width 41 height 28
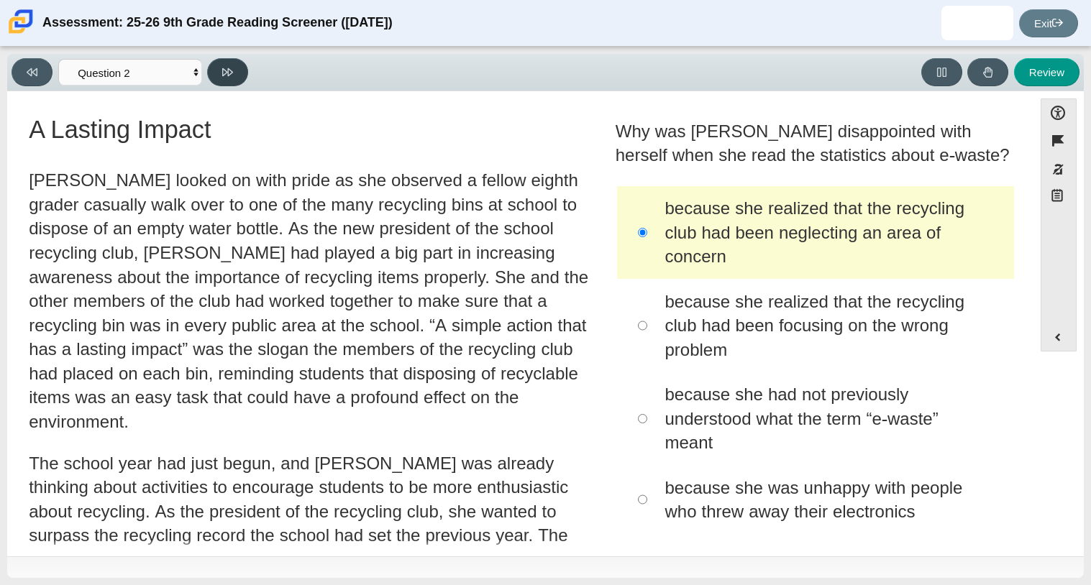
click at [236, 75] on button at bounding box center [227, 72] width 41 height 28
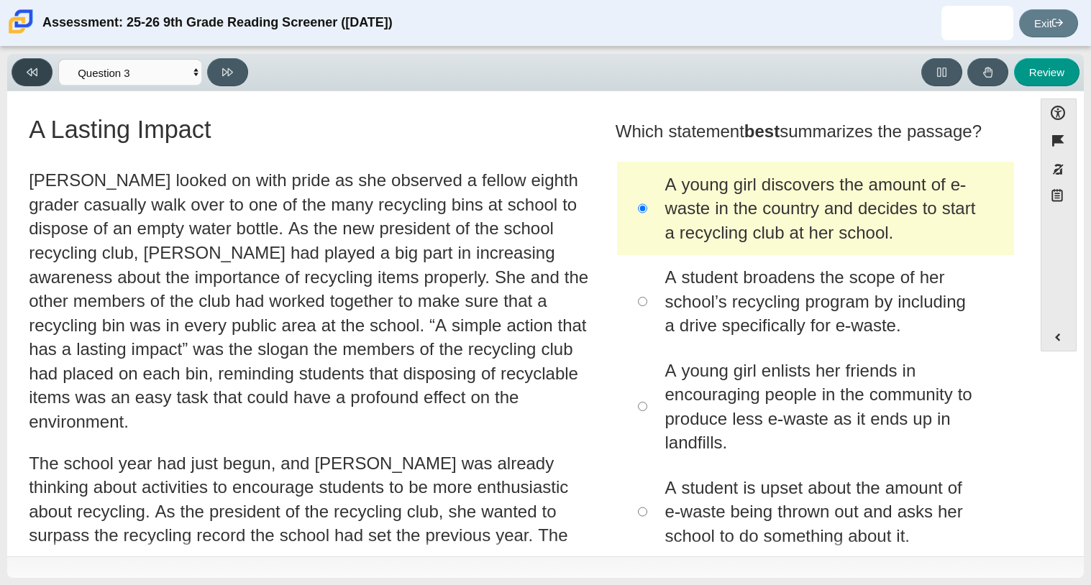
click at [21, 68] on button at bounding box center [32, 72] width 41 height 28
select select "0ff64528-ffd7-428d-b192-babfaadd44e8"
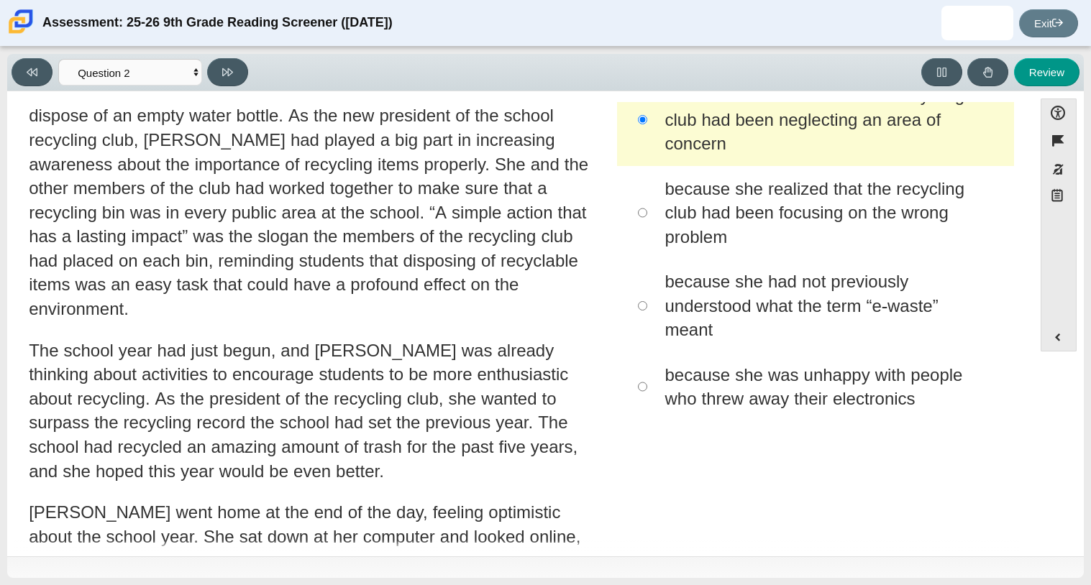
scroll to position [124, 0]
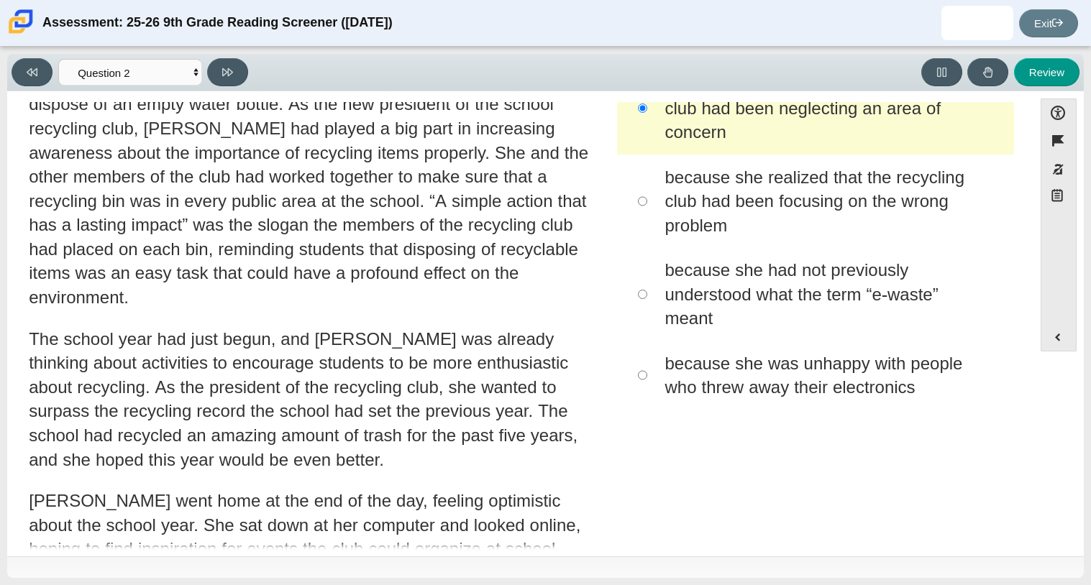
click at [762, 211] on div "because she realized that the recycling club had been focusing on the wrong pro…" at bounding box center [833, 201] width 339 height 73
click at [647, 211] on input "because she realized that the recycling club had been focusing on the wrong pro…" at bounding box center [642, 201] width 9 height 93
radio input "true"
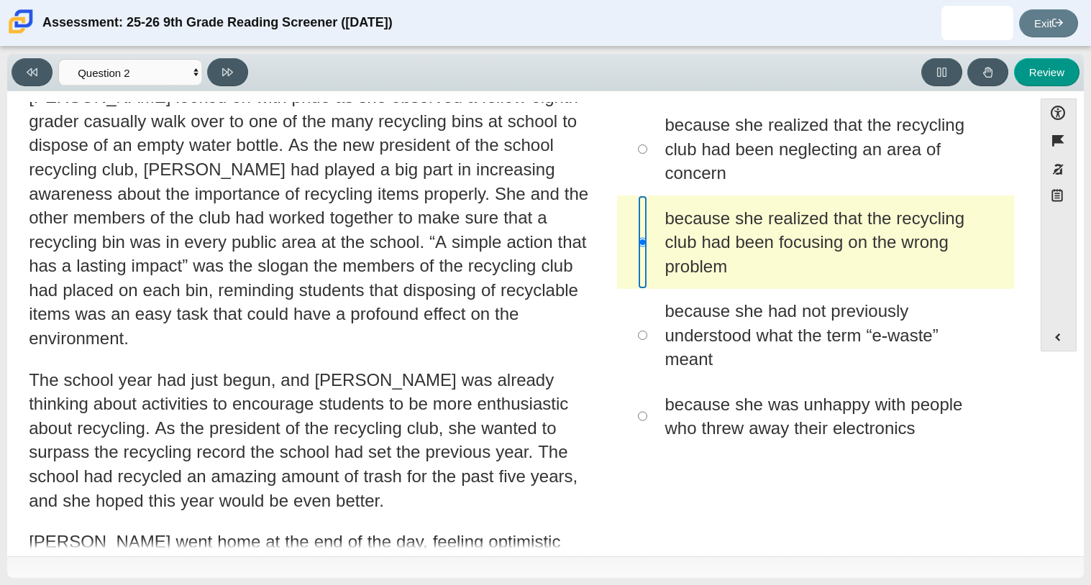
scroll to position [86, 0]
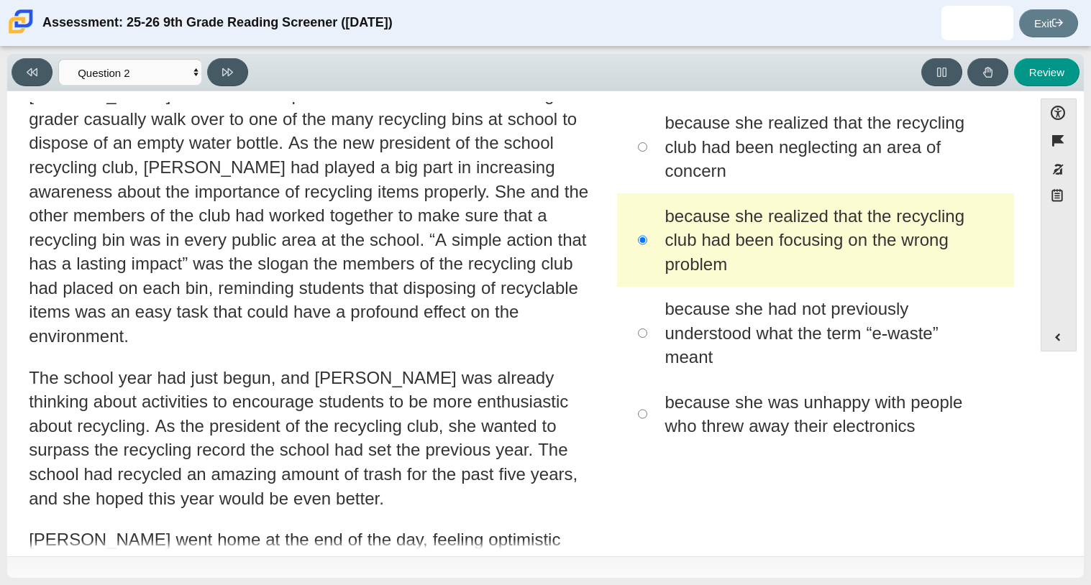
click at [689, 324] on div "because she had not previously understood what the term “e-waste” meant" at bounding box center [833, 333] width 339 height 73
click at [647, 324] on input "because she had not previously understood what the term “e-waste” meant because…" at bounding box center [642, 333] width 9 height 93
radio input "true"
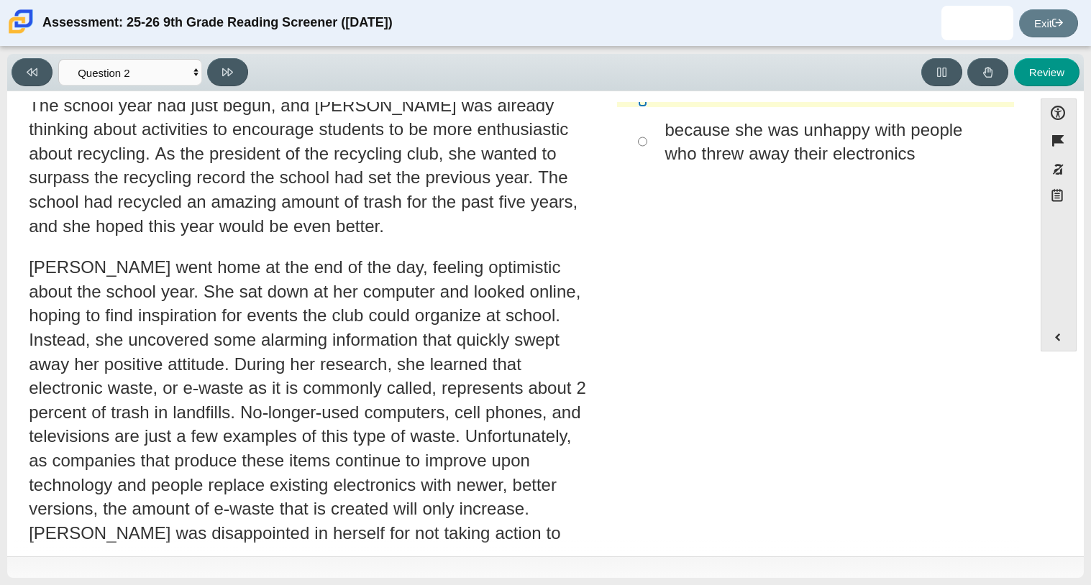
scroll to position [362, 0]
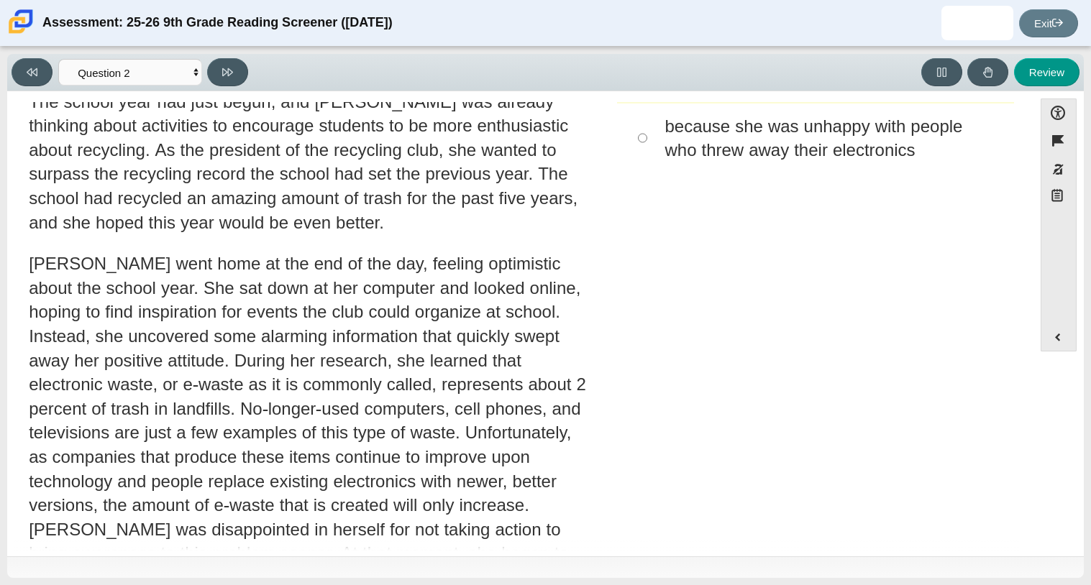
click at [766, 147] on div "because she was unhappy with people who threw away their electronics" at bounding box center [833, 138] width 339 height 48
click at [647, 147] on input "because she was unhappy with people who threw away their electronics because sh…" at bounding box center [642, 138] width 9 height 69
radio input "true"
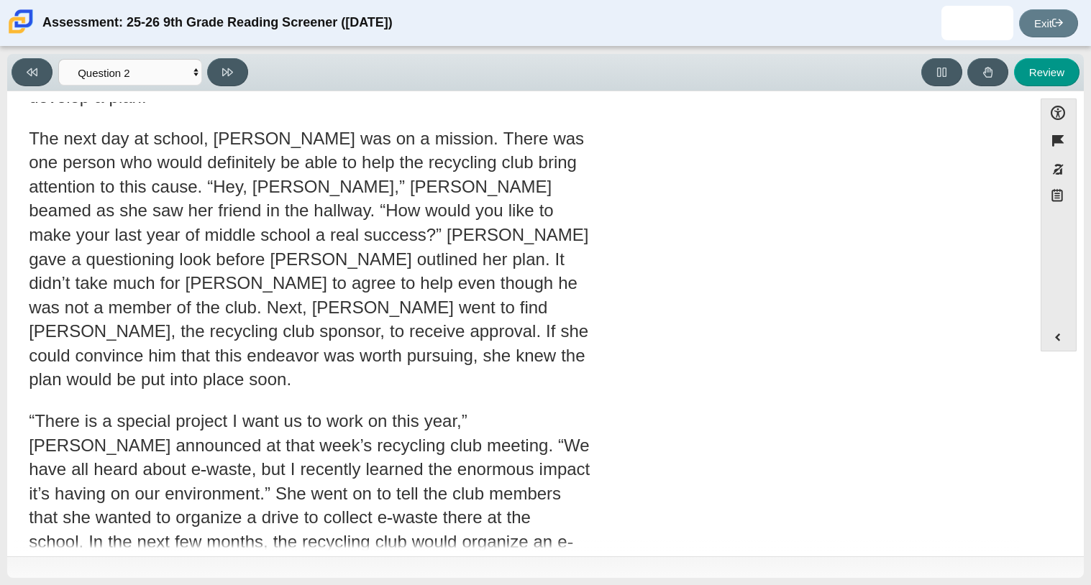
scroll to position [848, 0]
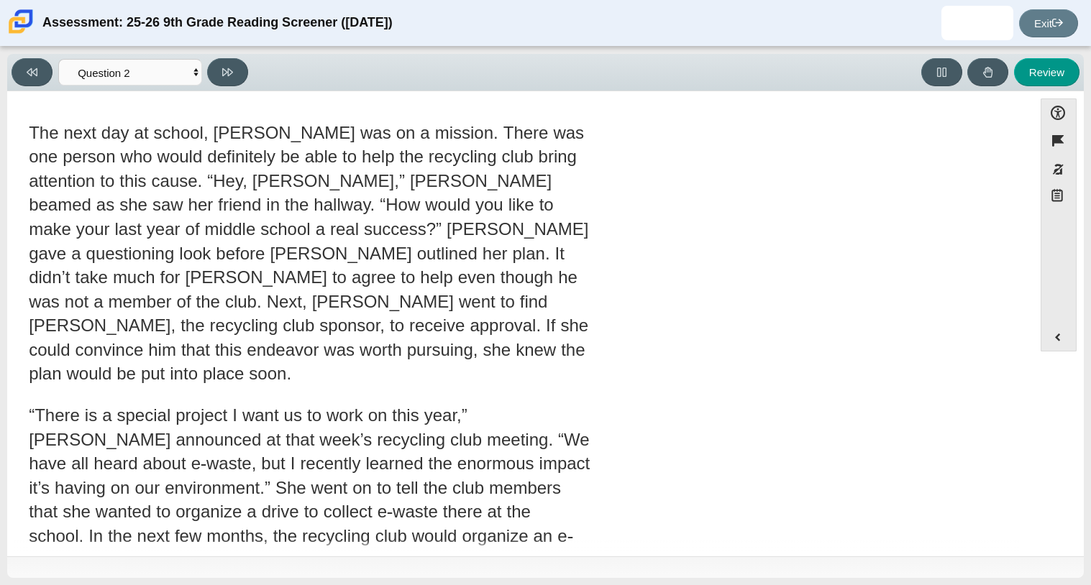
click at [482, 403] on p "“There is a special project I want us to work on this year,” Scarlett announced…" at bounding box center [309, 511] width 561 height 217
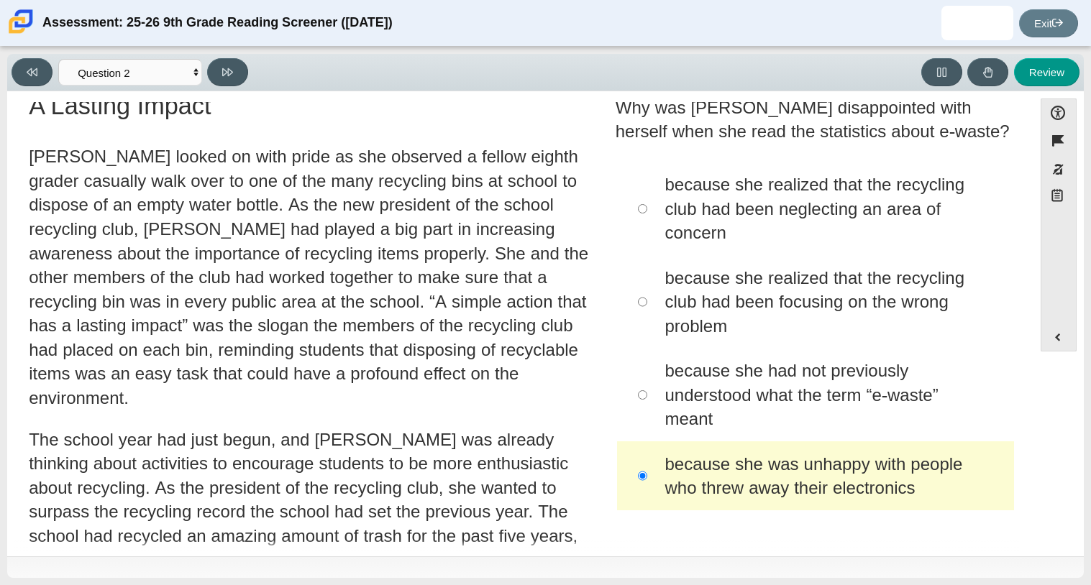
scroll to position [0, 0]
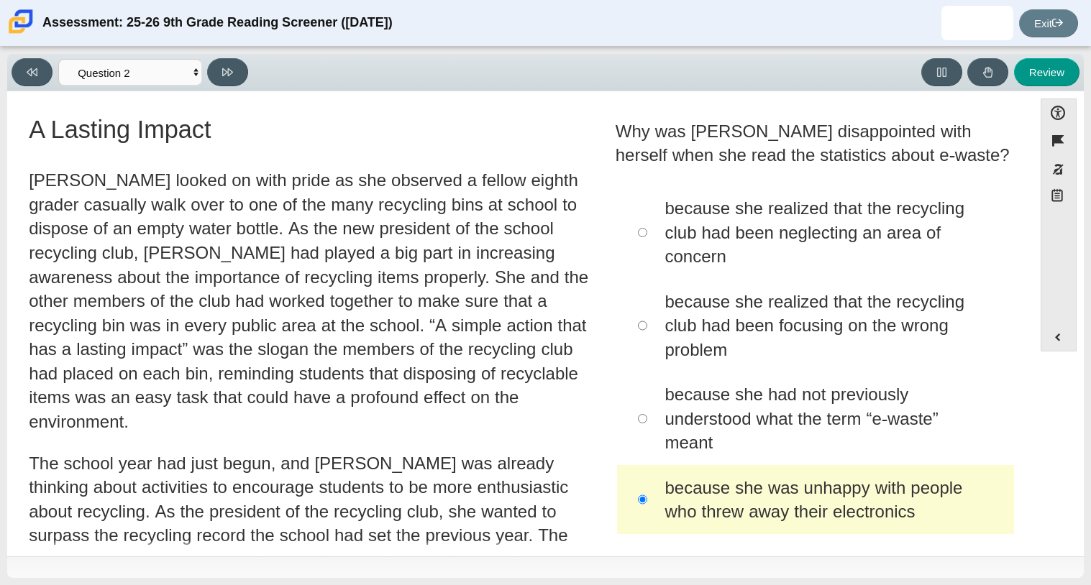
click at [735, 330] on div "because she realized that the recycling club had been focusing on the wrong pro…" at bounding box center [833, 326] width 339 height 73
click at [647, 330] on input "because she realized that the recycling club had been focusing on the wrong pro…" at bounding box center [642, 325] width 9 height 93
radio input "true"
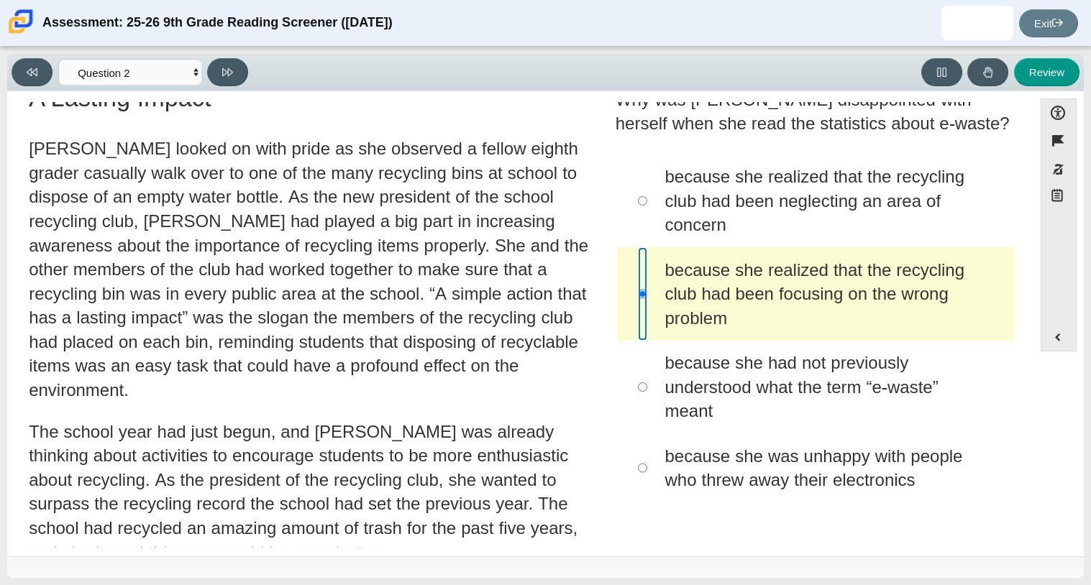
scroll to position [34, 0]
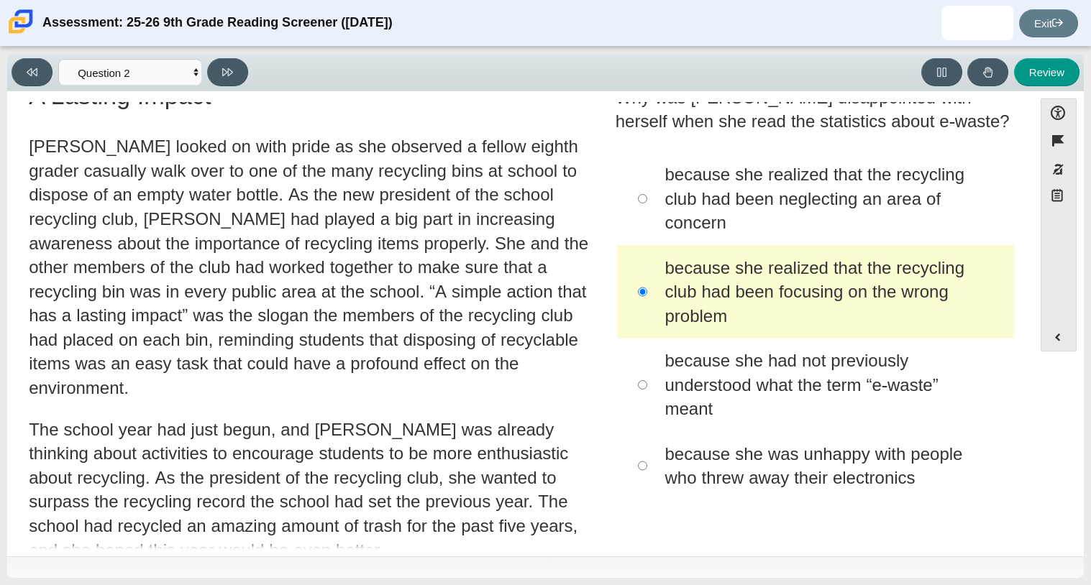
click at [810, 177] on div "because she realized that the recycling club had been neglecting an area of con…" at bounding box center [833, 198] width 339 height 73
click at [647, 177] on input "because she realized that the recycling club had been neglecting an area of con…" at bounding box center [642, 198] width 9 height 93
radio input "true"
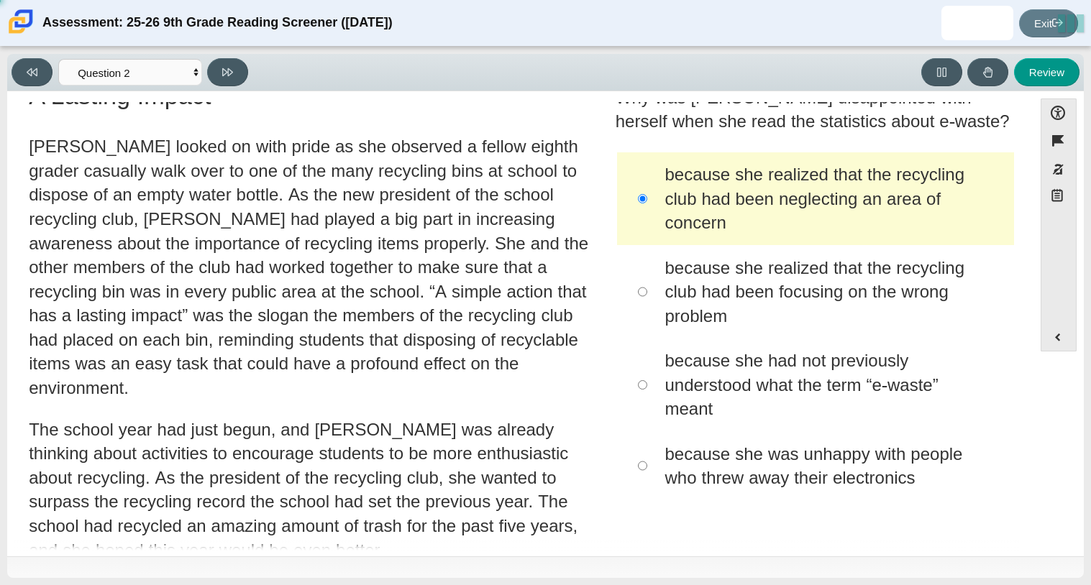
click at [698, 290] on div "because she realized that the recycling club had been focusing on the wrong pro…" at bounding box center [833, 292] width 339 height 73
click at [647, 290] on input "because she realized that the recycling club had been focusing on the wrong pro…" at bounding box center [642, 291] width 9 height 93
radio input "true"
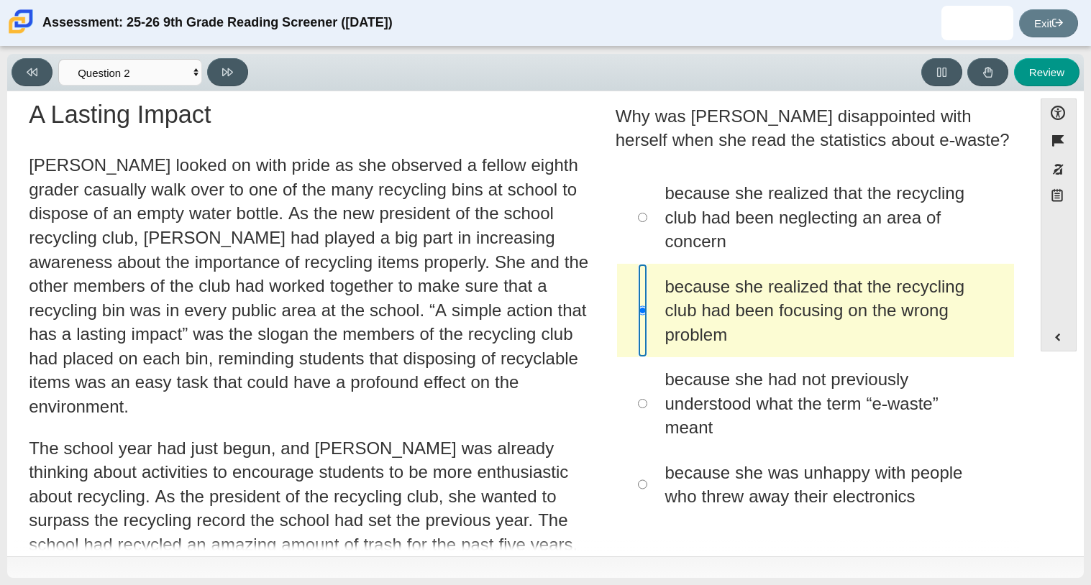
scroll to position [0, 0]
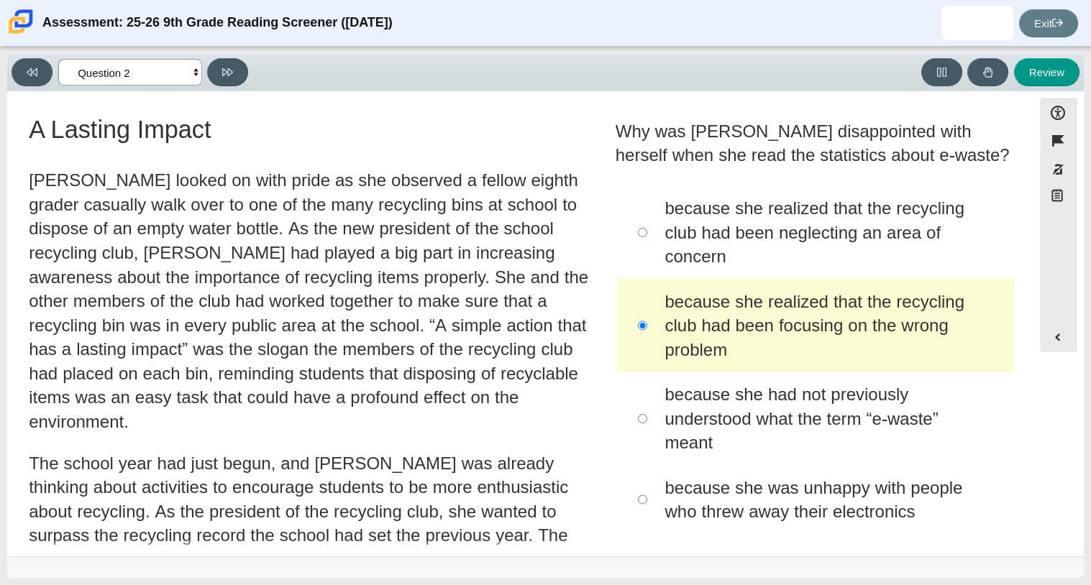
click at [192, 70] on select "Questions Question 1 Question 2 Question 3 Question 4 Question 5 Question 6 Que…" at bounding box center [130, 72] width 144 height 27
click at [58, 59] on select "Questions Question 1 Question 2 Question 3 Question 4 Question 5 Question 6 Que…" at bounding box center [130, 72] width 144 height 27
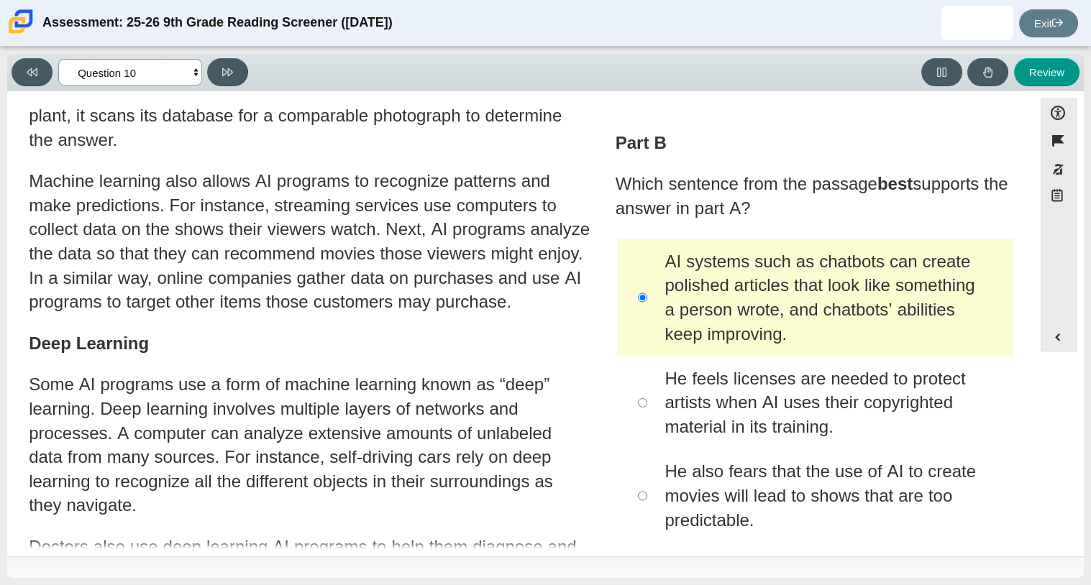
click at [147, 64] on select "Questions Question 1 Question 2 Question 3 Question 4 Question 5 Question 6 Que…" at bounding box center [130, 72] width 144 height 27
click at [58, 59] on select "Questions Question 1 Question 2 Question 3 Question 4 Question 5 Question 6 Que…" at bounding box center [130, 72] width 144 height 27
click at [108, 74] on select "Questions Question 1 Question 2 Question 3 Question 4 Question 5 Question 6 Que…" at bounding box center [130, 72] width 144 height 27
select select "review"
click at [58, 59] on select "Questions Question 1 Question 2 Question 3 Question 4 Question 5 Question 6 Que…" at bounding box center [130, 72] width 144 height 27
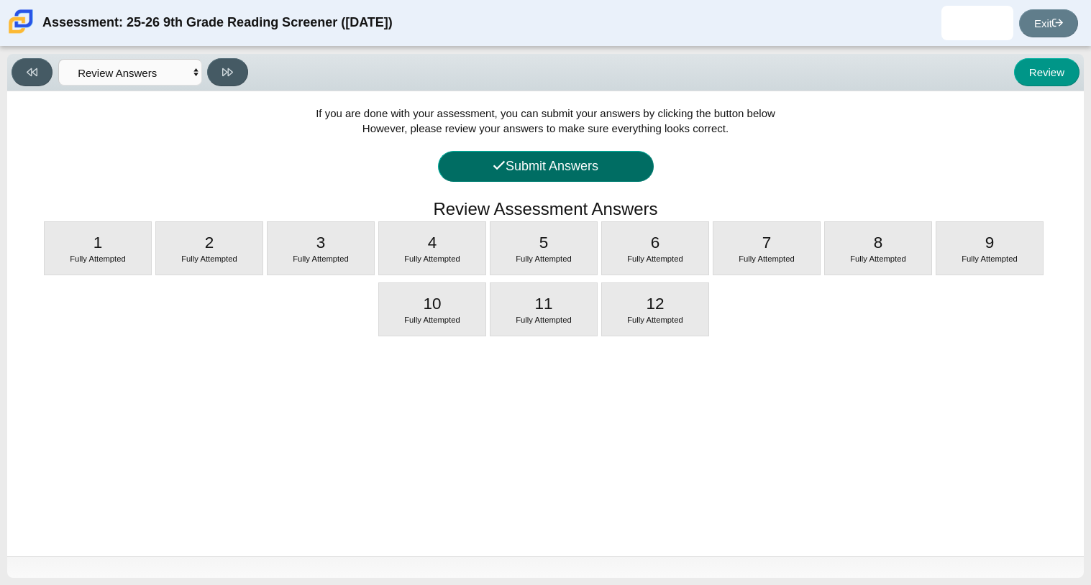
click at [594, 169] on button "Submit Answers" at bounding box center [546, 166] width 216 height 31
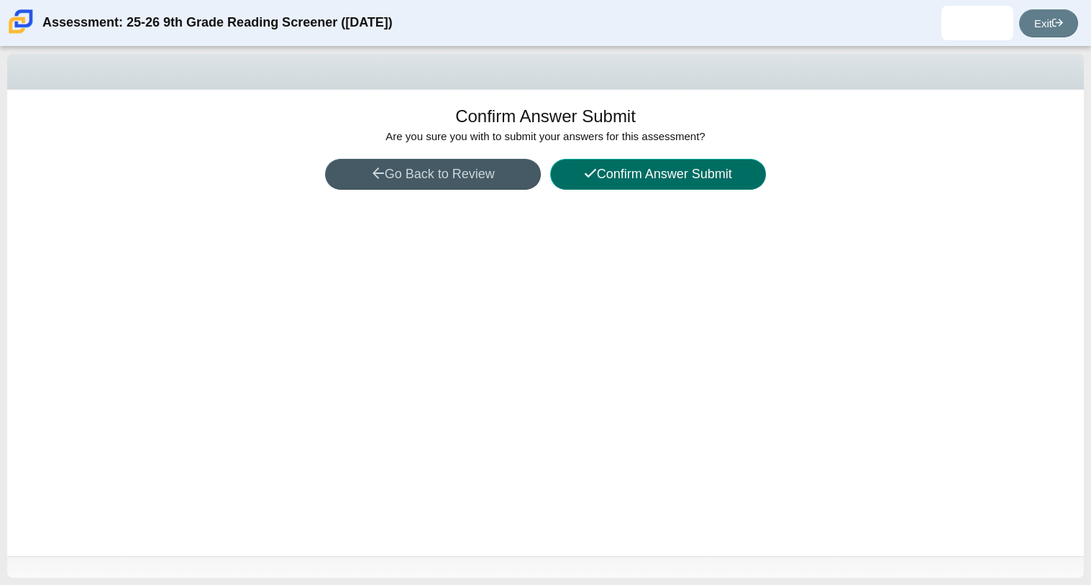
click at [597, 170] on button "Confirm Answer Submit" at bounding box center [658, 174] width 216 height 31
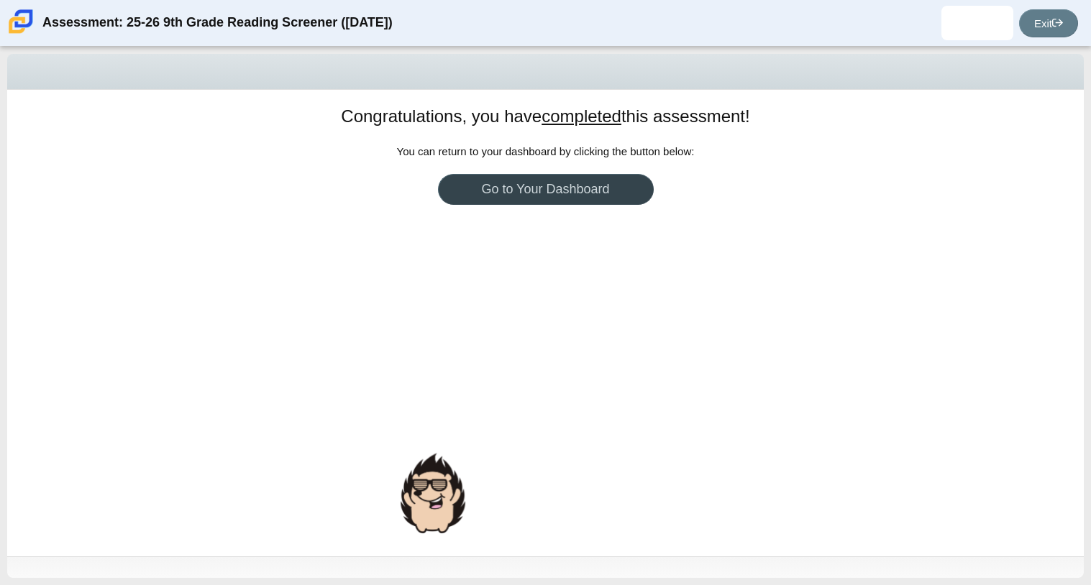
click at [592, 189] on link "Go to Your Dashboard" at bounding box center [546, 189] width 216 height 31
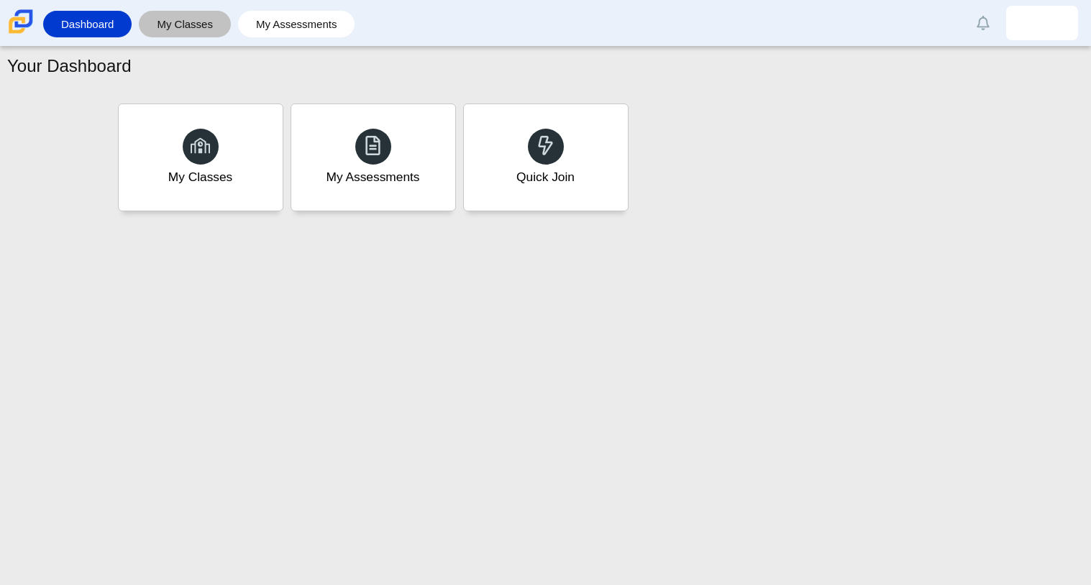
click at [213, 21] on link "My Classes" at bounding box center [185, 24] width 78 height 27
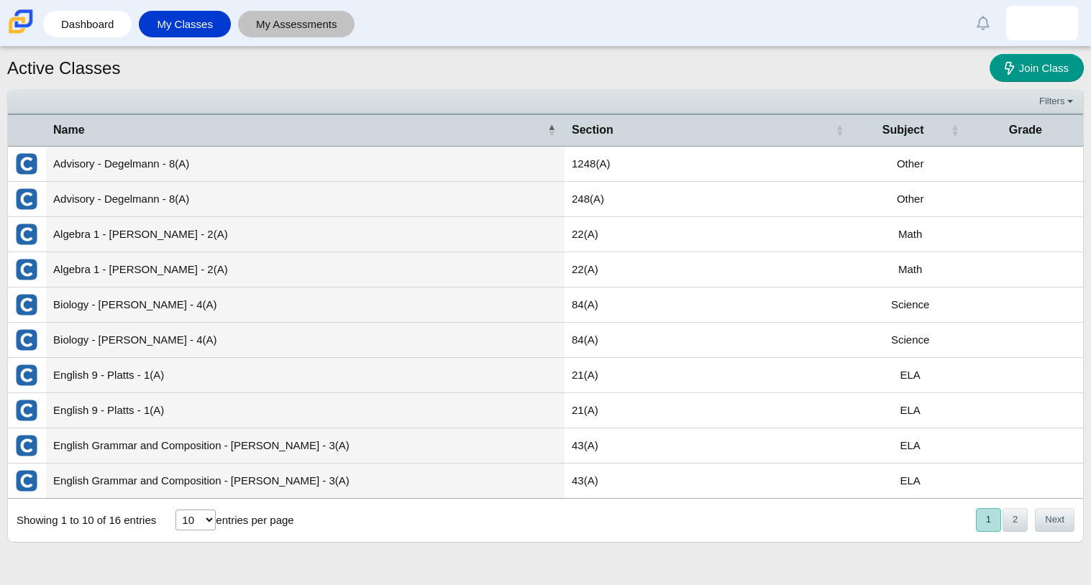
click at [283, 22] on link "My Assessments" at bounding box center [296, 24] width 103 height 27
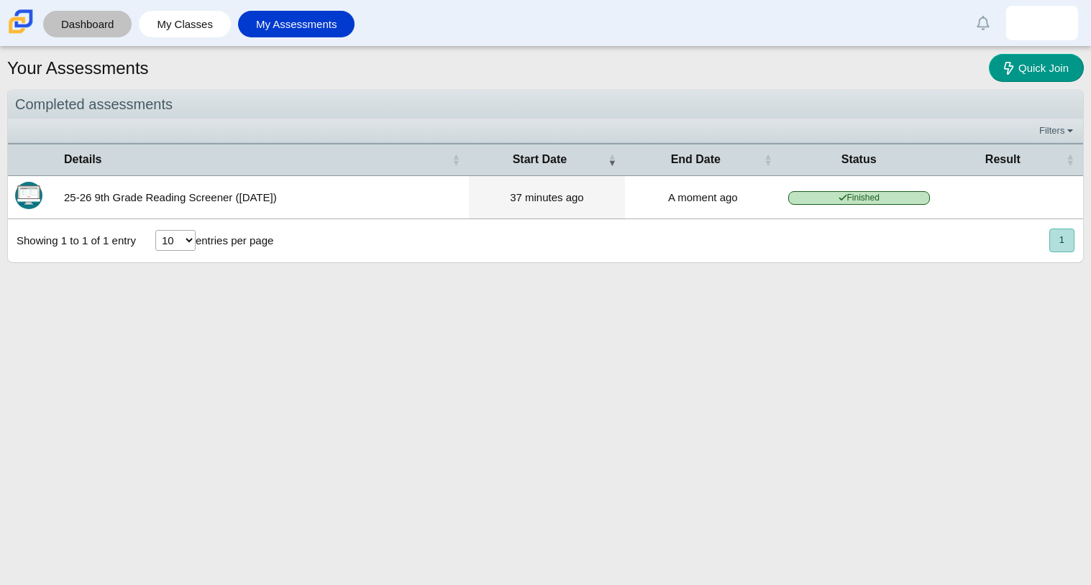
click at [115, 34] on link "Dashboard" at bounding box center [87, 24] width 74 height 27
